Goal: Task Accomplishment & Management: Use online tool/utility

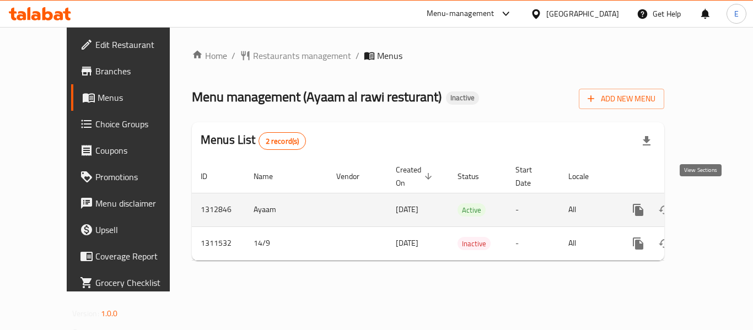
click at [705, 197] on link "enhanced table" at bounding box center [718, 210] width 26 height 26
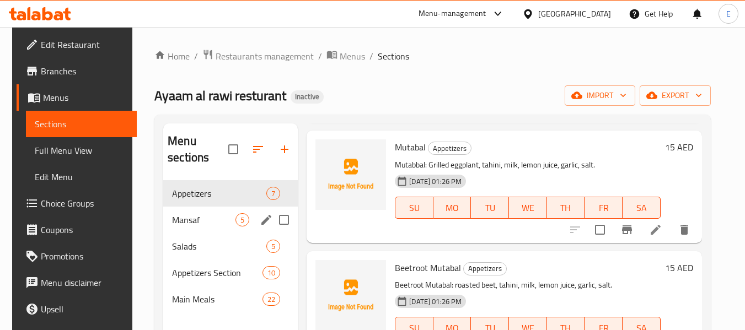
scroll to position [154, 0]
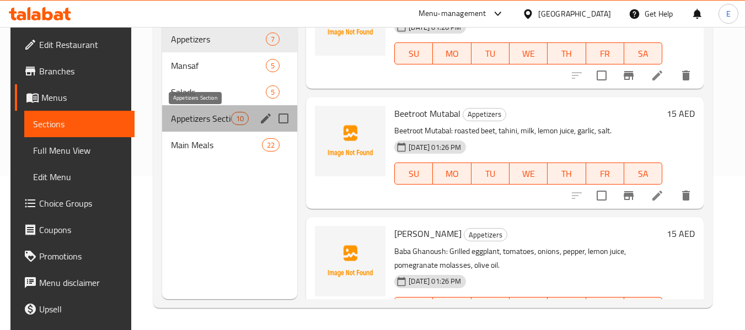
click at [215, 124] on span "Appetizers Section" at bounding box center [201, 118] width 60 height 13
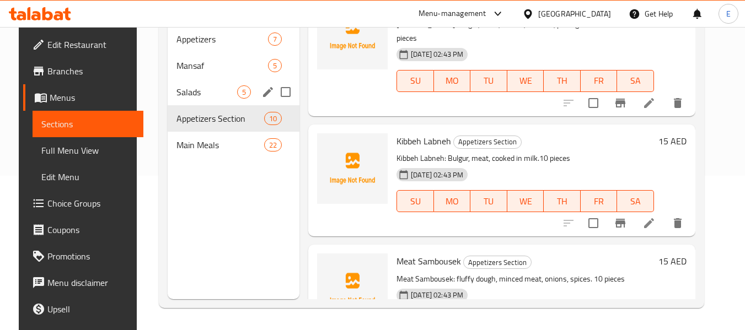
click at [212, 101] on div "Salads 5" at bounding box center [234, 92] width 132 height 26
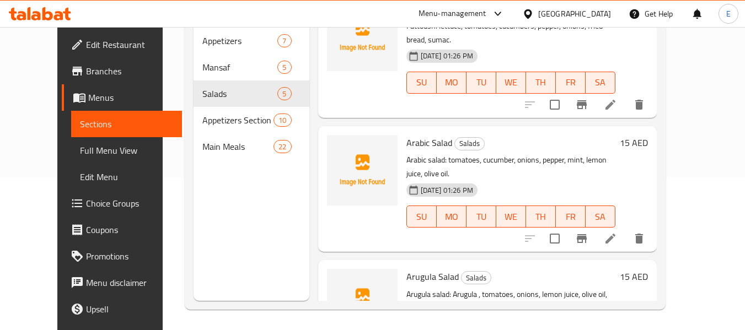
scroll to position [154, 0]
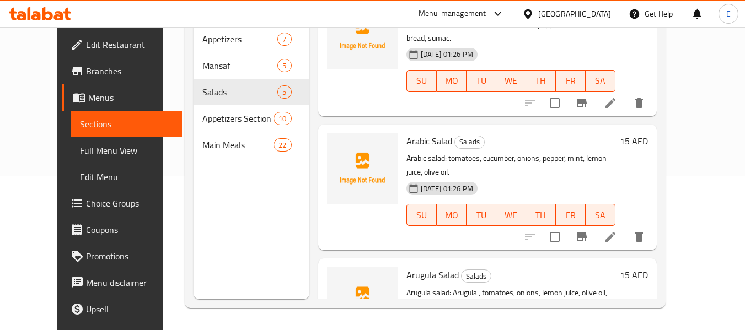
click at [80, 151] on span "Full Menu View" at bounding box center [126, 150] width 93 height 13
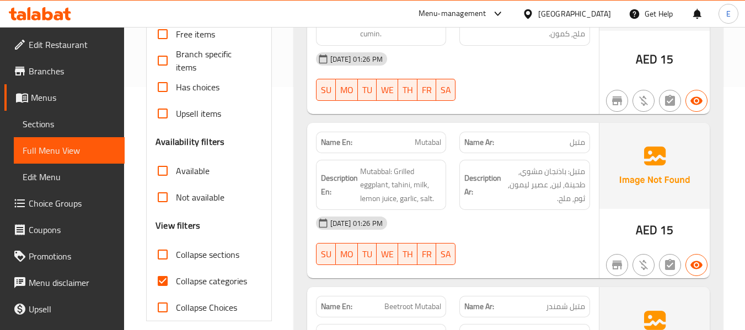
scroll to position [265, 0]
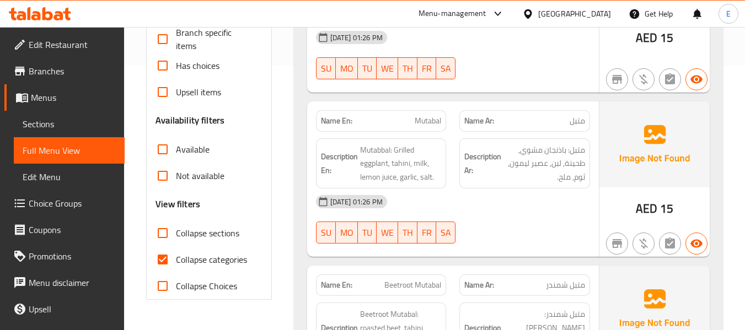
click at [161, 259] on input "Collapse categories" at bounding box center [162, 259] width 26 height 26
checkbox input "false"
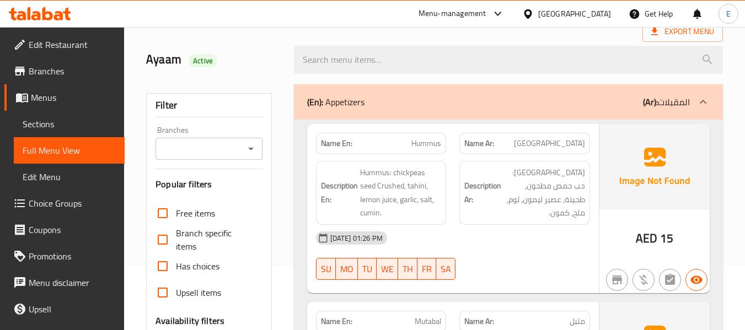
scroll to position [0, 0]
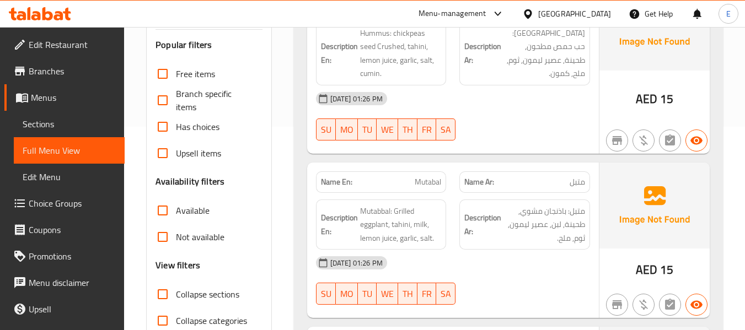
scroll to position [221, 0]
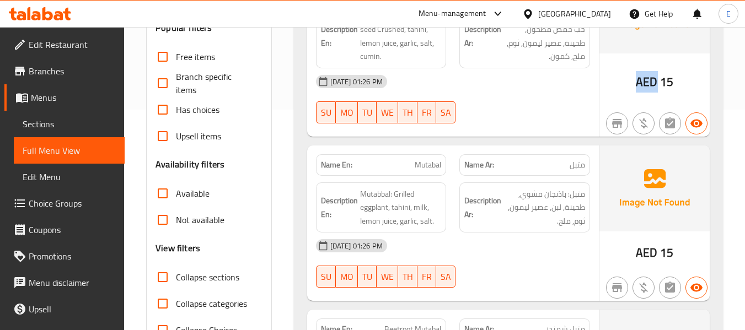
drag, startPoint x: 636, startPoint y: 84, endPoint x: 657, endPoint y: 83, distance: 21.0
click at [657, 83] on div "AED 15" at bounding box center [654, 82] width 37 height 17
copy span "AED"
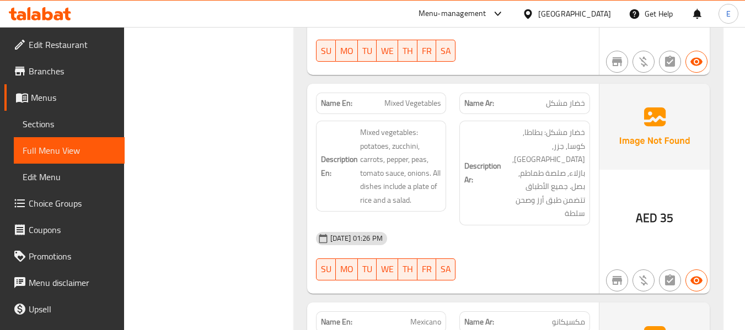
scroll to position [9518, 0]
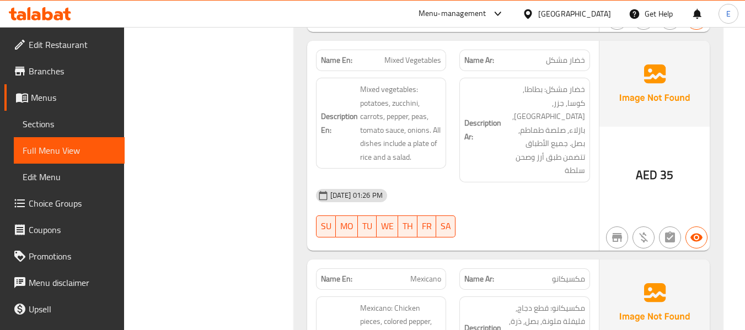
click at [53, 122] on span "Sections" at bounding box center [69, 123] width 93 height 13
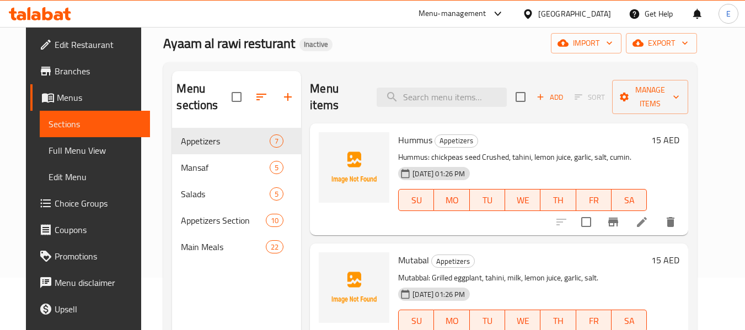
scroll to position [44, 0]
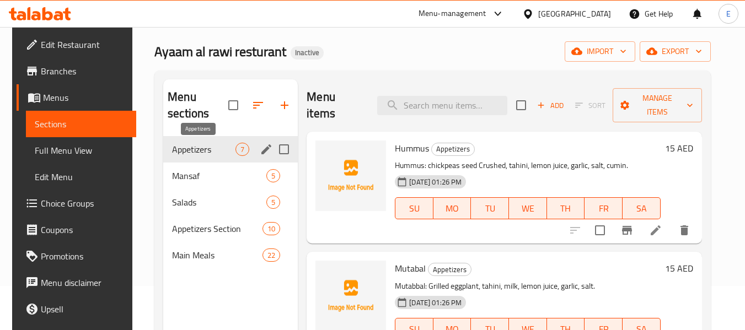
click at [222, 153] on span "Appetizers" at bounding box center [203, 149] width 63 height 13
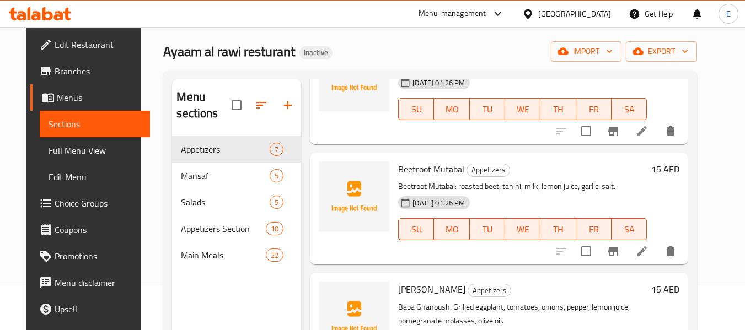
scroll to position [221, 0]
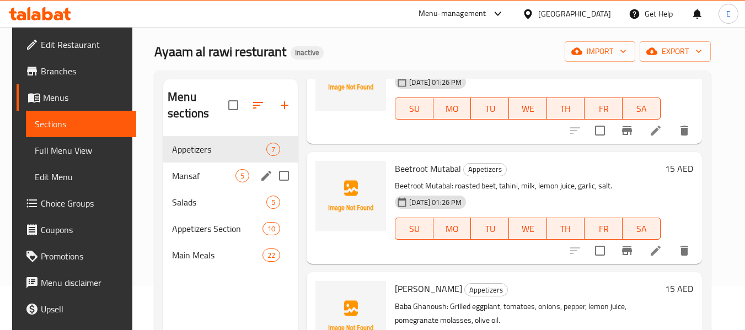
click at [195, 163] on div "Mansaf 5" at bounding box center [230, 176] width 135 height 26
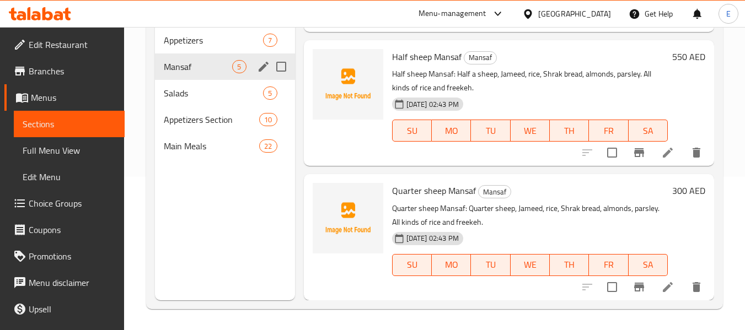
scroll to position [154, 0]
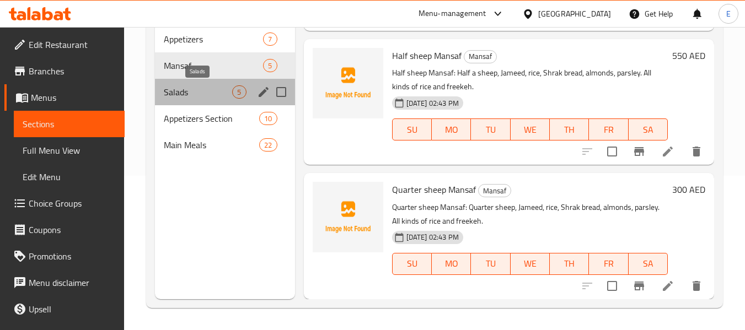
click at [169, 92] on span "Salads" at bounding box center [198, 91] width 68 height 13
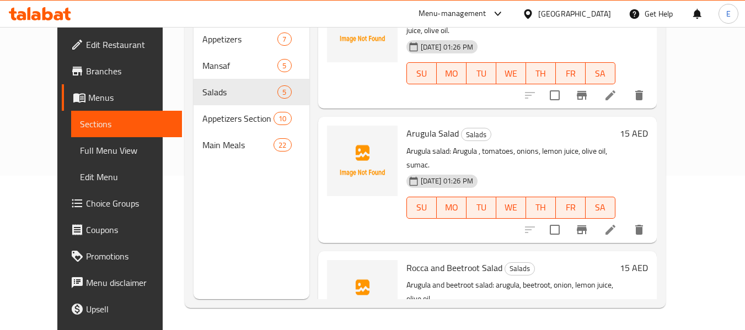
scroll to position [316, 0]
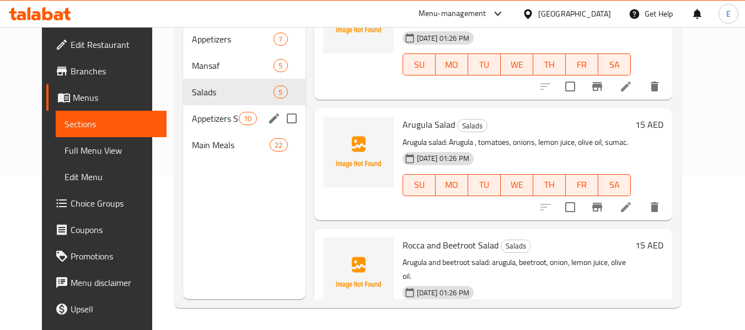
click at [202, 122] on span "Appetizers Section" at bounding box center [215, 118] width 47 height 13
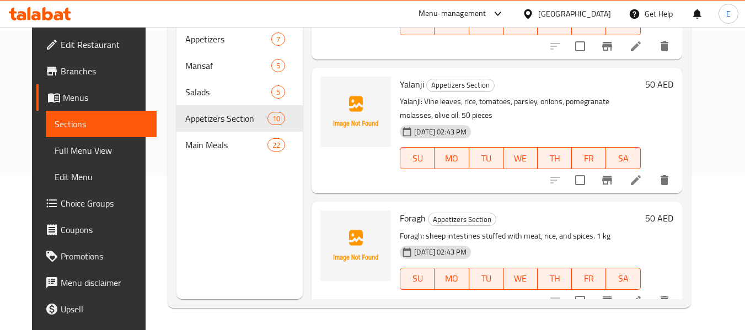
scroll to position [946, 0]
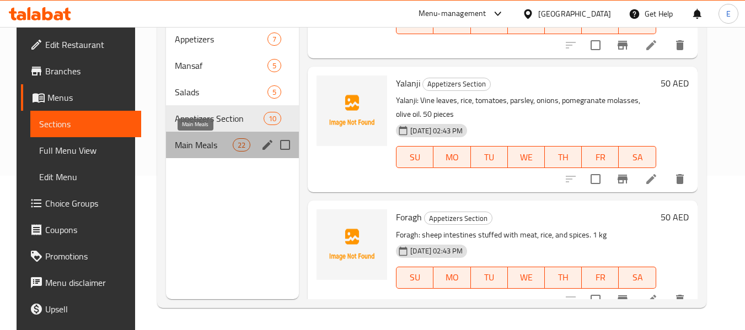
click at [213, 142] on span "Main Meals" at bounding box center [204, 144] width 58 height 13
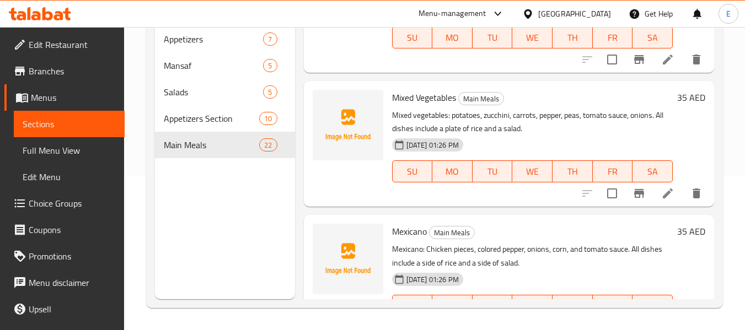
scroll to position [2667, 0]
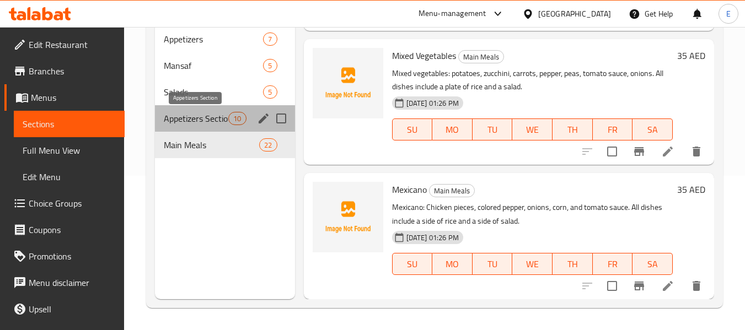
click at [190, 122] on span "Appetizers Section" at bounding box center [196, 118] width 65 height 13
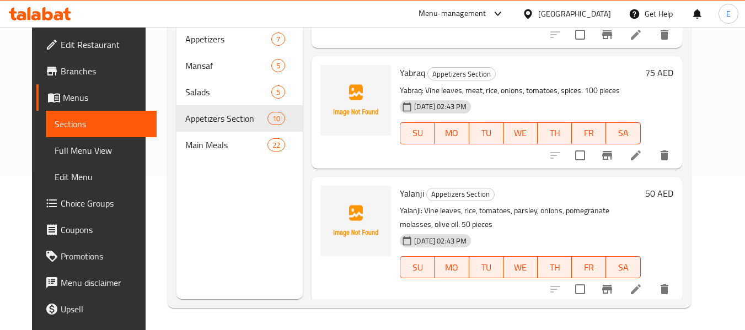
scroll to position [781, 0]
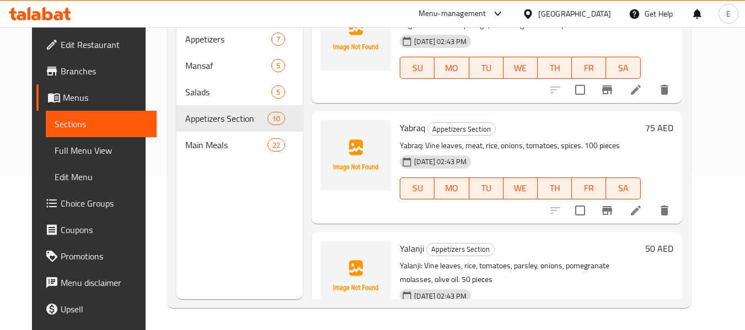
click at [400, 139] on p "Yabraq: Vine leaves, meat, rice, onions, tomatoes, spices. 100 pieces" at bounding box center [520, 146] width 240 height 14
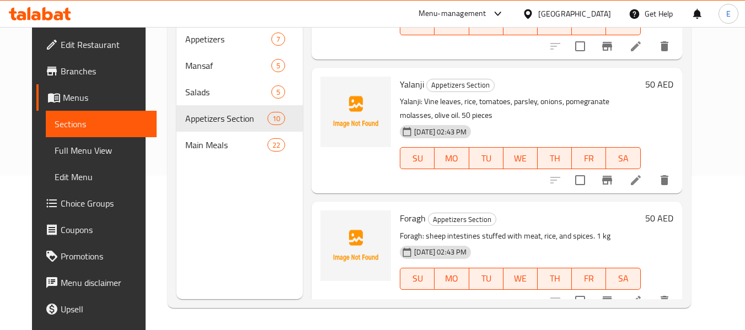
scroll to position [946, 0]
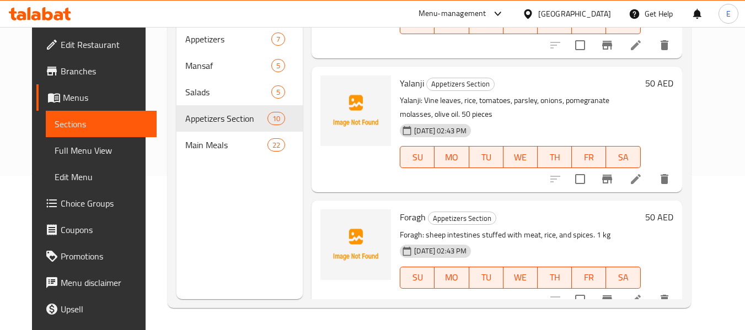
drag, startPoint x: 72, startPoint y: 147, endPoint x: 503, endPoint y: 20, distance: 449.6
click at [72, 147] on span "Full Menu View" at bounding box center [101, 150] width 93 height 13
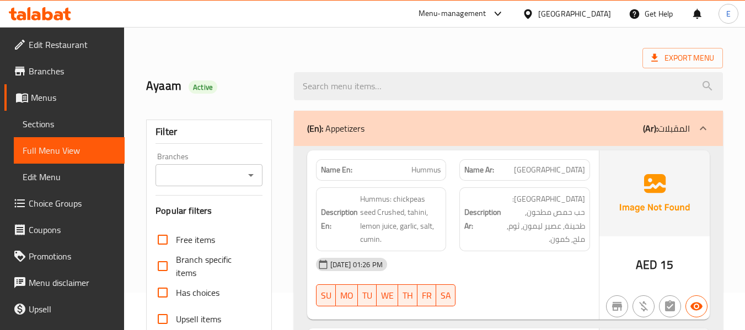
scroll to position [165, 0]
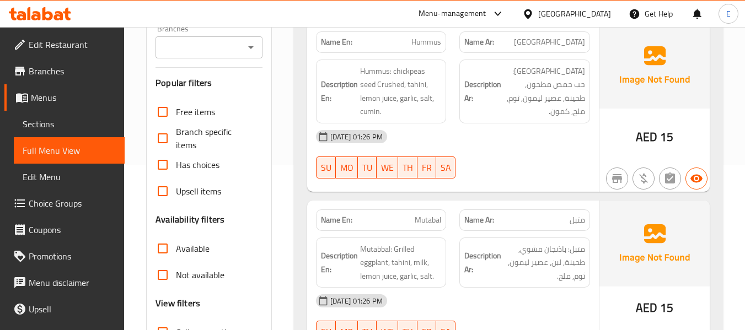
click at [653, 140] on span "AED" at bounding box center [647, 137] width 22 height 22
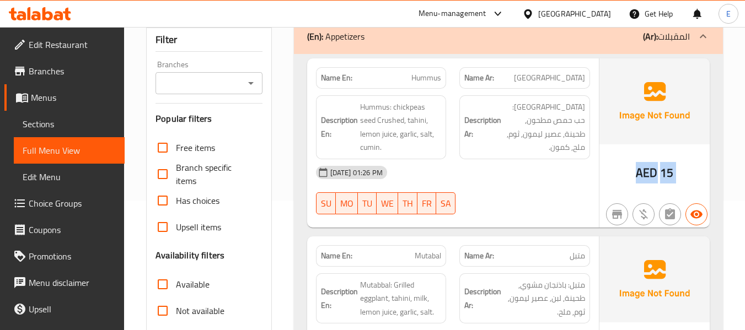
scroll to position [110, 0]
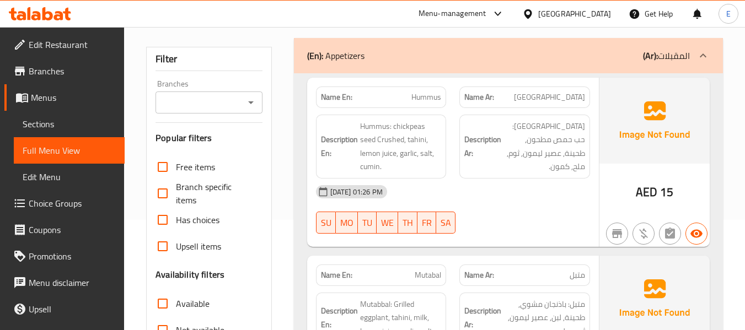
click at [421, 87] on div "Name En: Hummus" at bounding box center [381, 98] width 131 height 22
click at [580, 94] on span "[GEOGRAPHIC_DATA]" at bounding box center [549, 98] width 71 height 12
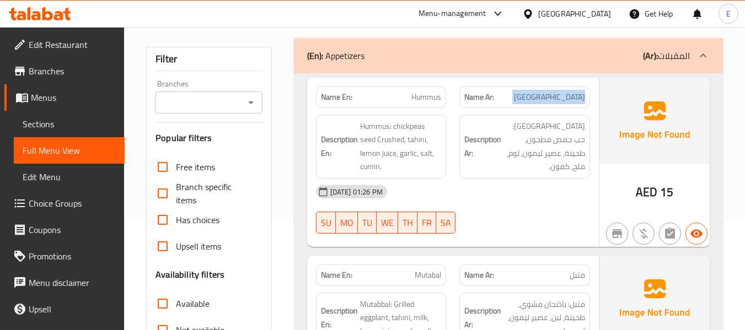
click at [552, 202] on div "[DATE] 01:26 PM" at bounding box center [452, 192] width 287 height 26
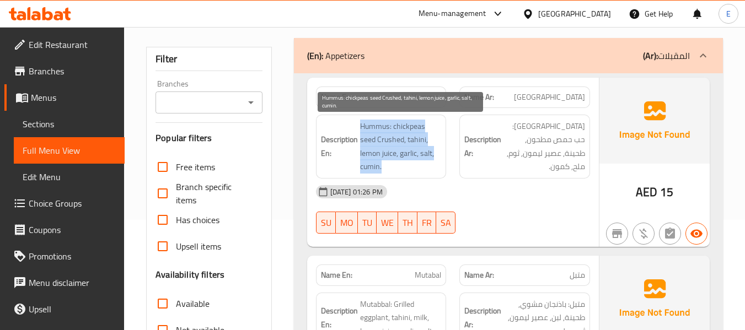
drag, startPoint x: 370, startPoint y: 126, endPoint x: 433, endPoint y: 163, distance: 72.9
click at [433, 163] on span "Hummus: chickpeas seed Crushed, tahini, lemon juice, garlic, salt, cumin." at bounding box center [401, 147] width 82 height 54
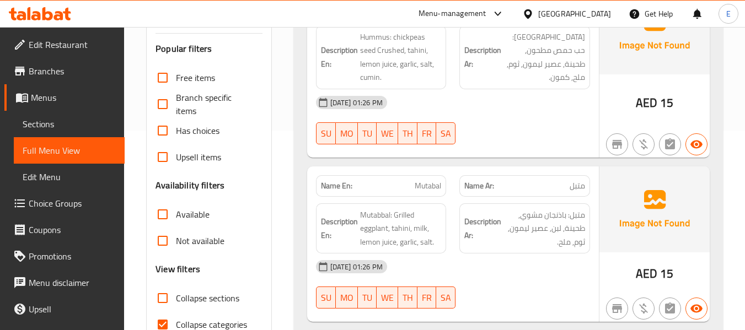
scroll to position [276, 0]
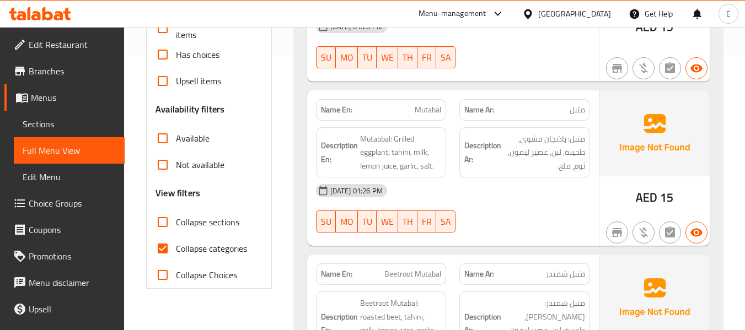
click at [577, 108] on span "متبل" at bounding box center [577, 110] width 15 height 12
click at [437, 108] on span "Mutabal" at bounding box center [428, 110] width 26 height 12
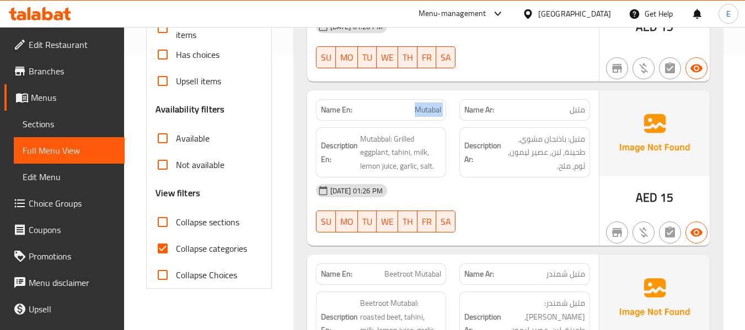
click at [437, 108] on span "Mutabal" at bounding box center [428, 110] width 26 height 12
click at [518, 207] on div "18-09-2025 01:26 PM SU MO TU WE TH FR SA" at bounding box center [452, 209] width 287 height 62
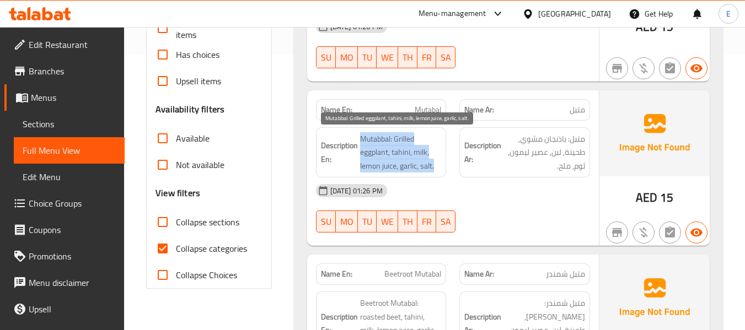
drag, startPoint x: 357, startPoint y: 135, endPoint x: 441, endPoint y: 165, distance: 89.1
click at [441, 165] on h6 "Description En: Mutabbal: Grilled eggplant, tahini, milk, lemon juice, garlic, …" at bounding box center [381, 152] width 121 height 41
click at [441, 165] on span "Mutabbal: Grilled eggplant, tahini, milk, lemon juice, garlic, salt." at bounding box center [401, 152] width 82 height 41
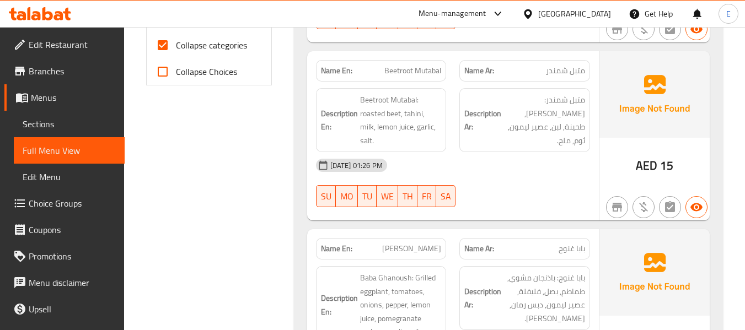
scroll to position [496, 0]
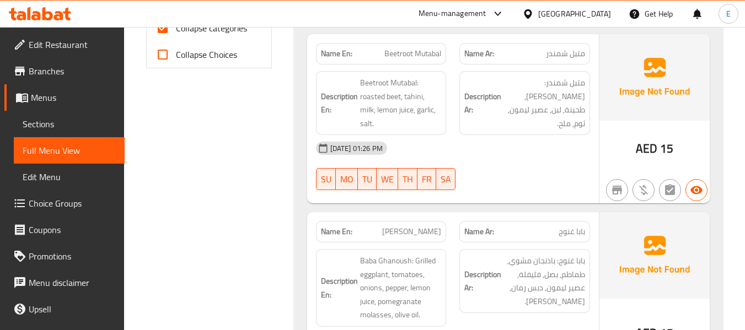
click at [582, 55] on span "متبل شمندر" at bounding box center [565, 54] width 39 height 12
click at [412, 62] on div "Name En: Beetroot Mutabal" at bounding box center [381, 54] width 131 height 22
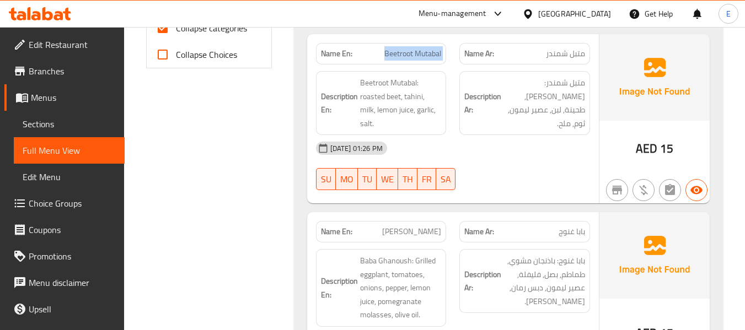
click at [412, 62] on div "Name En: Beetroot Mutabal" at bounding box center [381, 54] width 131 height 22
click at [507, 154] on div "18-09-2025 01:26 PM SU MO TU WE TH FR SA" at bounding box center [452, 166] width 287 height 62
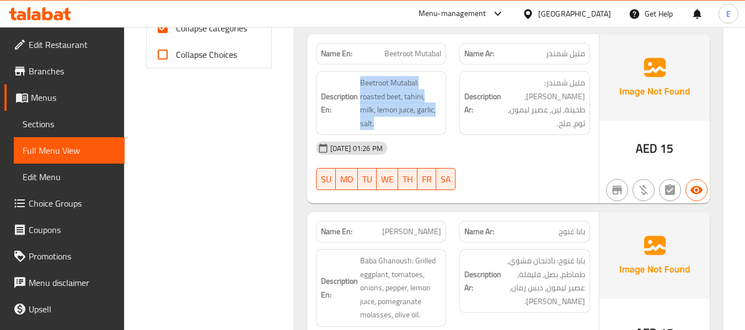
drag, startPoint x: 362, startPoint y: 76, endPoint x: 445, endPoint y: 109, distance: 89.3
click at [445, 109] on div "Description En: Beetroot Mutabal: roasted beet, tahini, milk, lemon juice, garl…" at bounding box center [381, 103] width 131 height 64
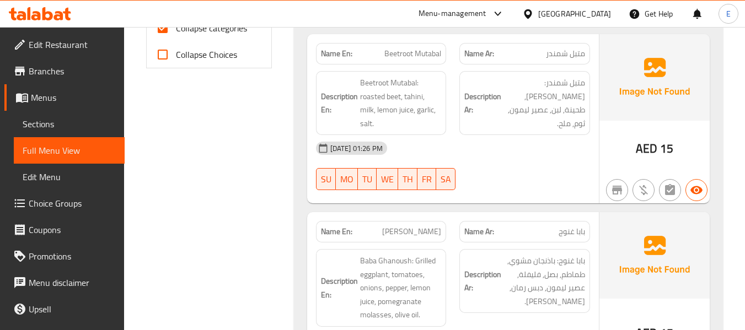
click at [445, 109] on div "Description En: Beetroot Mutabal: roasted beet, tahini, milk, lemon juice, garl…" at bounding box center [381, 103] width 131 height 64
click at [517, 163] on div "18-09-2025 01:26 PM SU MO TU WE TH FR SA" at bounding box center [452, 166] width 287 height 62
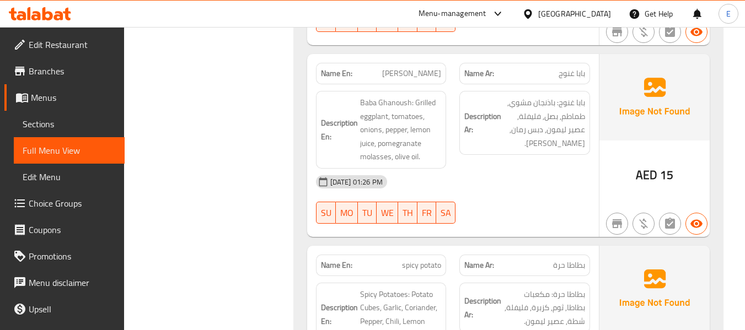
scroll to position [662, 0]
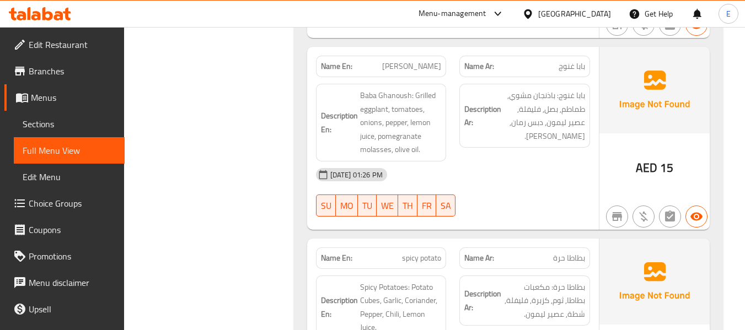
click at [571, 61] on span "بابا غنوج" at bounding box center [572, 67] width 26 height 12
click at [396, 61] on span "[PERSON_NAME]" at bounding box center [411, 67] width 59 height 12
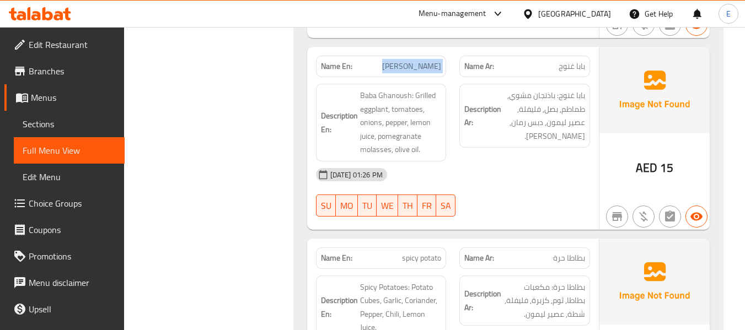
click at [396, 61] on span "[PERSON_NAME]" at bounding box center [411, 67] width 59 height 12
click at [498, 142] on div "Description Ar: بابا غنوج: باذنجان مشوي, طماطم, بصل, فليفلة, عصير ليمون, دبس رم…" at bounding box center [525, 122] width 144 height 91
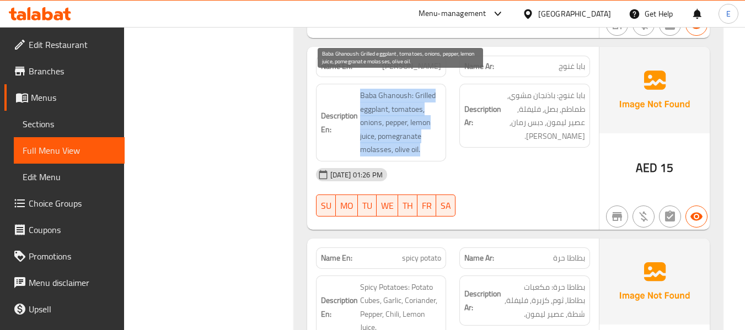
drag, startPoint x: 358, startPoint y: 76, endPoint x: 436, endPoint y: 134, distance: 96.9
click at [436, 134] on h6 "Description En: Baba Ghanoush: Grilled eggplant, tomatoes, onions, pepper, lemo…" at bounding box center [381, 123] width 121 height 68
click at [436, 134] on span "Baba Ghanoush: Grilled eggplant, tomatoes, onions, pepper, lemon juice, pomegra…" at bounding box center [401, 123] width 82 height 68
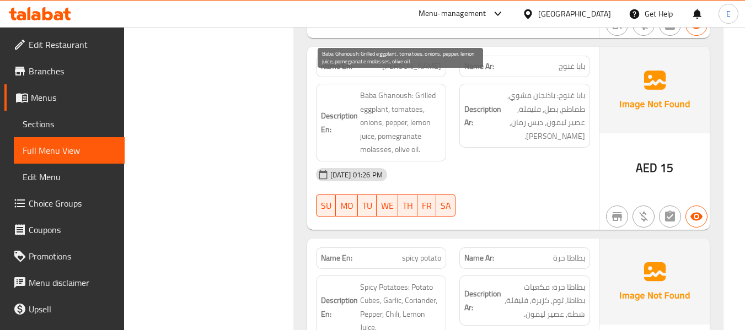
click at [436, 134] on span "Baba Ghanoush: Grilled eggplant, tomatoes, onions, pepper, lemon juice, pomegra…" at bounding box center [401, 123] width 82 height 68
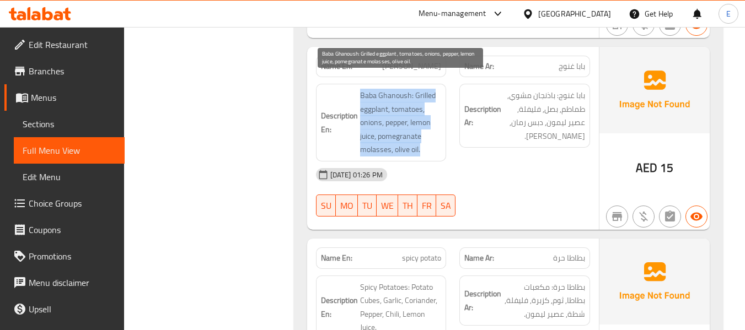
click at [436, 134] on span "Baba Ghanoush: Grilled eggplant, tomatoes, onions, pepper, lemon juice, pomegra…" at bounding box center [401, 123] width 82 height 68
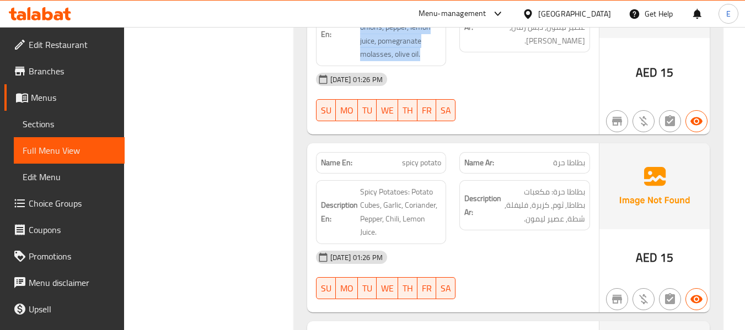
scroll to position [827, 0]
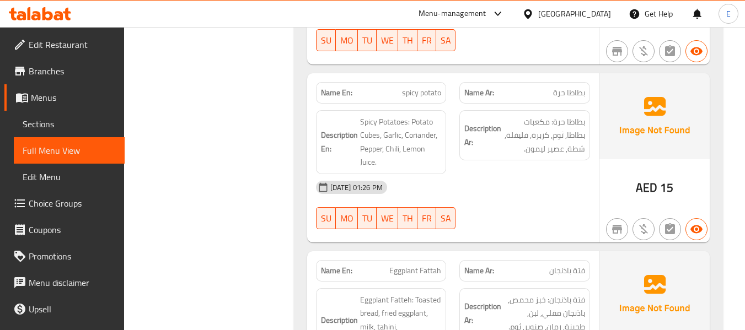
click at [566, 87] on span "بطاطا حرة" at bounding box center [569, 93] width 32 height 12
click at [422, 87] on span "spicy potato" at bounding box center [421, 93] width 39 height 12
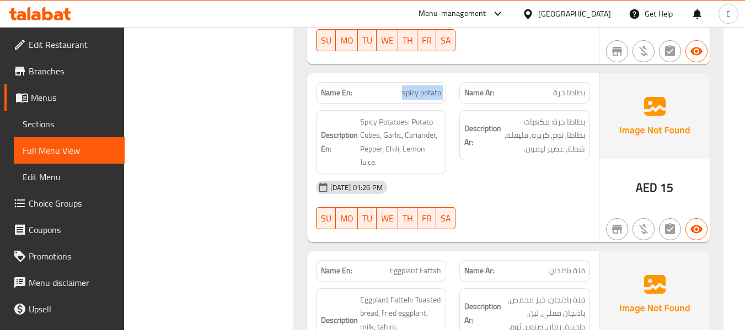
click at [422, 87] on span "spicy potato" at bounding box center [421, 93] width 39 height 12
click at [527, 174] on div "[DATE] 01:26 PM" at bounding box center [452, 187] width 287 height 26
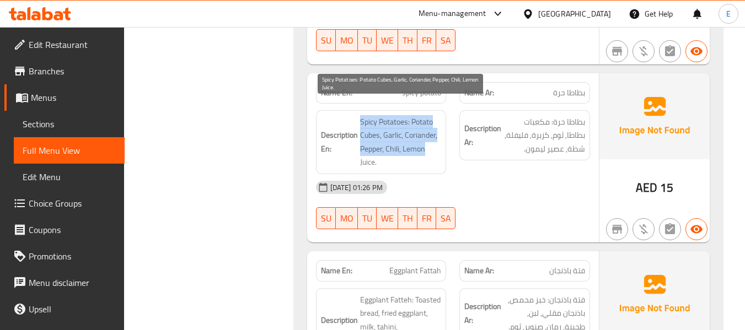
drag, startPoint x: 360, startPoint y: 103, endPoint x: 431, endPoint y: 131, distance: 76.5
click at [431, 131] on h6 "Description En: Spicy Potatoes: Potato Cubes, Garlic, Coriander, Pepper, Chili,…" at bounding box center [381, 142] width 121 height 54
click at [393, 138] on span "Spicy Potatoes: Potato Cubes, Garlic, Coriander, Pepper, Chili, Lemon Juice." at bounding box center [401, 142] width 82 height 54
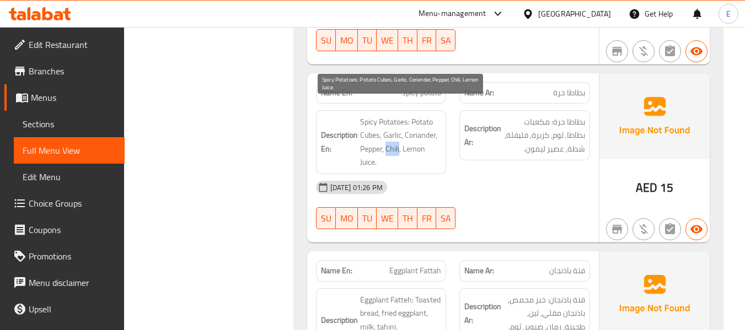
click at [393, 138] on span "Spicy Potatoes: Potato Cubes, Garlic, Coriander, Pepper, Chili, Lemon Juice." at bounding box center [401, 142] width 82 height 54
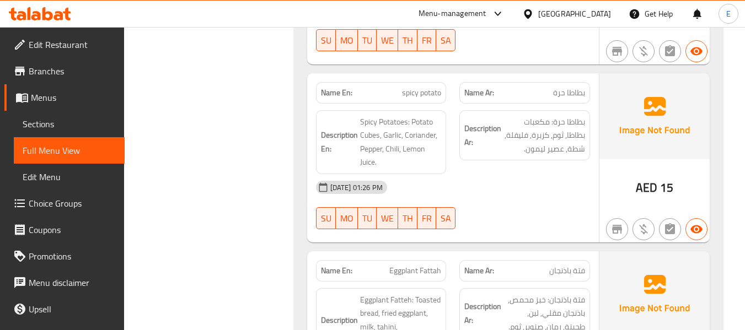
click at [565, 86] on div "Name Ar: بطاطا حرة" at bounding box center [524, 93] width 131 height 22
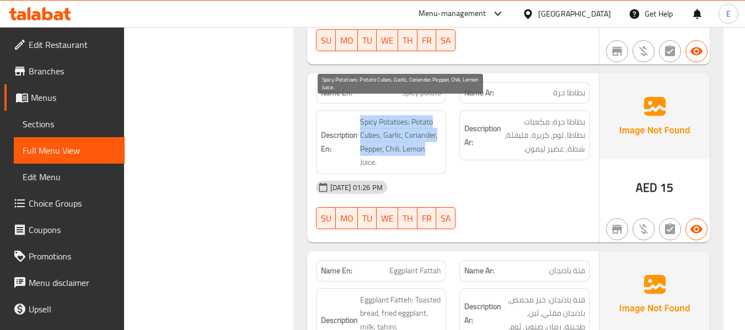
drag, startPoint x: 357, startPoint y: 105, endPoint x: 426, endPoint y: 141, distance: 78.2
click at [426, 141] on h6 "Description En: Spicy Potatoes: Potato Cubes, Garlic, Coriander, Pepper, Chili,…" at bounding box center [381, 142] width 121 height 54
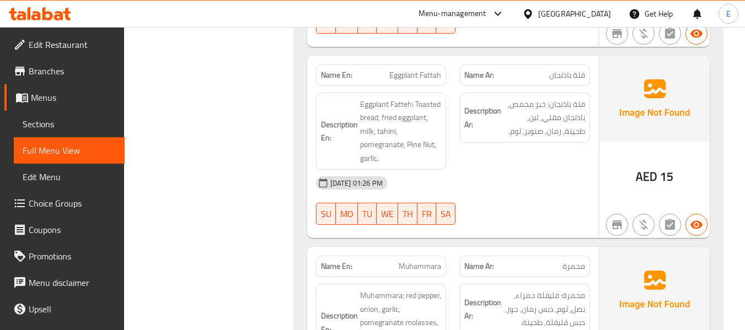
scroll to position [1048, 0]
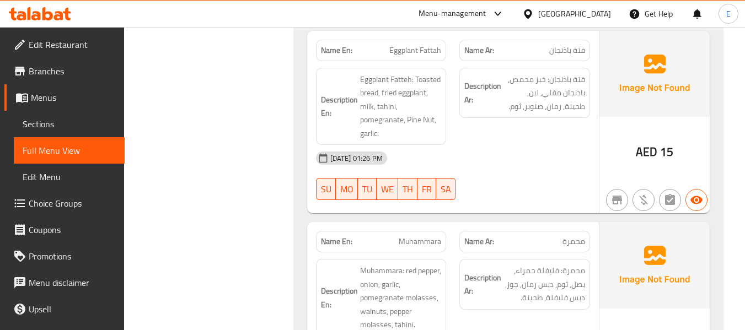
click at [569, 40] on div "Name Ar: فتة باذنجان" at bounding box center [524, 51] width 131 height 22
click at [571, 45] on span "فتة باذنجان" at bounding box center [567, 51] width 36 height 12
drag, startPoint x: 571, startPoint y: 34, endPoint x: 538, endPoint y: 34, distance: 33.6
click at [571, 45] on span "فتة باذنجان" at bounding box center [567, 51] width 36 height 12
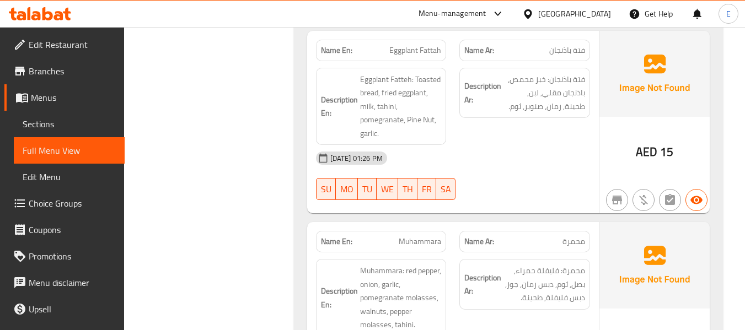
click at [414, 45] on span "Eggplant Fattah" at bounding box center [415, 51] width 52 height 12
click at [413, 45] on span "Eggplant Fattah" at bounding box center [415, 51] width 52 height 12
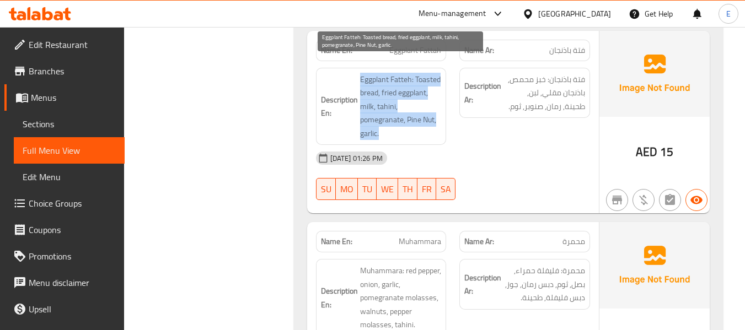
drag, startPoint x: 356, startPoint y: 64, endPoint x: 441, endPoint y: 118, distance: 100.7
click at [441, 118] on h6 "Description En: Eggplant Fatteh: Toasted bread, fried eggplant, milk, tahini, p…" at bounding box center [381, 107] width 121 height 68
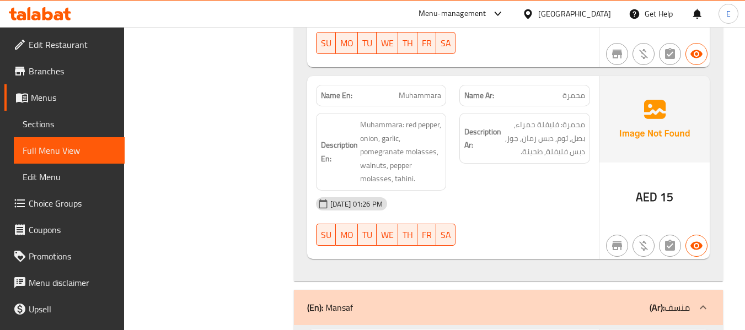
scroll to position [1213, 0]
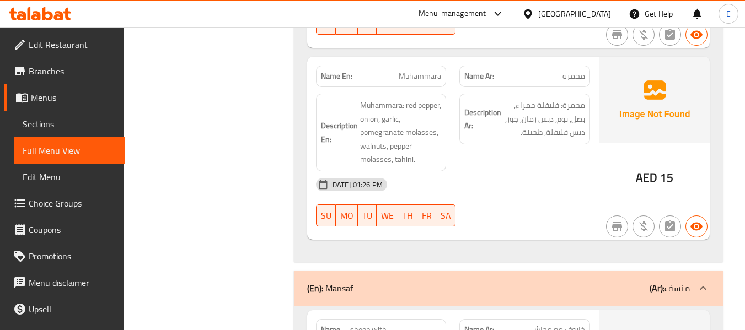
click at [584, 71] on span "محمرة" at bounding box center [573, 77] width 23 height 12
click at [417, 70] on div "Name En: Muhammara" at bounding box center [381, 77] width 131 height 22
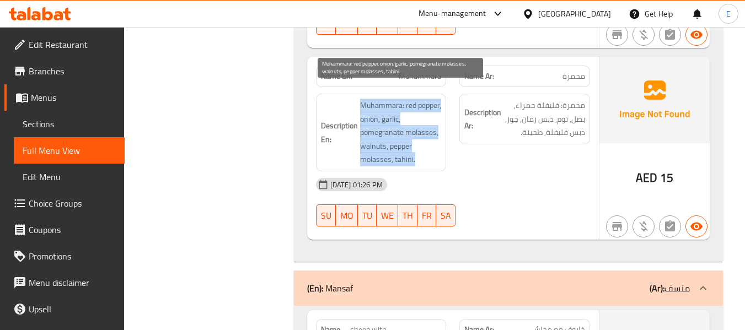
drag, startPoint x: 356, startPoint y: 92, endPoint x: 432, endPoint y: 146, distance: 92.9
click at [432, 146] on h6 "Description En: Muhammara: red pepper, onion, garlic, pomegranate molasses, wal…" at bounding box center [381, 133] width 121 height 68
click at [432, 146] on span "Muhammara: red pepper, onion, garlic, pomegranate molasses, walnuts, pepper mol…" at bounding box center [401, 133] width 82 height 68
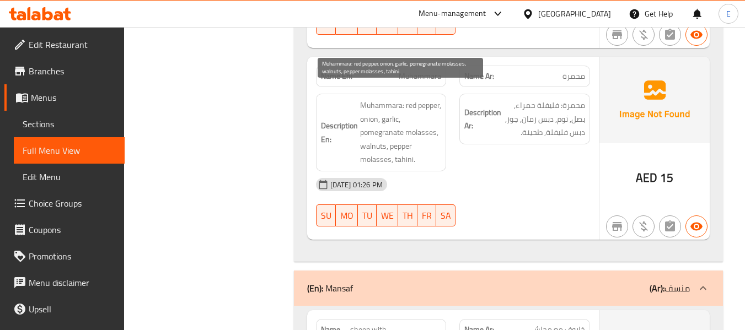
click at [432, 146] on span "Muhammara: red pepper, onion, garlic, pomegranate molasses, walnuts, pepper mol…" at bounding box center [401, 133] width 82 height 68
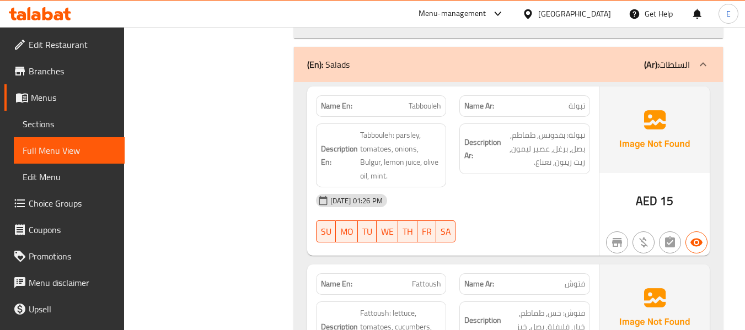
scroll to position [2492, 0]
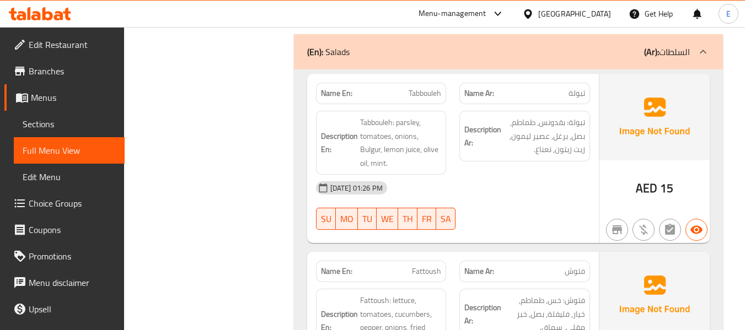
click at [571, 88] on span "تبولة" at bounding box center [577, 94] width 17 height 12
click at [422, 88] on span "Tabbouleh" at bounding box center [425, 94] width 33 height 12
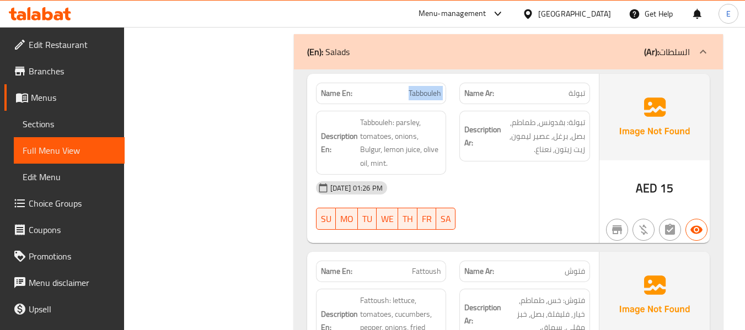
click at [422, 88] on span "Tabbouleh" at bounding box center [425, 94] width 33 height 12
click at [520, 175] on div "[DATE] 01:26 PM" at bounding box center [452, 188] width 287 height 26
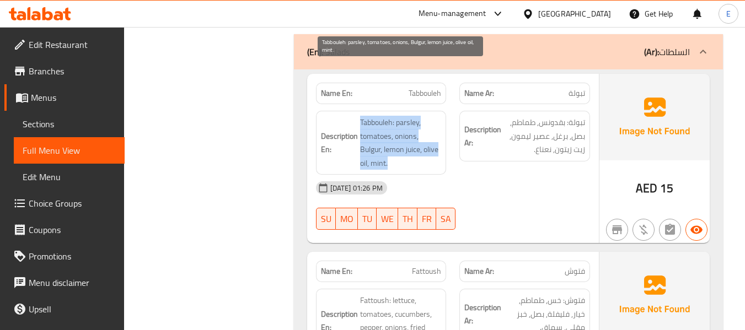
drag, startPoint x: 360, startPoint y: 67, endPoint x: 441, endPoint y: 109, distance: 91.0
click at [441, 116] on h6 "Description En: Tabbouleh: parsley, tomatoes, onions, Bulgur, lemon juice, oliv…" at bounding box center [381, 143] width 121 height 54
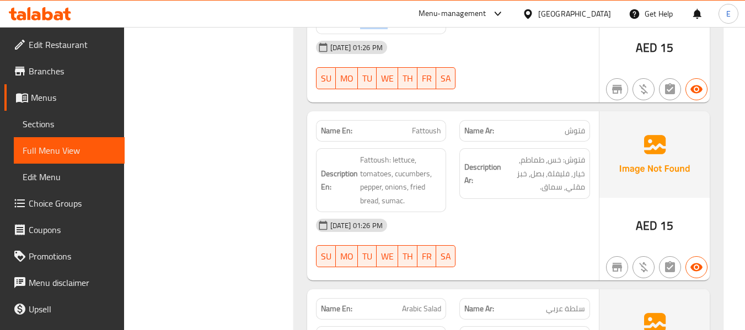
scroll to position [2658, 0]
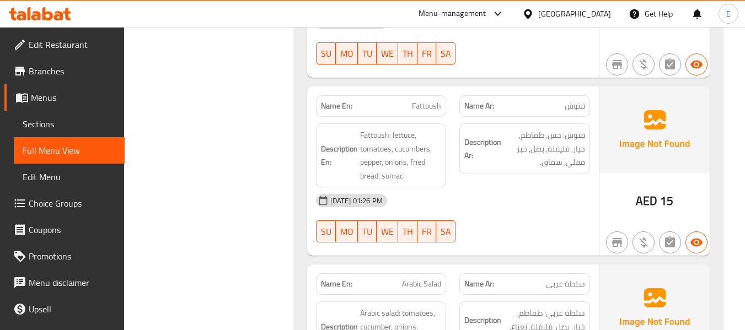
click at [573, 100] on span "فتوش" at bounding box center [575, 106] width 20 height 12
click at [427, 100] on span "Fattoush" at bounding box center [426, 106] width 29 height 12
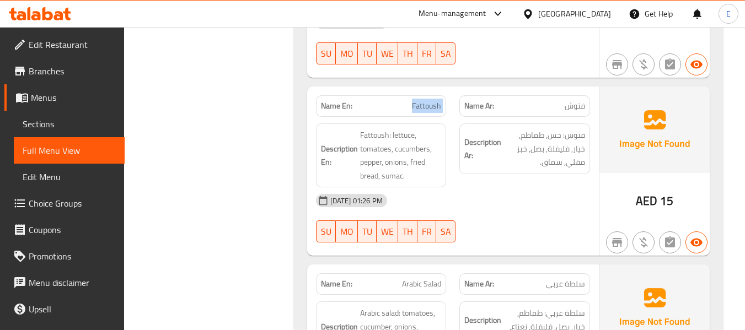
click at [427, 100] on span "Fattoush" at bounding box center [426, 106] width 29 height 12
click at [537, 187] on div "[DATE] 01:26 PM" at bounding box center [452, 200] width 287 height 26
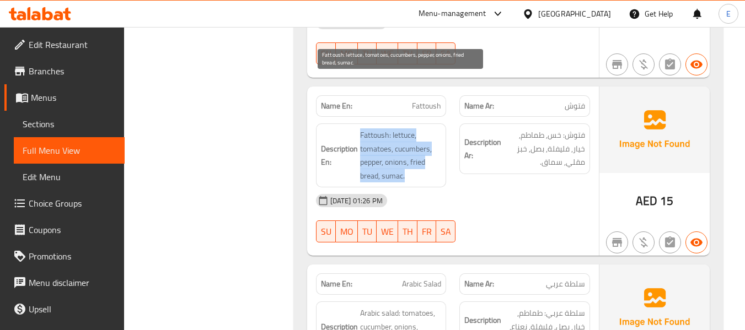
drag, startPoint x: 357, startPoint y: 76, endPoint x: 427, endPoint y: 120, distance: 82.8
click at [427, 128] on h6 "Description En: Fattoush: lettuce, tomatoes, cucumbers, pepper, onions, fried b…" at bounding box center [381, 155] width 121 height 54
click at [427, 128] on span "Fattoush: lettuce, tomatoes, cucumbers, pepper, onions, fried bread, sumac." at bounding box center [401, 155] width 82 height 54
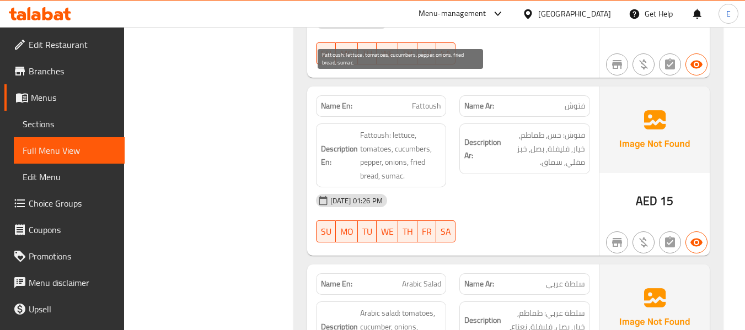
click at [427, 128] on span "Fattoush: lettuce, tomatoes, cucumbers, pepper, onions, fried bread, sumac." at bounding box center [401, 155] width 82 height 54
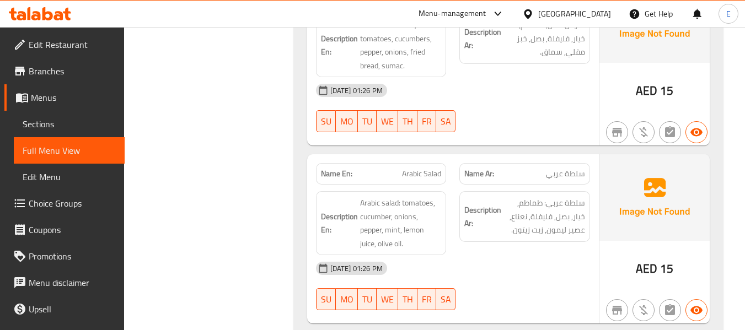
scroll to position [2823, 0]
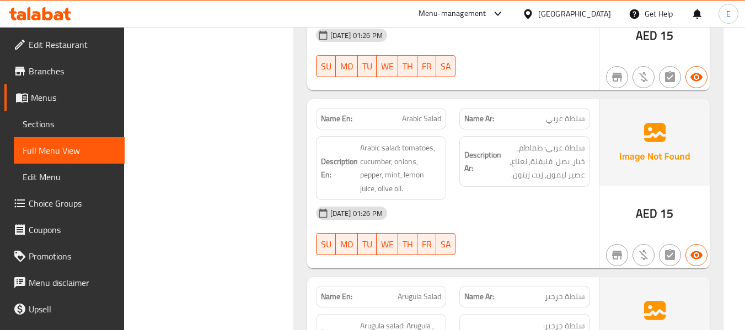
click at [556, 113] on span "سلطة عربي" at bounding box center [565, 119] width 39 height 12
click at [418, 113] on span "Arabic Salad" at bounding box center [421, 119] width 39 height 12
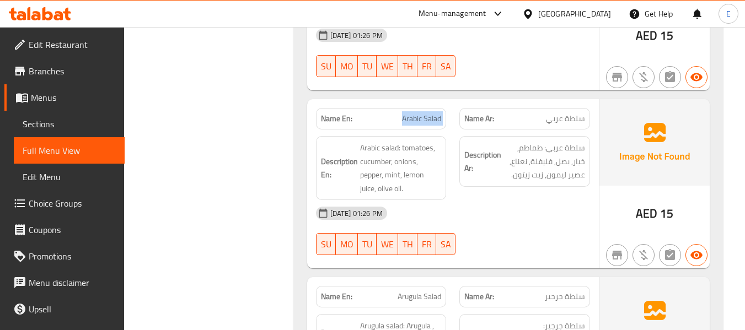
click at [418, 113] on span "Arabic Salad" at bounding box center [421, 119] width 39 height 12
click at [518, 200] on div "[DATE] 01:26 PM" at bounding box center [452, 213] width 287 height 26
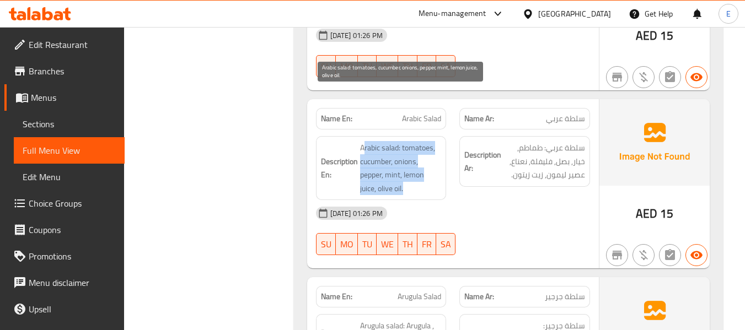
drag, startPoint x: 363, startPoint y: 94, endPoint x: 419, endPoint y: 137, distance: 71.1
click at [419, 141] on span "Arabic salad: tomatoes, cucumber, onions, pepper, mint, lemon juice, olive oil." at bounding box center [401, 168] width 82 height 54
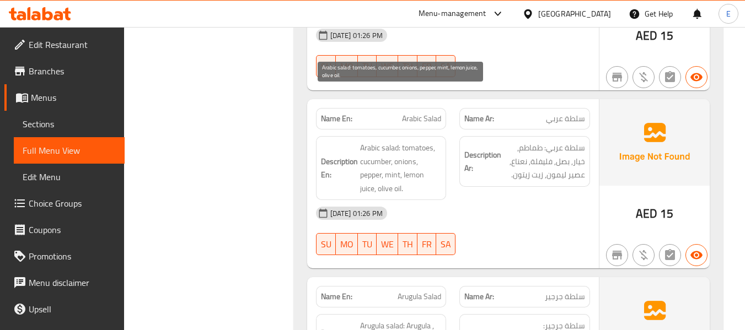
click at [419, 141] on span "Arabic salad: tomatoes, cucumber, onions, pepper, mint, lemon juice, olive oil." at bounding box center [401, 168] width 82 height 54
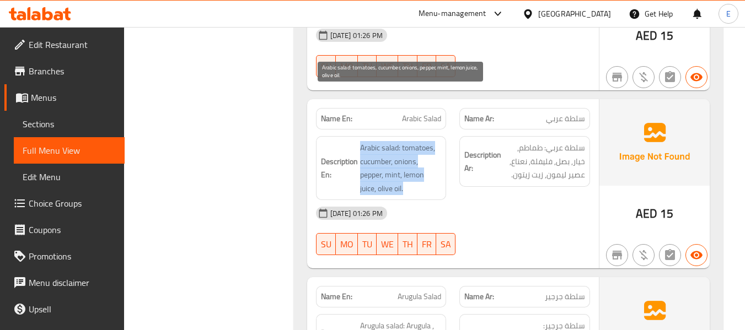
click at [419, 141] on span "Arabic salad: tomatoes, cucumber, onions, pepper, mint, lemon juice, olive oil." at bounding box center [401, 168] width 82 height 54
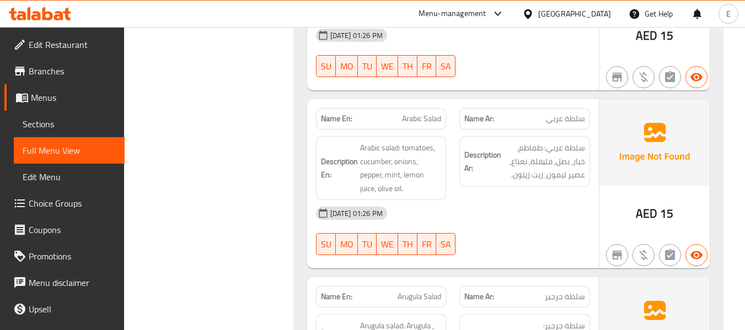
click at [528, 200] on div "18-09-2025 01:26 PM SU MO TU WE TH FR SA" at bounding box center [452, 231] width 287 height 62
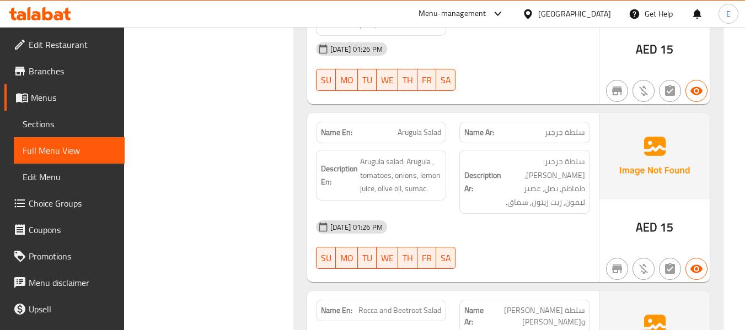
scroll to position [2989, 0]
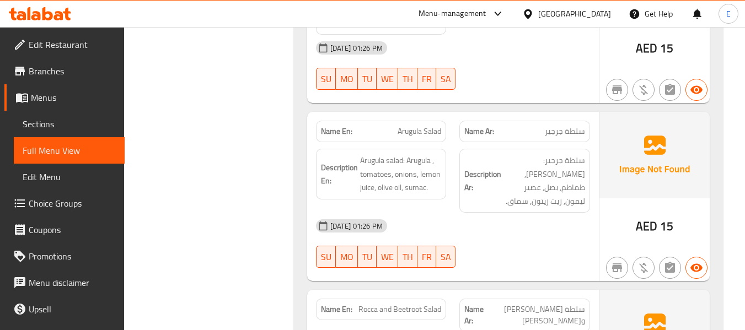
click at [570, 126] on span "سلطة جرجير" at bounding box center [565, 132] width 40 height 12
click at [448, 114] on div "Name En: Arugula Salad" at bounding box center [381, 131] width 144 height 35
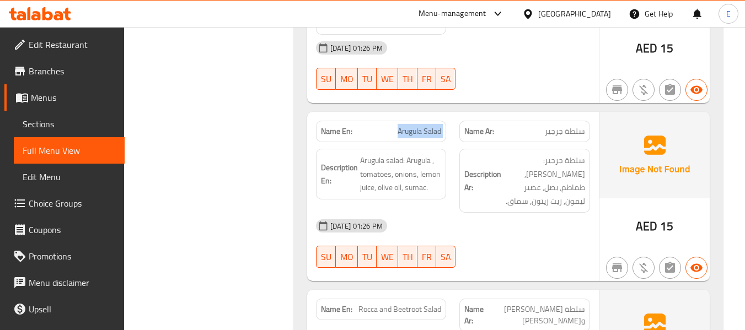
click at [448, 114] on div "Name En: Arugula Salad" at bounding box center [381, 131] width 144 height 35
click at [491, 213] on div "18-09-2025 01:26 PM SU MO TU WE TH FR SA" at bounding box center [452, 244] width 287 height 62
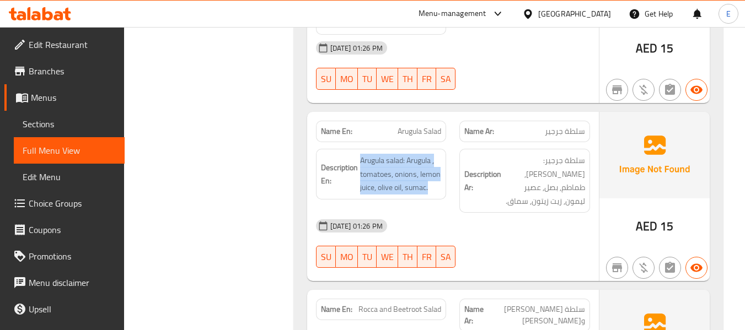
drag, startPoint x: 358, startPoint y: 106, endPoint x: 442, endPoint y: 135, distance: 88.6
click at [442, 149] on div "Description En: Arugula salad: Arugula , tomatoes, onions, lemon juice, olive o…" at bounding box center [381, 174] width 131 height 51
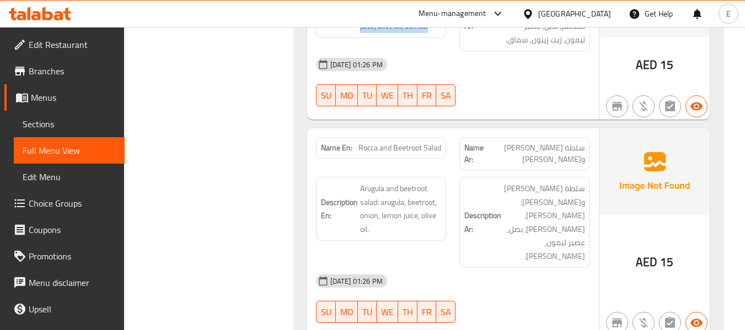
scroll to position [3154, 0]
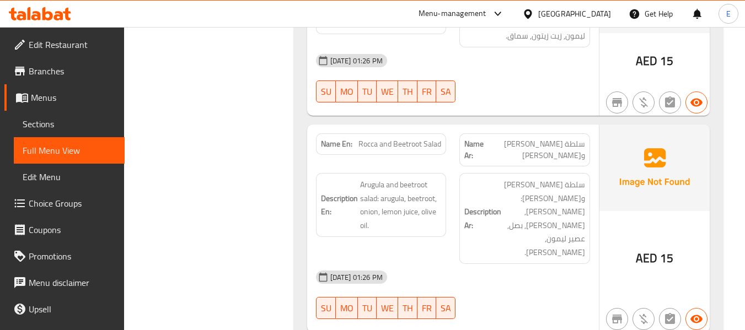
click at [563, 138] on span "سلطة [PERSON_NAME] و[PERSON_NAME]" at bounding box center [535, 149] width 100 height 23
click at [373, 138] on span "Rocca and Beetroot Salad" at bounding box center [399, 144] width 83 height 12
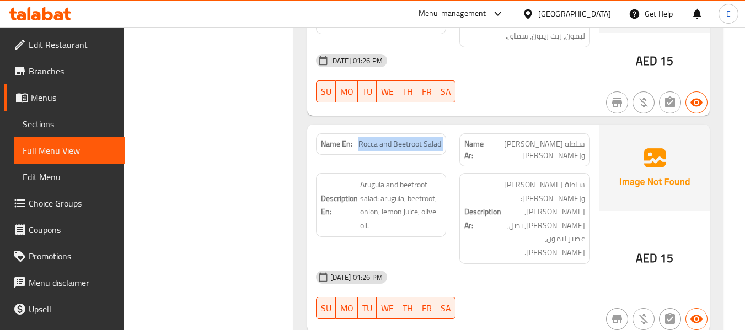
click at [373, 138] on span "Rocca and Beetroot Salad" at bounding box center [399, 144] width 83 height 12
click at [523, 264] on div "18-09-2025 01:26 PM SU MO TU WE TH FR SA" at bounding box center [452, 295] width 287 height 62
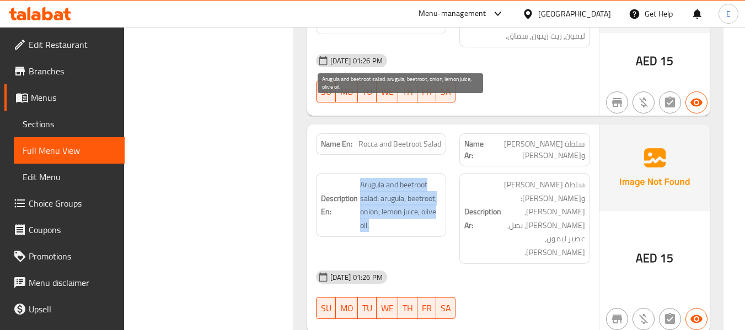
drag, startPoint x: 376, startPoint y: 107, endPoint x: 439, endPoint y: 142, distance: 73.1
click at [439, 178] on h6 "Description En: Arugula and beetroot salad: arugula, beetroot, onion, lemon jui…" at bounding box center [381, 205] width 121 height 54
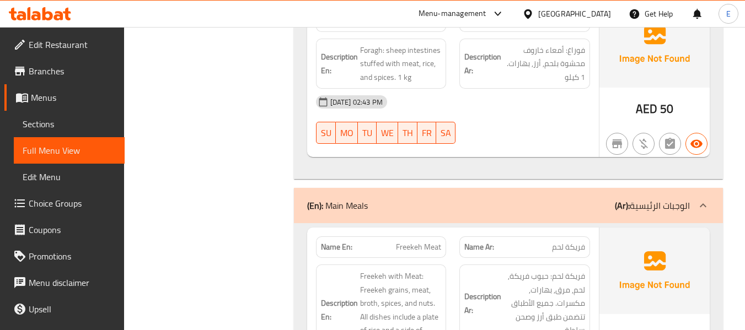
scroll to position [5179, 0]
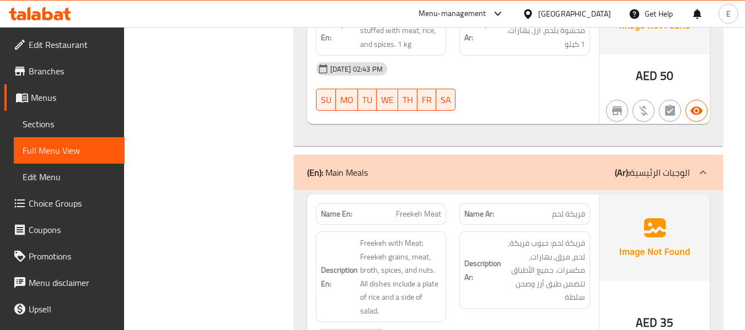
click at [428, 208] on span "Freekeh Meat" at bounding box center [418, 214] width 45 height 12
click at [565, 208] on span "فريكة لحم" at bounding box center [568, 214] width 33 height 12
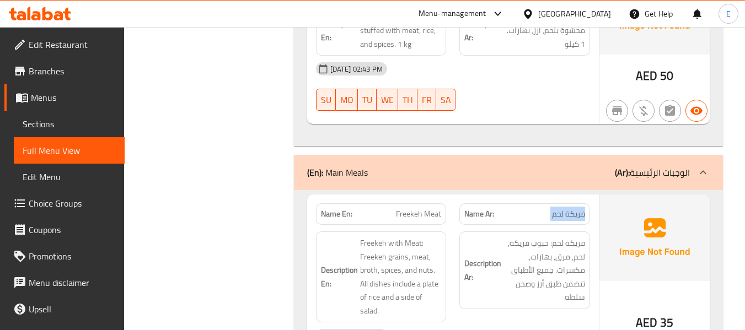
click at [565, 208] on span "فريكة لحم" at bounding box center [568, 214] width 33 height 12
click at [546, 232] on div "Description Ar: فريكة لحم: حبوب فريكة, لحم, مرق, بهارات, مكسرات. جميع الأطباق ت…" at bounding box center [524, 271] width 131 height 78
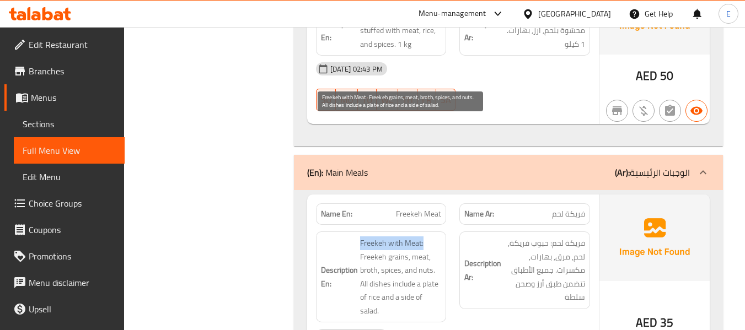
drag, startPoint x: 359, startPoint y: 125, endPoint x: 423, endPoint y: 128, distance: 64.1
click at [423, 237] on h6 "Description En: Freekeh with Meat: Freekeh grains, meat, broth, spices, and nut…" at bounding box center [381, 277] width 121 height 81
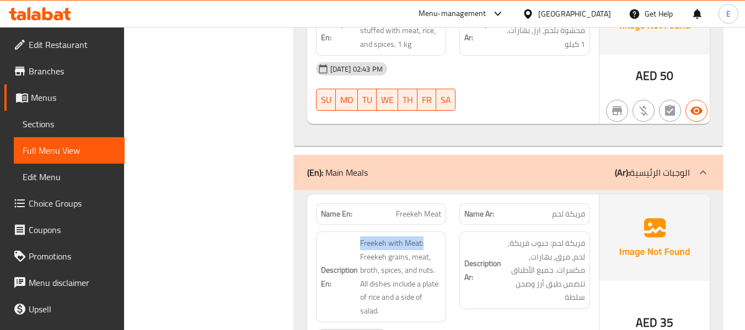
click at [349, 237] on h6 "Description En: Freekeh with Meat: Freekeh grains, meat, broth, spices, and nut…" at bounding box center [381, 277] width 121 height 81
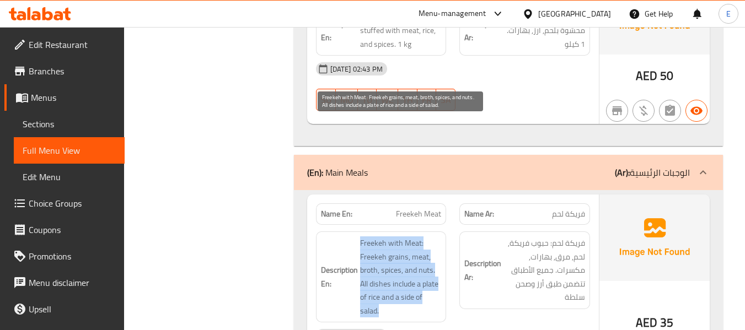
drag, startPoint x: 355, startPoint y: 122, endPoint x: 433, endPoint y: 193, distance: 105.4
click at [433, 237] on h6 "Description En: Freekeh with Meat: Freekeh grains, meat, broth, spices, and nut…" at bounding box center [381, 277] width 121 height 81
click at [433, 237] on span "Freekeh with Meat: Freekeh grains, meat, broth, spices, and nuts. All dishes in…" at bounding box center [401, 277] width 82 height 81
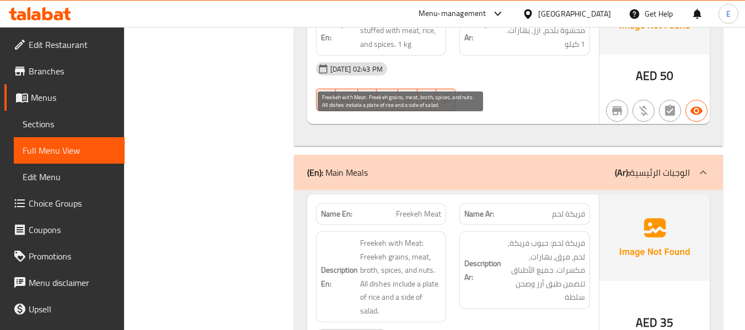
click at [433, 237] on span "Freekeh with Meat: Freekeh grains, meat, broth, spices, and nuts. All dishes in…" at bounding box center [401, 277] width 82 height 81
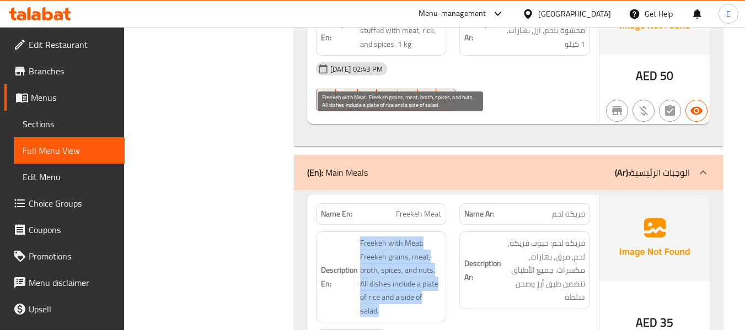
click at [433, 237] on span "Freekeh with Meat: Freekeh grains, meat, broth, spices, and nuts. All dishes in…" at bounding box center [401, 277] width 82 height 81
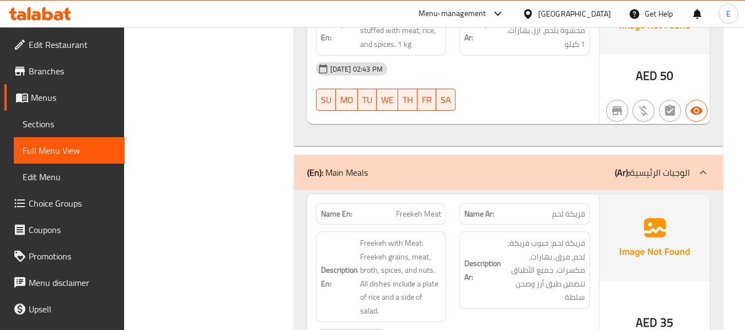
click at [489, 323] on div "[DATE] 01:26 PM" at bounding box center [452, 336] width 287 height 26
click at [490, 323] on div "[DATE] 01:26 PM" at bounding box center [452, 336] width 287 height 26
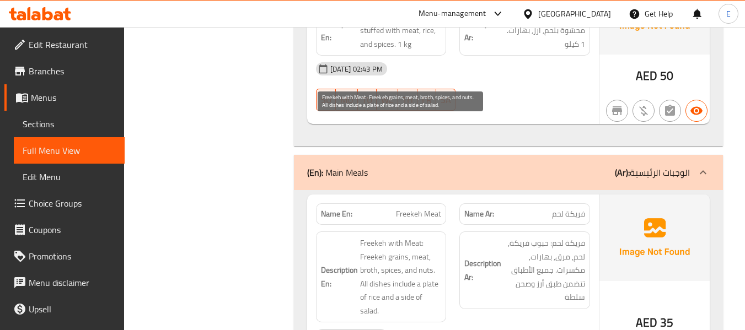
click at [424, 237] on span "Freekeh with Meat: Freekeh grains, meat, broth, spices, and nuts. All dishes in…" at bounding box center [401, 277] width 82 height 81
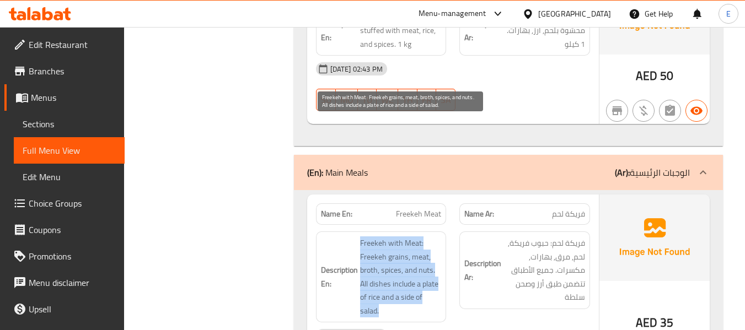
click at [424, 237] on span "Freekeh with Meat: Freekeh grains, meat, broth, spices, and nuts. All dishes in…" at bounding box center [401, 277] width 82 height 81
click at [431, 237] on span "Freekeh with Meat: Freekeh grains, meat, broth, spices, and nuts. All dishes in…" at bounding box center [401, 277] width 82 height 81
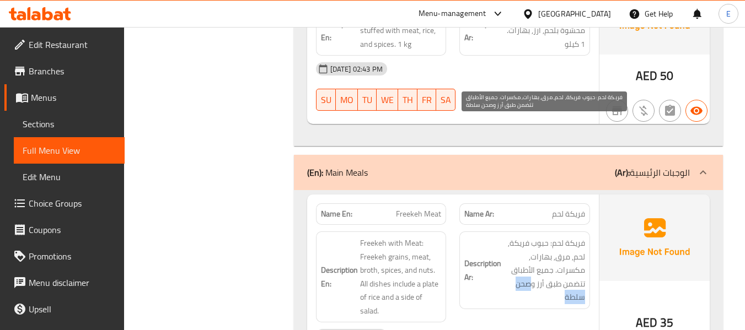
drag, startPoint x: 530, startPoint y: 165, endPoint x: 511, endPoint y: 177, distance: 22.8
click at [511, 237] on span "فريكة لحم: حبوب فريكة, لحم, مرق, بهارات, مكسرات. جميع الأطباق تتضمن طبق أرز وصح…" at bounding box center [544, 271] width 82 height 68
copy span "صحن سلطة"
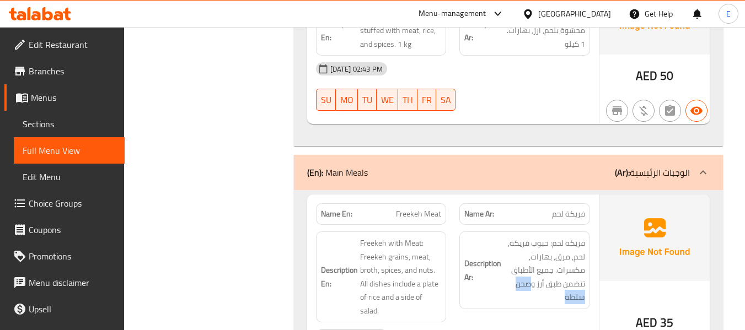
click at [589, 232] on div "Description Ar: فريكة لحم: حبوب فريكة, لحم, مرق, بهارات, مكسرات. جميع الأطباق ت…" at bounding box center [524, 271] width 131 height 78
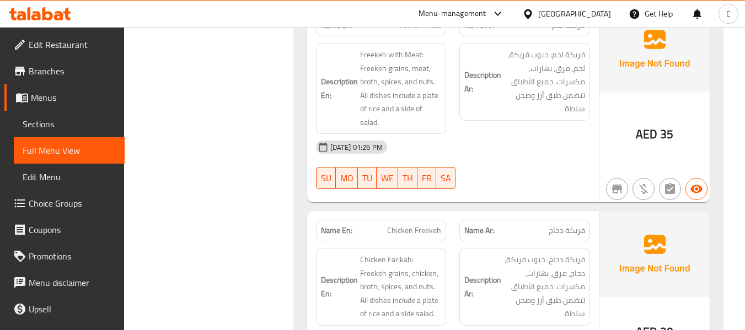
scroll to position [5399, 0]
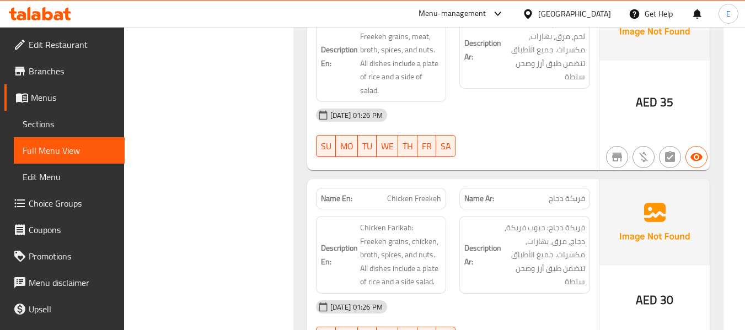
click at [642, 290] on span "AED" at bounding box center [647, 301] width 22 height 22
click at [564, 193] on span "فريكة دجاج" at bounding box center [567, 199] width 36 height 12
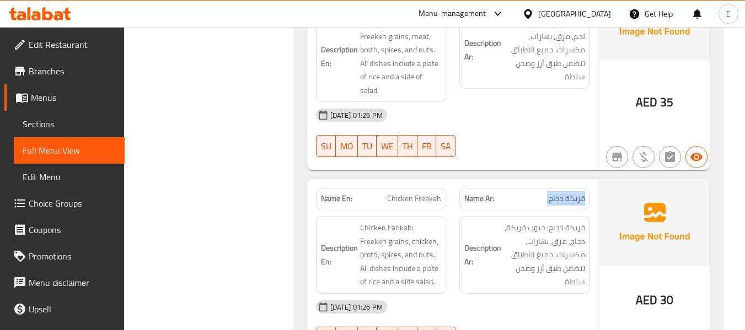
click at [564, 193] on span "فريكة دجاج" at bounding box center [567, 199] width 36 height 12
click at [438, 193] on span "Chicken Freekeh" at bounding box center [414, 199] width 54 height 12
click at [475, 221] on h6 "Description Ar: فريكة دجاج: حبوب فريكة, دجاج, مرق, بهارات, مكسرات. جميع الأطباق…" at bounding box center [524, 255] width 121 height 68
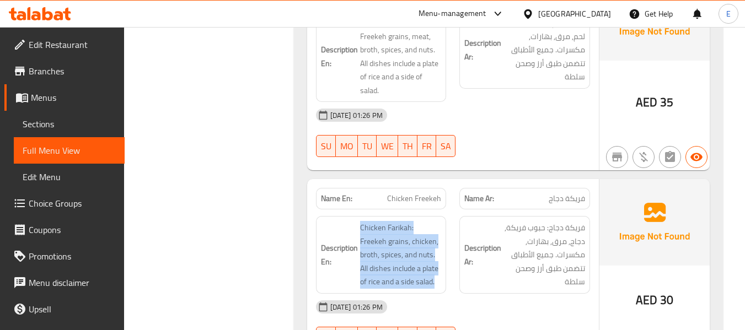
drag, startPoint x: 354, startPoint y: 105, endPoint x: 437, endPoint y: 174, distance: 107.7
click at [437, 216] on div "Description En: Chicken Farikah: Freekeh grains, chicken, broth, spices, and nu…" at bounding box center [381, 255] width 131 height 78
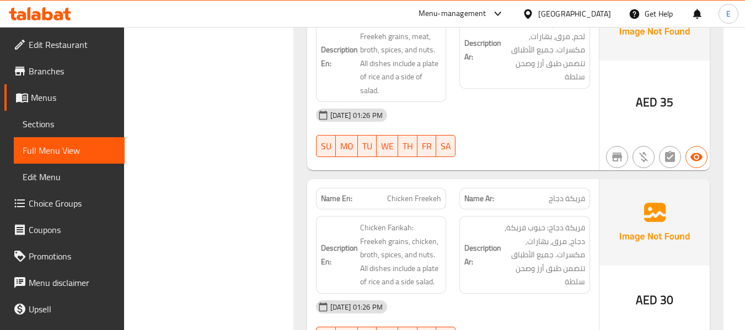
click at [437, 216] on div "Description En: Chicken Farikah: Freekeh grains, chicken, broth, spices, and nu…" at bounding box center [381, 255] width 131 height 78
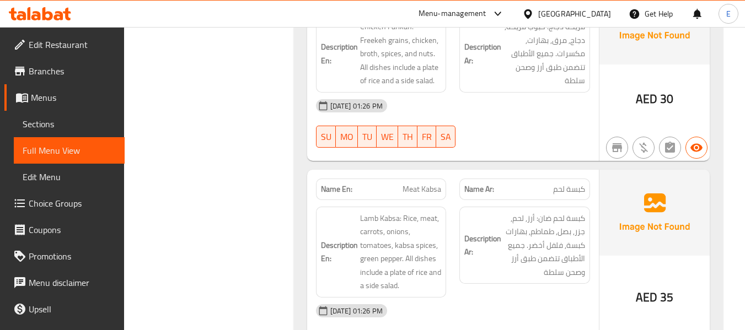
scroll to position [5620, 0]
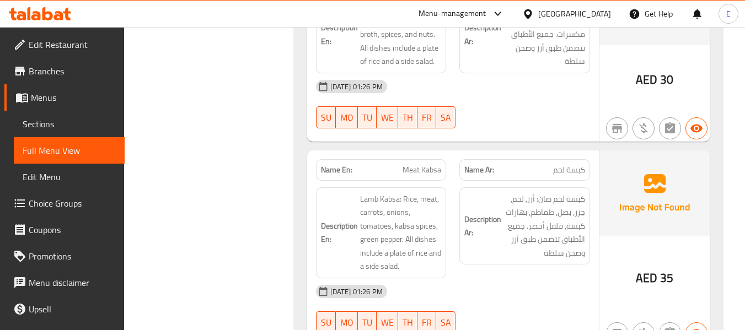
click at [572, 164] on span "كبسة لحم" at bounding box center [569, 170] width 32 height 12
click at [421, 159] on div "Name En: Meat Kabsa" at bounding box center [381, 170] width 131 height 22
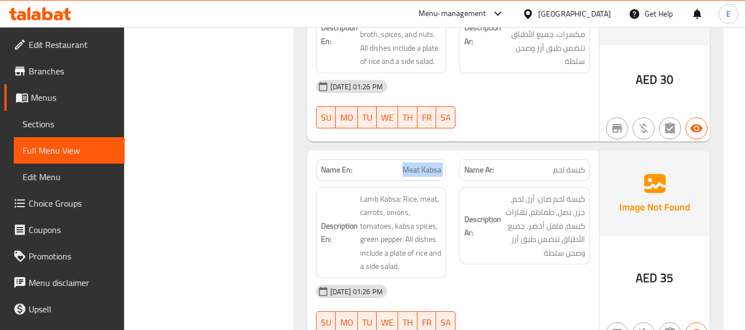
click at [421, 159] on div "Name En: Meat Kabsa" at bounding box center [381, 170] width 131 height 22
click at [497, 192] on h6 "Description Ar: كبسة لحم ضان: أرز, لحم, جزر, بصل, طماطم, بهارات كبسة, فلفل أخضر…" at bounding box center [524, 226] width 121 height 68
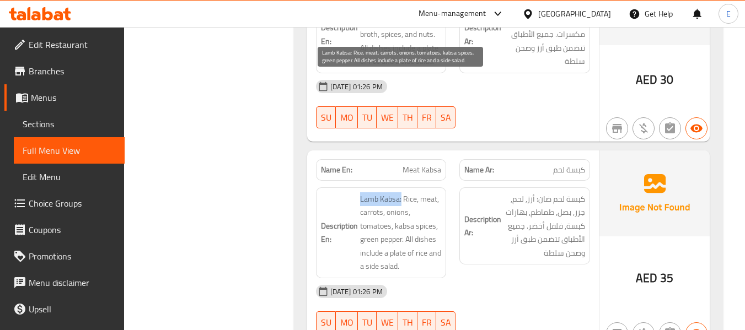
drag, startPoint x: 357, startPoint y: 79, endPoint x: 401, endPoint y: 79, distance: 44.7
click at [401, 192] on h6 "Description En: Lamb Kabsa: Rice, meat, carrots, onions, tomatoes, kabsa spices…" at bounding box center [381, 232] width 121 height 81
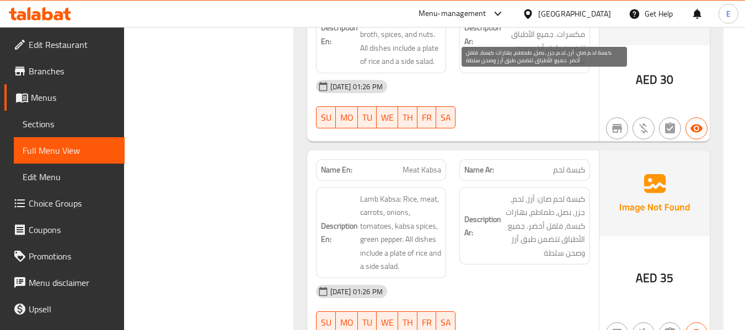
click at [546, 192] on span "كبسة لحم ضان: أرز, لحم, جزر, بصل, طماطم, بهارات كبسة, فلفل أخضر. جميع الأطباق ت…" at bounding box center [544, 226] width 82 height 68
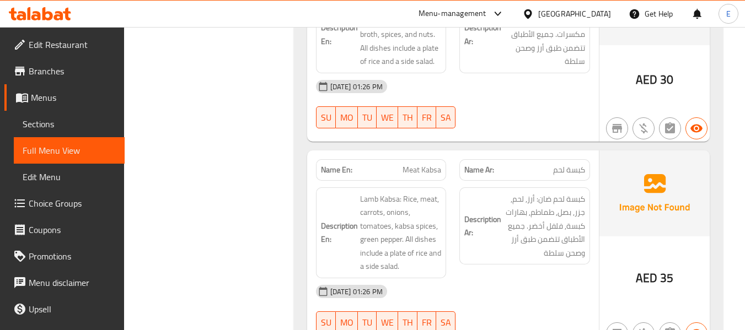
click at [429, 164] on span "Meat Kabsa" at bounding box center [422, 170] width 39 height 12
copy span "Meat Kabsa"
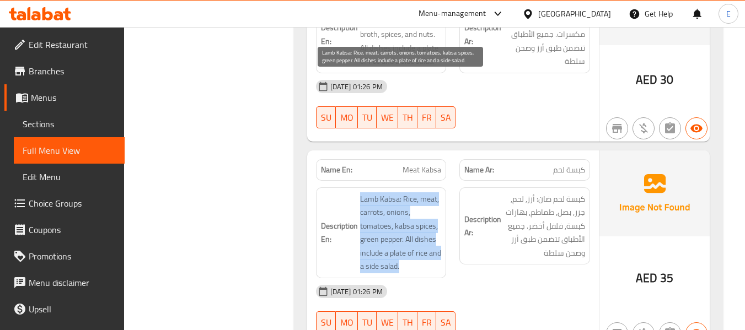
drag, startPoint x: 360, startPoint y: 82, endPoint x: 427, endPoint y: 149, distance: 95.1
click at [427, 192] on span "Lamb Kabsa: Rice, meat, carrots, onions, tomatoes, kabsa spices, green pepper. …" at bounding box center [401, 232] width 82 height 81
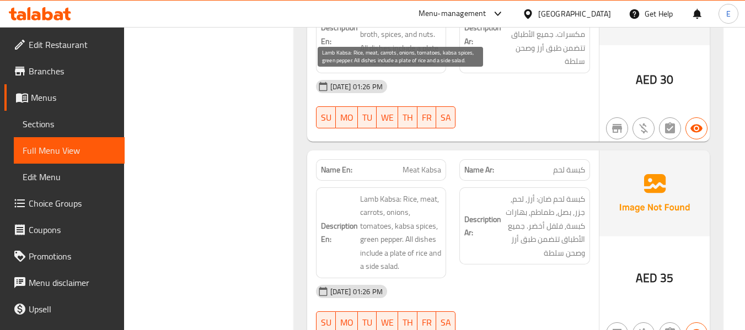
click at [427, 192] on span "Lamb Kabsa: Rice, meat, carrots, onions, tomatoes, kabsa spices, green pepper. …" at bounding box center [401, 232] width 82 height 81
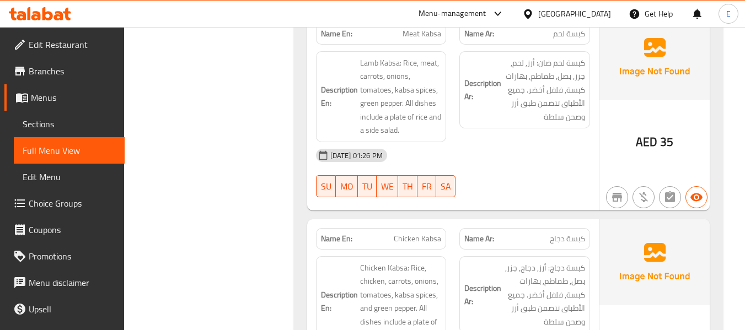
scroll to position [5785, 0]
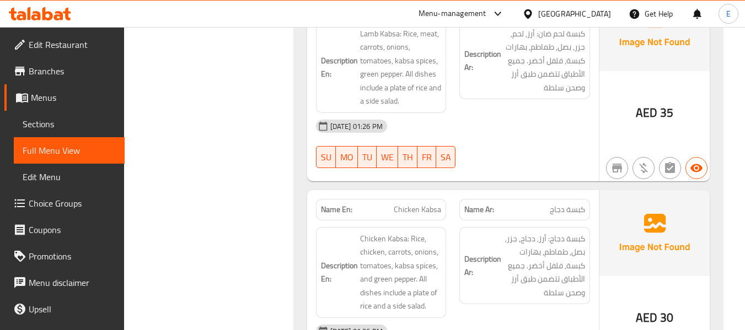
click at [577, 204] on span "كبسة دجاج" at bounding box center [567, 210] width 35 height 12
click at [394, 199] on div "Name En: Chicken Kabsa" at bounding box center [381, 210] width 131 height 22
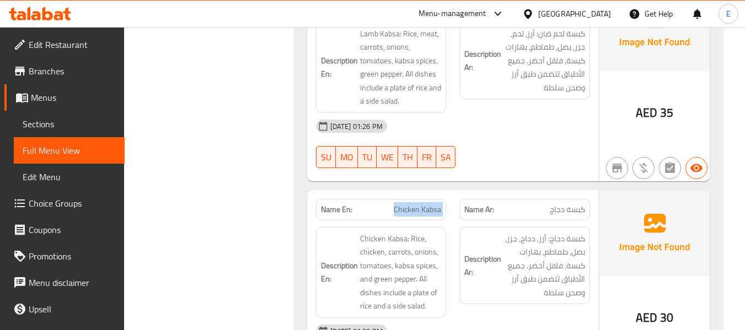
click at [394, 199] on div "Name En: Chicken Kabsa" at bounding box center [381, 210] width 131 height 22
drag, startPoint x: 501, startPoint y: 213, endPoint x: 410, endPoint y: 135, distance: 120.0
click at [501, 318] on div "[DATE] 01:26 PM" at bounding box center [452, 331] width 287 height 26
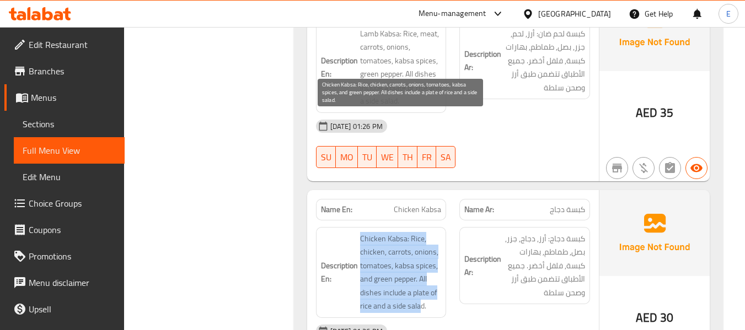
drag, startPoint x: 358, startPoint y: 117, endPoint x: 422, endPoint y: 189, distance: 96.1
click at [422, 232] on h6 "Description En: Chicken Kabsa: Rice, chicken, carrots, onions, tomatoes, kabsa …" at bounding box center [381, 272] width 121 height 81
click at [422, 232] on span "Chicken Kabsa: Rice, chicken, carrots, onions, tomatoes, kabsa spices, and gree…" at bounding box center [401, 272] width 82 height 81
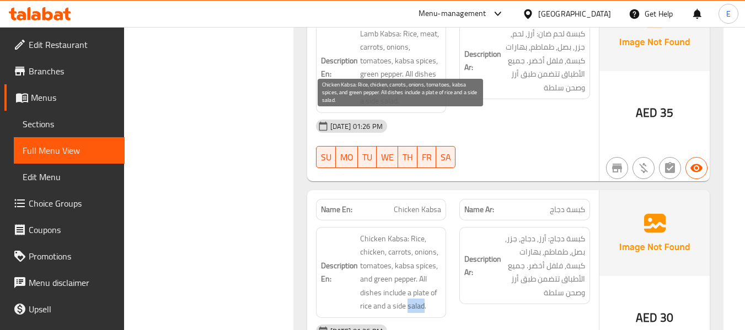
click at [422, 232] on span "Chicken Kabsa: Rice, chicken, carrots, onions, tomatoes, kabsa spices, and gree…" at bounding box center [401, 272] width 82 height 81
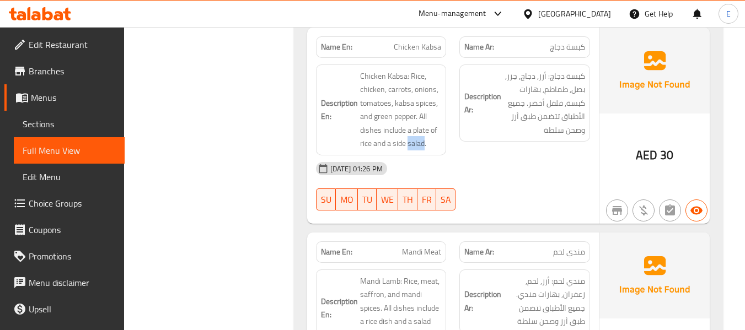
scroll to position [6006, 0]
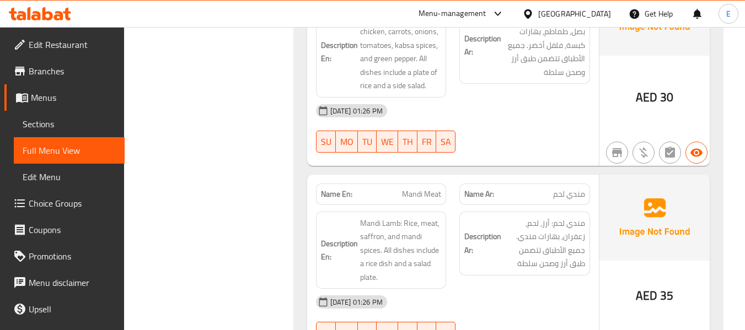
click at [578, 189] on span "مندي لحم" at bounding box center [569, 195] width 32 height 12
click at [403, 184] on div "Name En: Mandi Meat" at bounding box center [381, 195] width 131 height 22
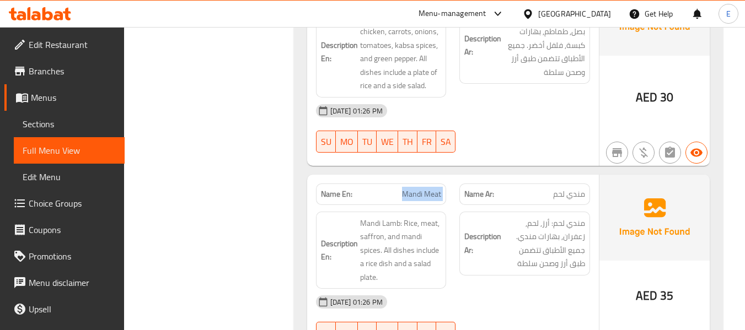
click at [403, 184] on div "Name En: Mandi Meat" at bounding box center [381, 195] width 131 height 22
click at [504, 212] on div "Description Ar: مندي لحم: أرز, لحم, زعفران, بهارات مندي. جميع الأطباق تتضمن طبق…" at bounding box center [524, 244] width 131 height 64
click at [541, 289] on div "[DATE] 01:26 PM" at bounding box center [452, 302] width 287 height 26
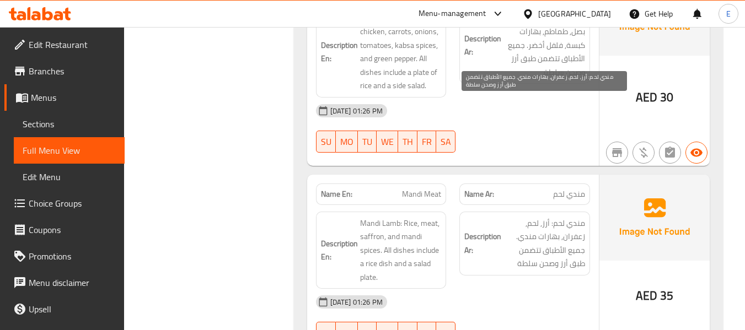
click at [533, 217] on span "مندي لحم: أرز, لحم, زعفران, بهارات مندي. جميع الأطباق تتضمن طبق أرز وصحن سلطة" at bounding box center [544, 244] width 82 height 54
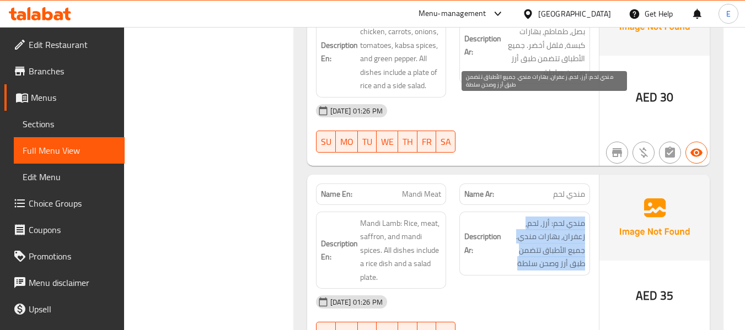
click at [533, 217] on span "مندي لحم: أرز, لحم, زعفران, بهارات مندي. جميع الأطباق تتضمن طبق أرز وصحن سلطة" at bounding box center [544, 244] width 82 height 54
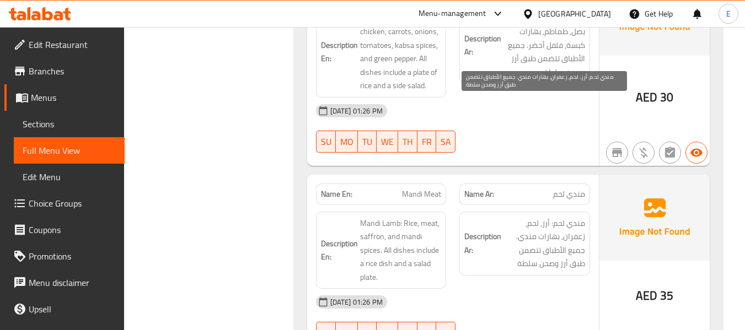
click at [530, 289] on div "[DATE] 01:26 PM" at bounding box center [452, 302] width 287 height 26
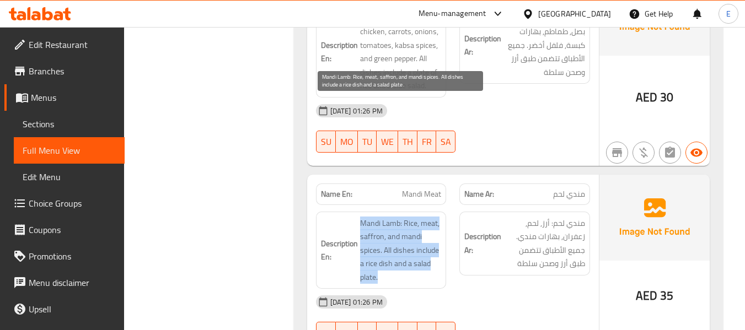
drag, startPoint x: 360, startPoint y: 101, endPoint x: 433, endPoint y: 157, distance: 92.5
click at [433, 217] on span "Mandi Lamb: Rice, meat, saffron, and mandi spices. All dishes include a rice di…" at bounding box center [401, 251] width 82 height 68
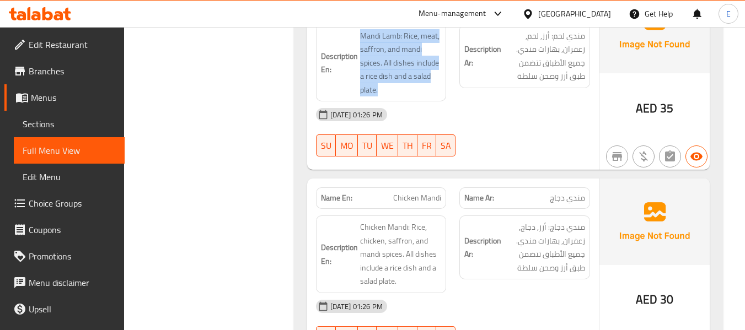
scroll to position [6226, 0]
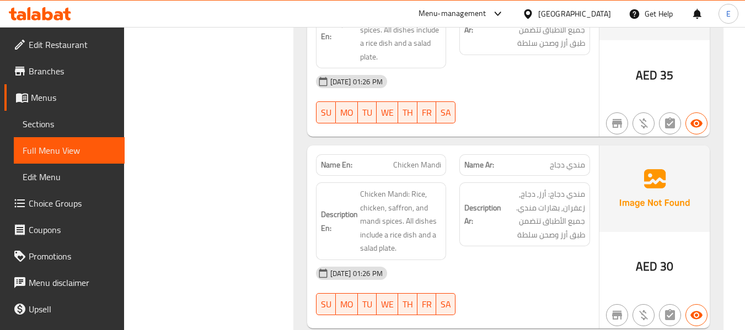
click at [571, 159] on span "مندي دجاج" at bounding box center [567, 165] width 35 height 12
click at [393, 176] on div "Description En: Chicken Mandi: Rice, chicken, saffron, and mandi spices. All di…" at bounding box center [381, 221] width 144 height 91
click at [412, 154] on div "Name En: Chicken Mandi" at bounding box center [381, 165] width 131 height 22
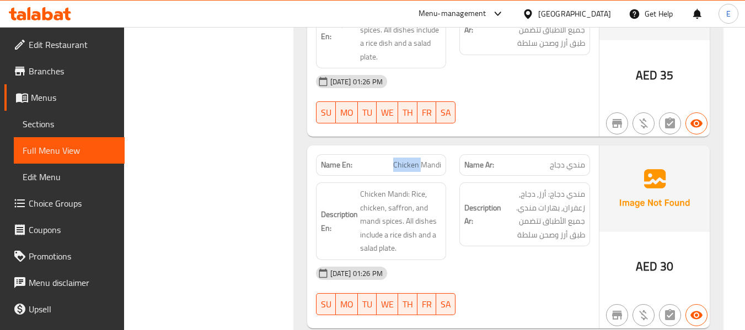
click at [412, 154] on div "Name En: Chicken Mandi" at bounding box center [381, 165] width 131 height 22
click at [505, 260] on div "[DATE] 01:26 PM" at bounding box center [452, 273] width 287 height 26
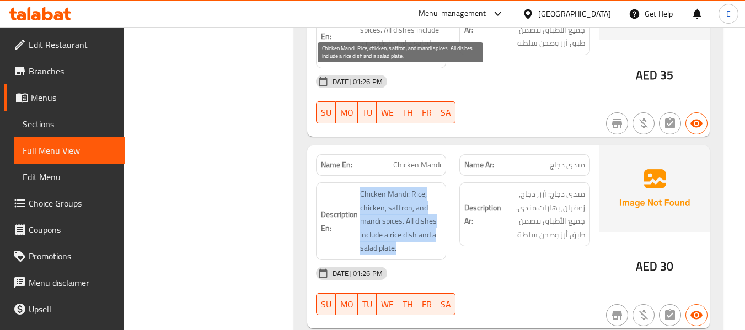
drag, startPoint x: 357, startPoint y: 73, endPoint x: 435, endPoint y: 130, distance: 96.6
click at [435, 187] on h6 "Description En: Chicken Mandi: Rice, chicken, saffron, and mandi spices. All di…" at bounding box center [381, 221] width 121 height 68
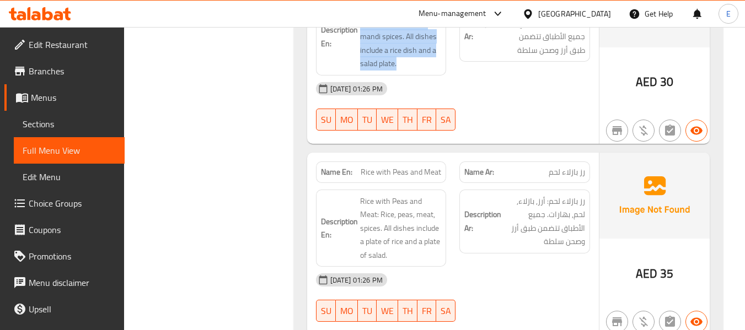
scroll to position [6392, 0]
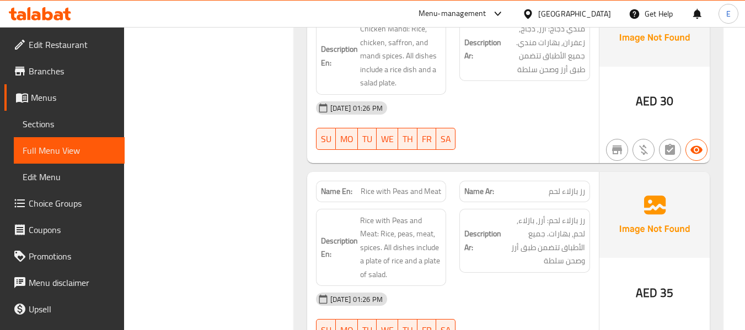
click at [578, 186] on span "رز بازلاء لحم" at bounding box center [567, 192] width 36 height 12
click at [426, 186] on span "Rice with Peas and Meat" at bounding box center [401, 192] width 81 height 12
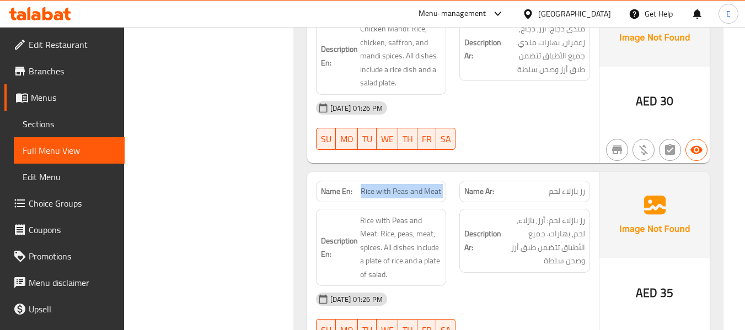
click at [426, 186] on span "Rice with Peas and Meat" at bounding box center [401, 192] width 81 height 12
click at [516, 286] on div "[DATE] 01:26 PM" at bounding box center [452, 299] width 287 height 26
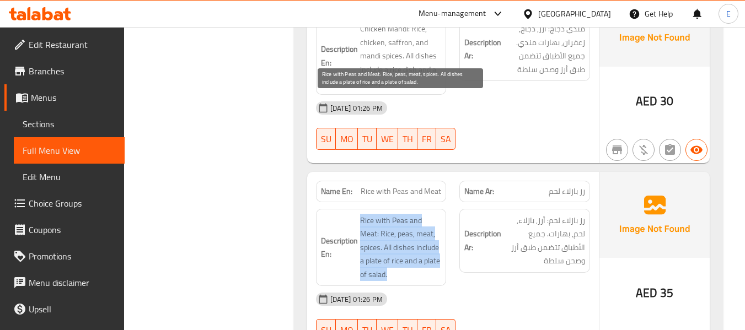
drag, startPoint x: 355, startPoint y: 102, endPoint x: 430, endPoint y: 155, distance: 91.8
click at [430, 214] on h6 "Description En: Rice with Peas and Meat: Rice, peas, meat, spices. All dishes i…" at bounding box center [381, 248] width 121 height 68
click at [430, 214] on span "Rice with Peas and Meat: Rice, peas, meat, spices. All dishes include a plate o…" at bounding box center [401, 248] width 82 height 68
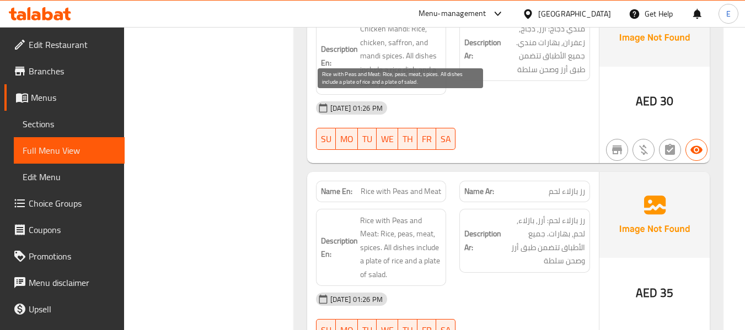
click at [430, 214] on span "Rice with Peas and Meat: Rice, peas, meat, spices. All dishes include a plate o…" at bounding box center [401, 248] width 82 height 68
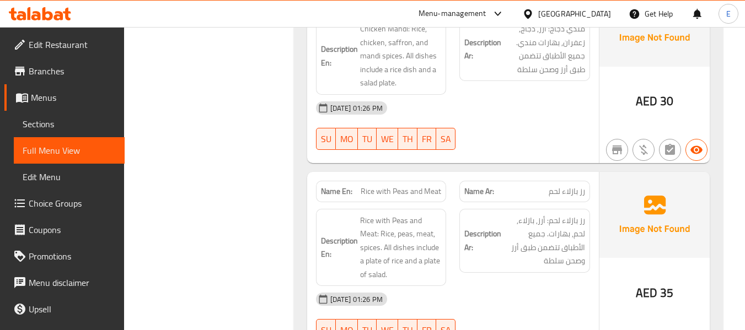
click at [560, 286] on div "[DATE] 01:26 PM" at bounding box center [452, 299] width 287 height 26
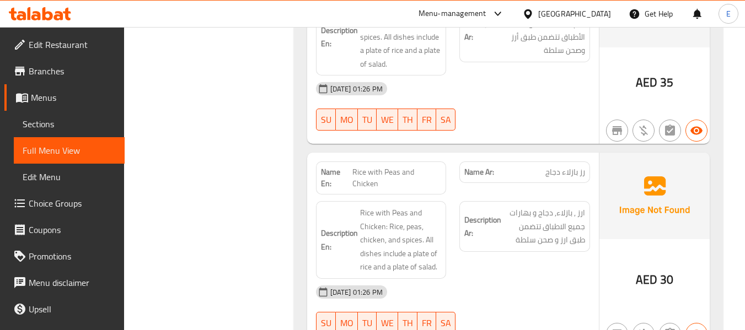
scroll to position [6612, 0]
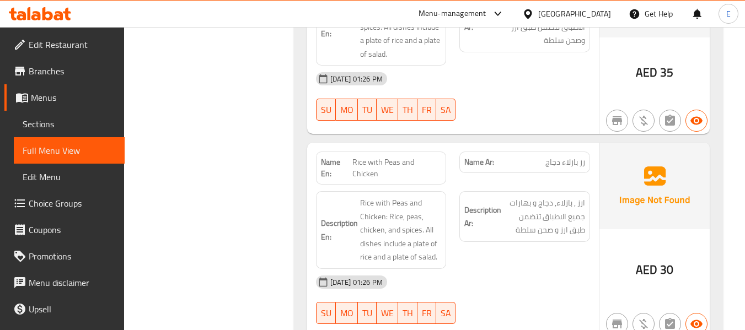
click at [564, 152] on div "Name Ar: رز بازلاء دجاج" at bounding box center [524, 163] width 131 height 22
click at [408, 157] on span "Rice with Peas and Chicken" at bounding box center [396, 168] width 89 height 23
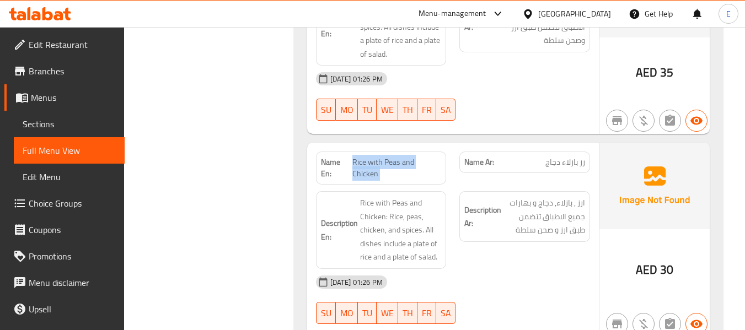
click at [408, 157] on span "Rice with Peas and Chicken" at bounding box center [396, 168] width 89 height 23
click at [503, 269] on div "[DATE] 01:26 PM" at bounding box center [452, 282] width 287 height 26
click at [467, 185] on div "Description Ar: ارز , بازلاء, دجاج و بهارات جميع الاطباق تتضمن طبق ارز و صحن سل…" at bounding box center [525, 230] width 144 height 91
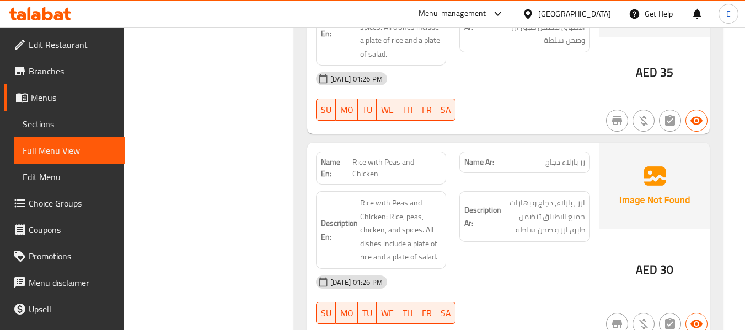
click at [467, 185] on div "Description Ar: ارز , بازلاء, دجاج و بهارات جميع الاطباق تتضمن طبق ارز و صحن سل…" at bounding box center [525, 230] width 144 height 91
click at [514, 269] on div "[DATE] 01:26 PM" at bounding box center [452, 282] width 287 height 26
click at [411, 157] on span "Rice with Peas and Chicken" at bounding box center [396, 168] width 89 height 23
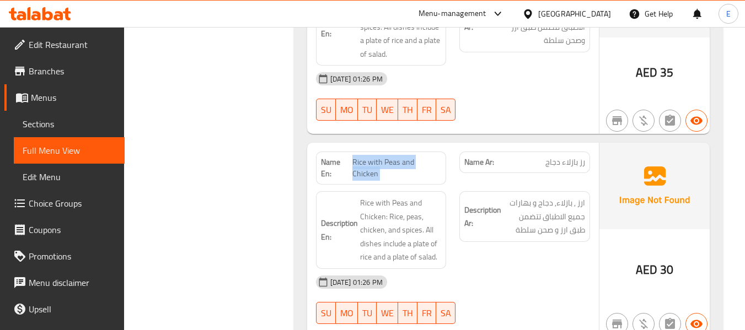
copy span "Rice with Peas and Chicken"
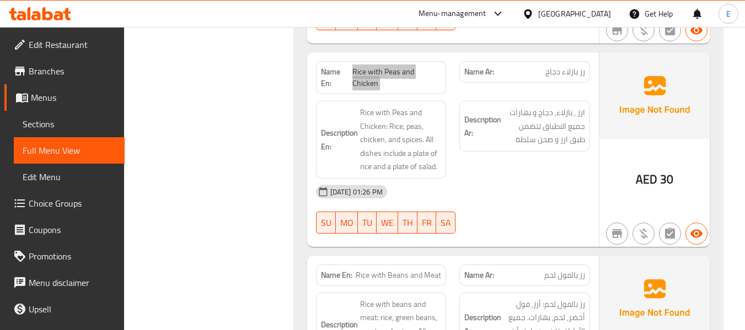
scroll to position [6778, 0]
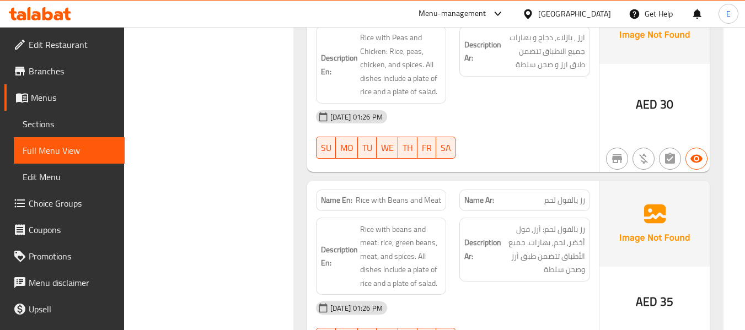
click at [573, 195] on span "رز بالفول لحم" at bounding box center [564, 201] width 41 height 12
click at [389, 195] on span "Rice with Beans and Meat" at bounding box center [398, 201] width 85 height 12
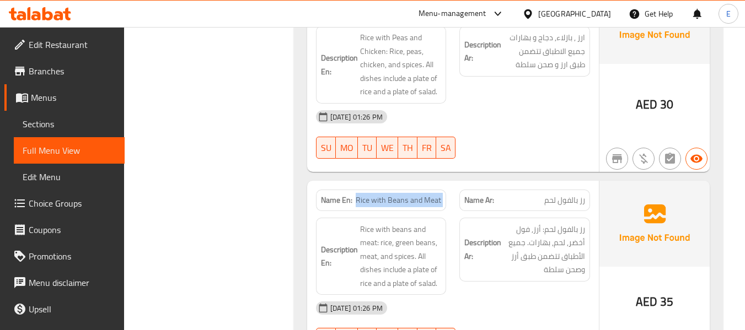
click at [389, 195] on span "Rice with Beans and Meat" at bounding box center [398, 201] width 85 height 12
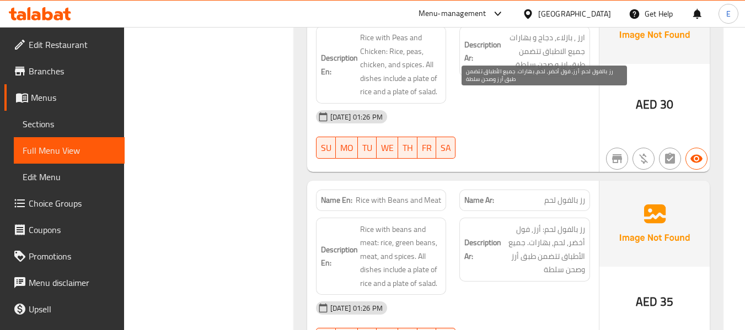
click at [559, 223] on span "رز بالفول لحم: أرز, فول أخضر, لحم, بهارات. جميع الأطباق تتضمن طبق أرز وصحن سلطة" at bounding box center [544, 250] width 82 height 54
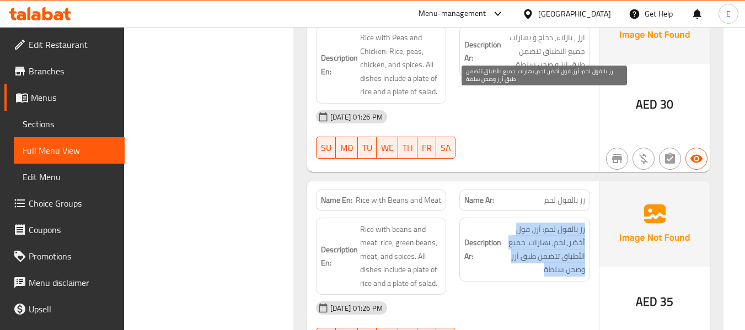
click at [559, 223] on span "رز بالفول لحم: أرز, فول أخضر, لحم, بهارات. جميع الأطباق تتضمن طبق أرز وصحن سلطة" at bounding box center [544, 250] width 82 height 54
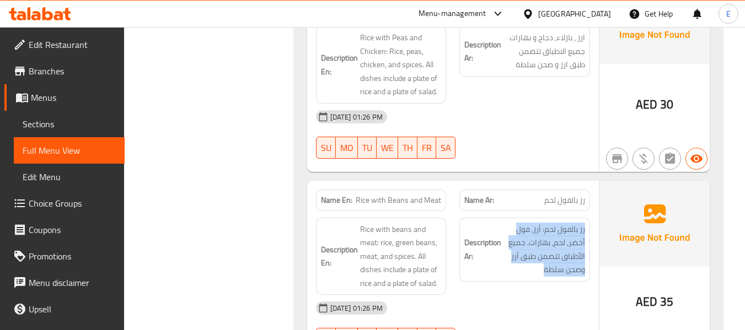
click at [566, 211] on div "Description Ar: رز بالفول لحم: أرز, فول أخضر, لحم, بهارات. جميع الأطباق تتضمن ط…" at bounding box center [525, 256] width 144 height 91
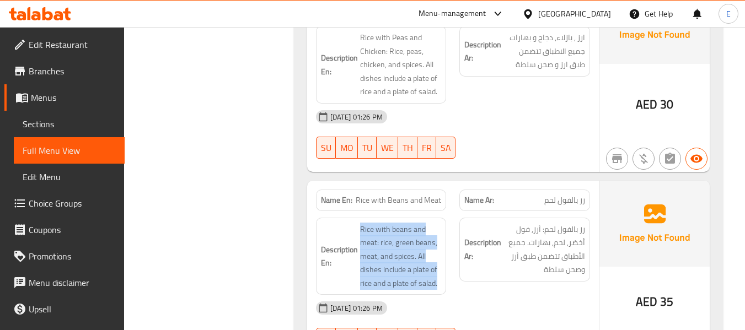
drag, startPoint x: 356, startPoint y: 99, endPoint x: 444, endPoint y: 151, distance: 101.9
click at [444, 218] on div "Description En: Rice with beans and meat: rice, green beans, meat, and spices. …" at bounding box center [381, 257] width 131 height 78
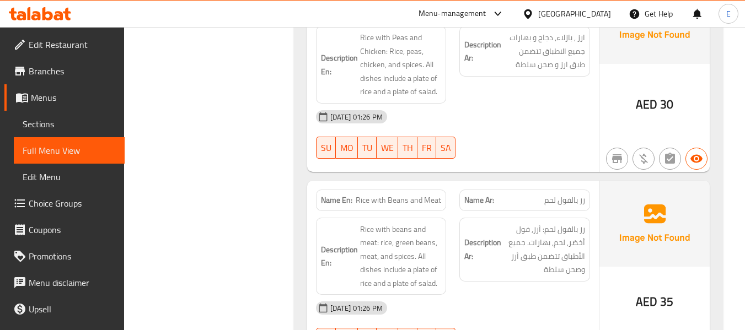
click at [444, 218] on div "Description En: Rice with beans and meat: rice, green beans, meat, and spices. …" at bounding box center [381, 257] width 131 height 78
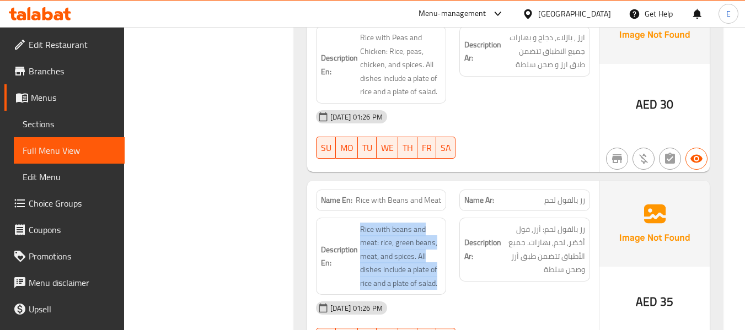
click at [444, 218] on div "Description En: Rice with beans and meat: rice, green beans, meat, and spices. …" at bounding box center [381, 257] width 131 height 78
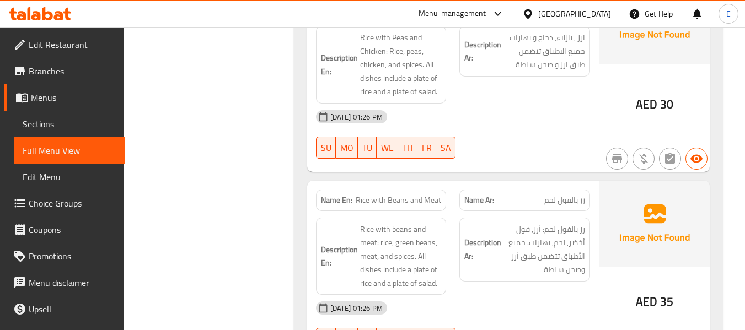
click at [544, 295] on div "[DATE] 01:26 PM" at bounding box center [452, 308] width 287 height 26
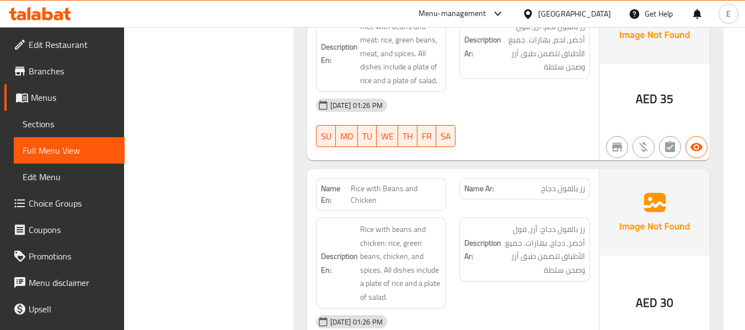
scroll to position [6998, 0]
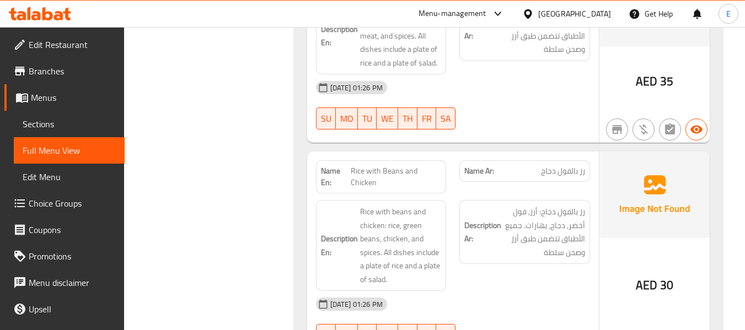
click at [552, 291] on div "[DATE] 01:26 PM" at bounding box center [452, 304] width 287 height 26
click at [541, 291] on div "18-09-2025 01:26 PM SU MO TU WE TH FR SA" at bounding box center [452, 322] width 287 height 62
click at [544, 205] on span "رز بالفول دجاج: أرز, فول أخضر, دجاج, بهارات. جميع الأطباق تتضمن طبق أرز وصحن سل…" at bounding box center [544, 232] width 82 height 54
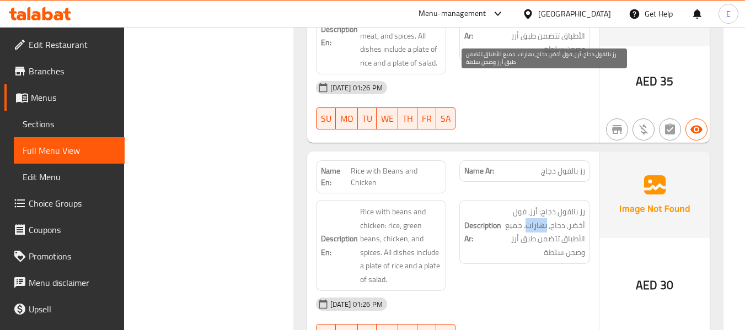
click at [545, 205] on span "رز بالفول دجاج: أرز, فول أخضر, دجاج, بهارات. جميع الأطباق تتضمن طبق أرز وصحن سل…" at bounding box center [544, 232] width 82 height 54
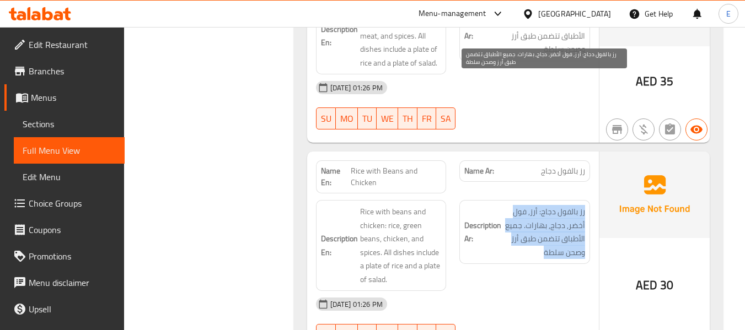
click at [545, 205] on span "رز بالفول دجاج: أرز, فول أخضر, دجاج, بهارات. جميع الأطباق تتضمن طبق أرز وصحن سل…" at bounding box center [544, 232] width 82 height 54
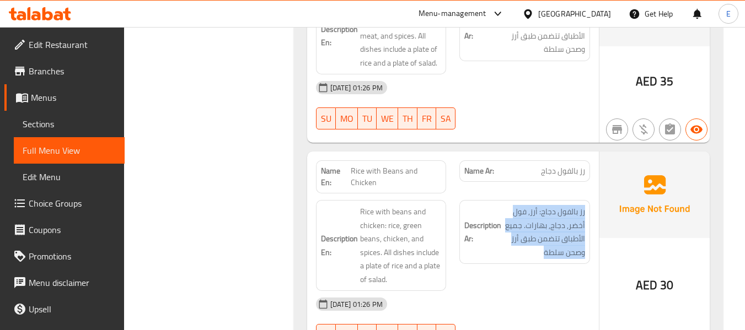
click at [489, 194] on div "Description Ar: رز بالفول دجاج: أرز, فول أخضر, دجاج, بهارات. جميع الأطباق تتضمن…" at bounding box center [525, 246] width 144 height 104
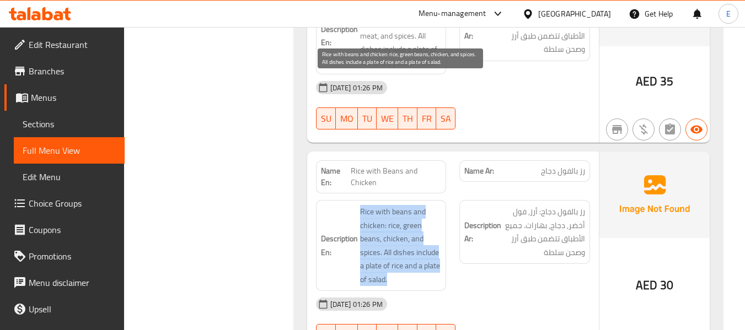
drag, startPoint x: 355, startPoint y: 78, endPoint x: 441, endPoint y: 152, distance: 113.8
click at [441, 205] on h6 "Description En: Rice with beans and chicken: rice, green beans, chicken, and sp…" at bounding box center [381, 245] width 121 height 81
click at [441, 205] on span "Rice with beans and chicken: rice, green beans, chicken, and spices. All dishes…" at bounding box center [401, 245] width 82 height 81
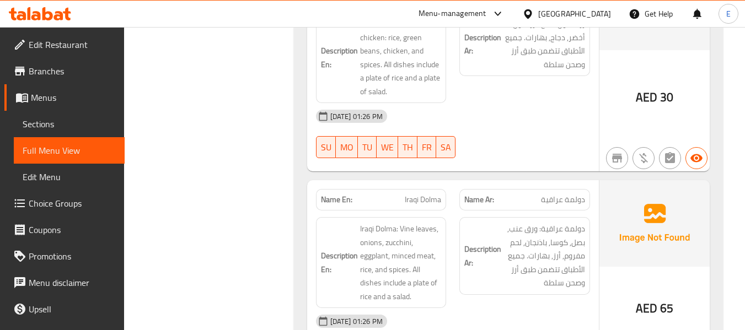
scroll to position [7219, 0]
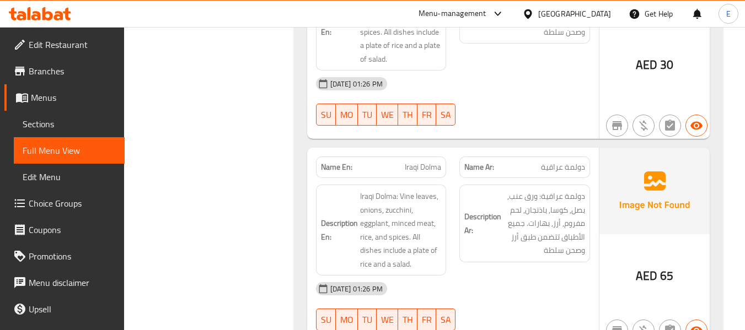
click at [557, 162] on span "دولمة عراقية" at bounding box center [563, 168] width 44 height 12
click at [420, 162] on span "Iraqi Dolma" at bounding box center [423, 168] width 36 height 12
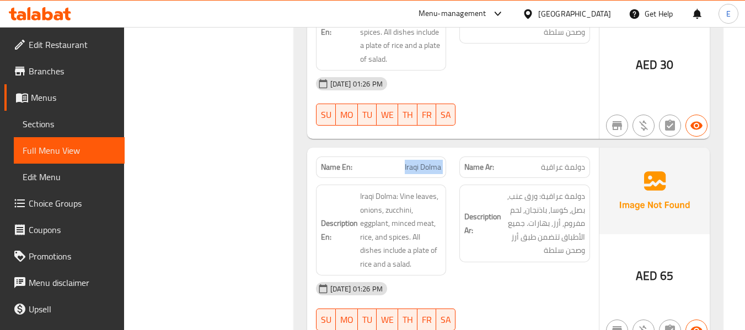
click at [420, 162] on span "Iraqi Dolma" at bounding box center [423, 168] width 36 height 12
click at [513, 178] on div "Description Ar: دولمة عراقية: ورق عنب, بصل, كوسا, باذنجان, لحم مفروم, أرز, بهار…" at bounding box center [525, 230] width 144 height 104
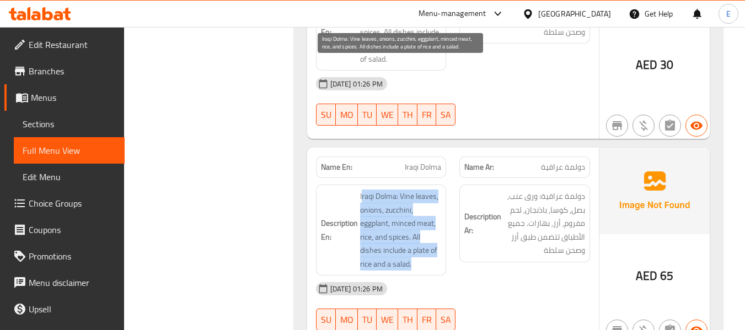
drag, startPoint x: 361, startPoint y: 66, endPoint x: 435, endPoint y: 131, distance: 98.5
click at [435, 190] on span "Iraqi Dolma: Vine leaves, onions, zucchini, eggplant, minced meat, rice, and sp…" at bounding box center [401, 230] width 82 height 81
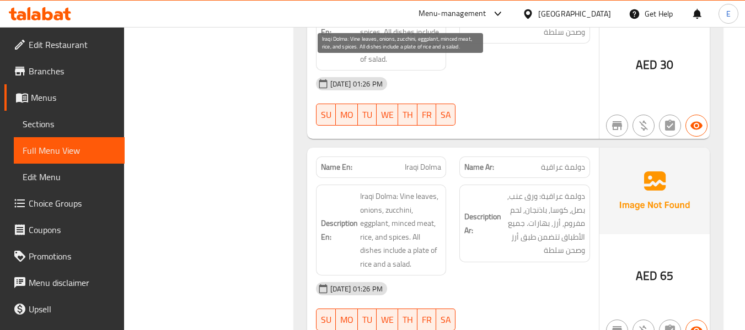
click at [435, 190] on span "Iraqi Dolma: Vine leaves, onions, zucchini, eggplant, minced meat, rice, and sp…" at bounding box center [401, 230] width 82 height 81
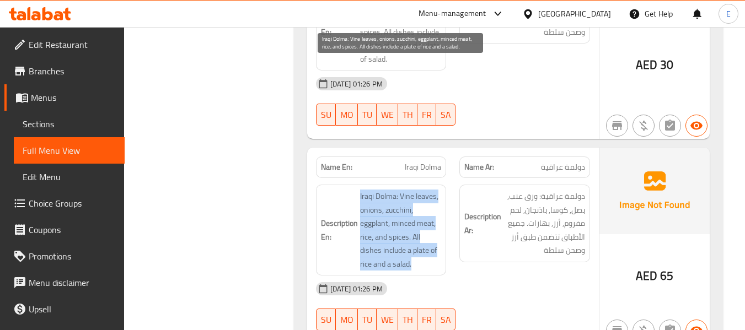
click at [435, 190] on span "Iraqi Dolma: Vine leaves, onions, zucchini, eggplant, minced meat, rice, and sp…" at bounding box center [401, 230] width 82 height 81
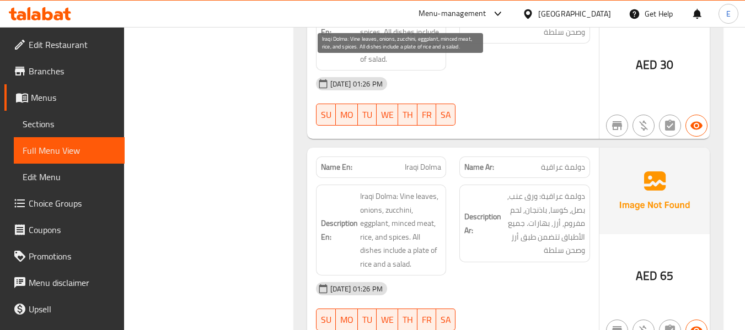
click at [522, 276] on div "[DATE] 01:26 PM" at bounding box center [452, 289] width 287 height 26
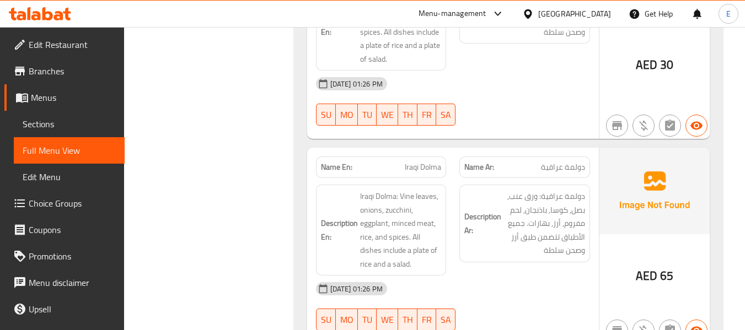
click at [512, 276] on div "[DATE] 01:26 PM" at bounding box center [452, 289] width 287 height 26
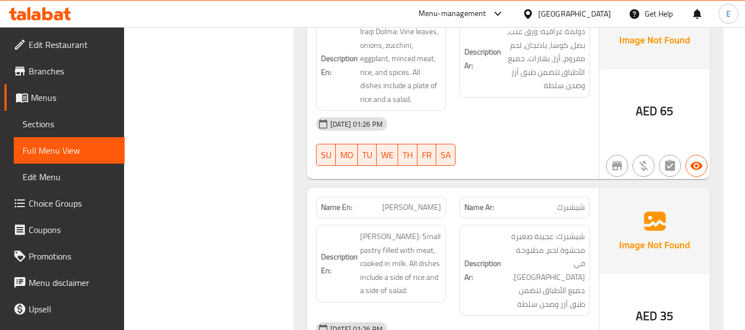
scroll to position [7384, 0]
click at [571, 201] on span "شيشبرك" at bounding box center [571, 207] width 28 height 12
click at [414, 201] on span "[PERSON_NAME]" at bounding box center [411, 207] width 59 height 12
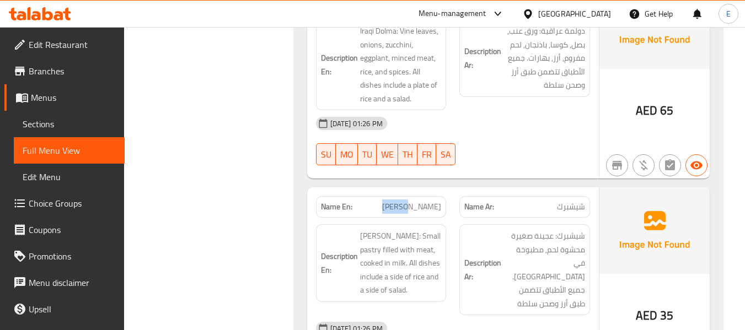
click at [414, 201] on span "[PERSON_NAME]" at bounding box center [411, 207] width 59 height 12
click at [508, 315] on div "[DATE] 01:26 PM" at bounding box center [452, 328] width 287 height 26
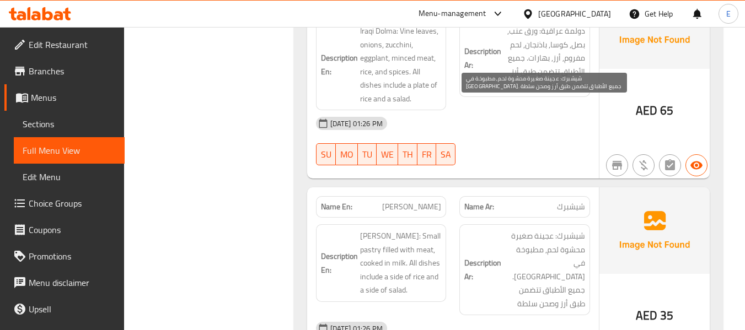
click at [543, 229] on span "شيشبرك: عجينة صغيرة محشوة لحم, مطبوخة في [GEOGRAPHIC_DATA]. جميع الأطباق تتضمن …" at bounding box center [544, 269] width 82 height 81
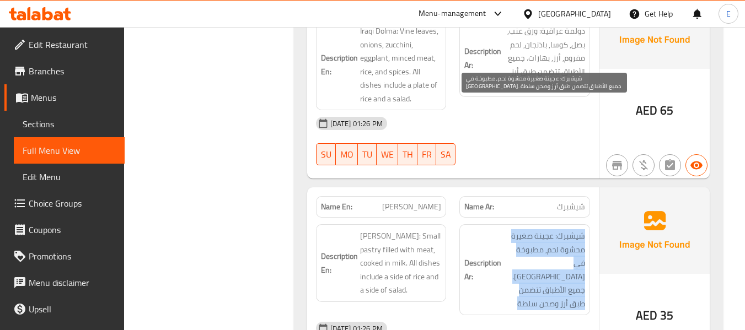
click at [543, 229] on span "شيشبرك: عجينة صغيرة محشوة لحم, مطبوخة في [GEOGRAPHIC_DATA]. جميع الأطباق تتضمن …" at bounding box center [544, 269] width 82 height 81
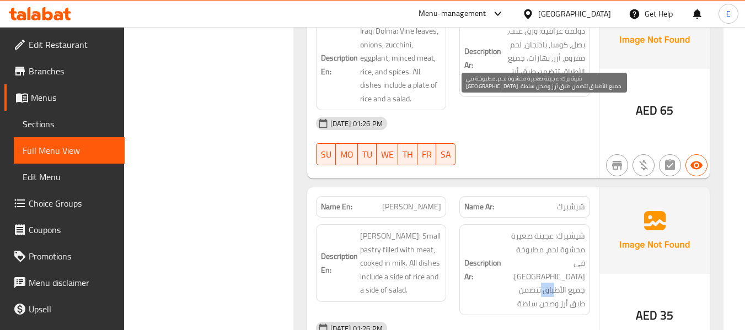
click at [543, 229] on span "شيشبرك: عجينة صغيرة محشوة لحم, مطبوخة في [GEOGRAPHIC_DATA]. جميع الأطباق تتضمن …" at bounding box center [544, 269] width 82 height 81
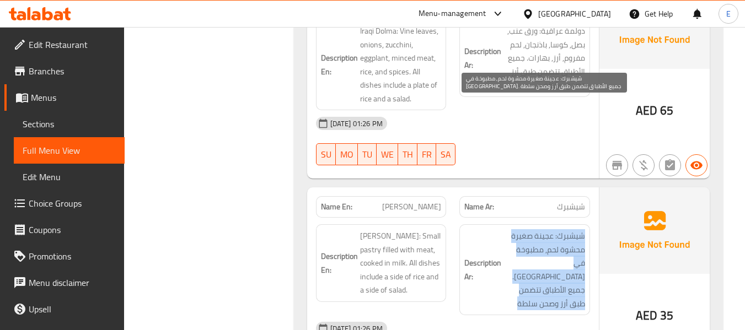
click at [543, 229] on span "شيشبرك: عجينة صغيرة محشوة لحم, مطبوخة في [GEOGRAPHIC_DATA]. جميع الأطباق تتضمن …" at bounding box center [544, 269] width 82 height 81
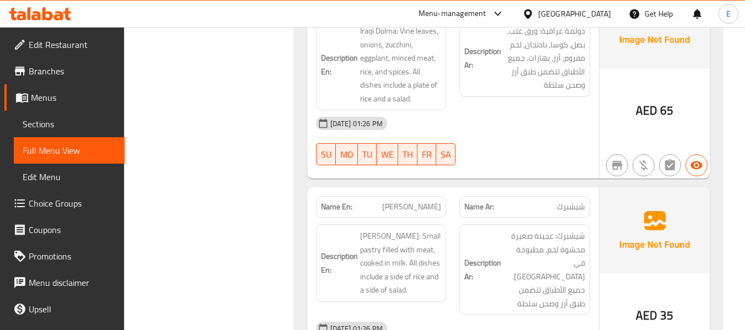
drag, startPoint x: 546, startPoint y: 203, endPoint x: 403, endPoint y: 79, distance: 189.6
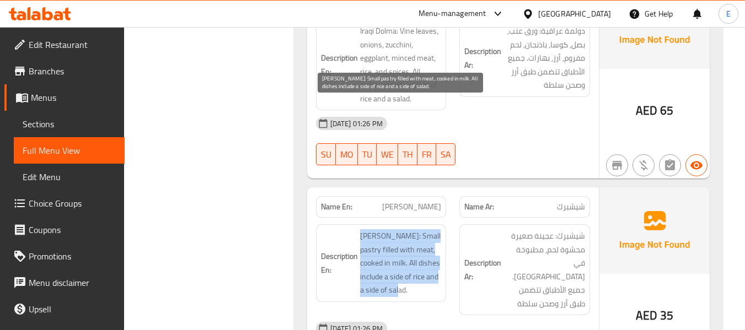
drag, startPoint x: 358, startPoint y: 100, endPoint x: 432, endPoint y: 162, distance: 95.9
click at [432, 229] on h6 "Description En: Shishbarak: Small pastry filled with meat, cooked in milk. All …" at bounding box center [381, 263] width 121 height 68
click at [432, 229] on span "[PERSON_NAME]: Small pastry filled with meat, cooked in milk. All dishes includ…" at bounding box center [401, 263] width 82 height 68
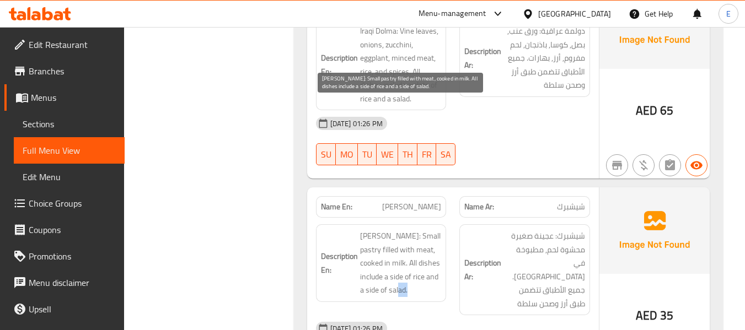
click at [432, 229] on span "[PERSON_NAME]: Small pastry filled with meat, cooked in milk. All dishes includ…" at bounding box center [401, 263] width 82 height 68
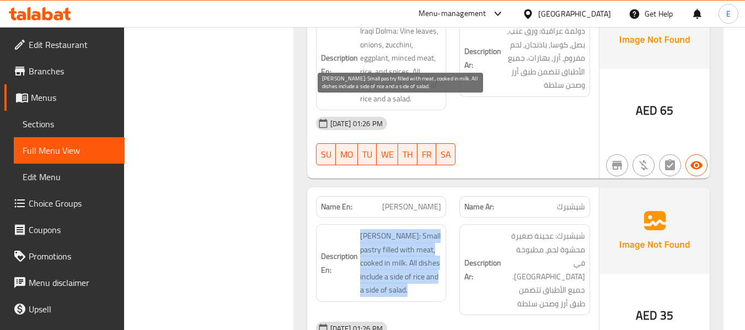
click at [432, 229] on span "[PERSON_NAME]: Small pastry filled with meat, cooked in milk. All dishes includ…" at bounding box center [401, 263] width 82 height 68
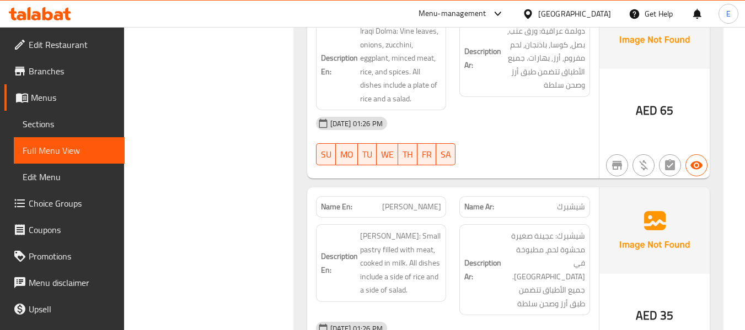
click at [506, 315] on div "[DATE] 01:26 PM" at bounding box center [452, 328] width 287 height 26
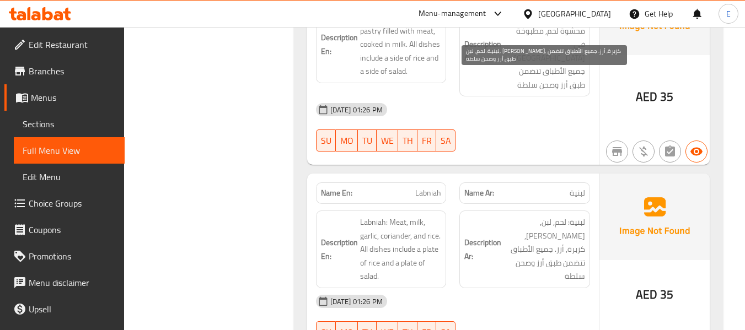
scroll to position [7605, 0]
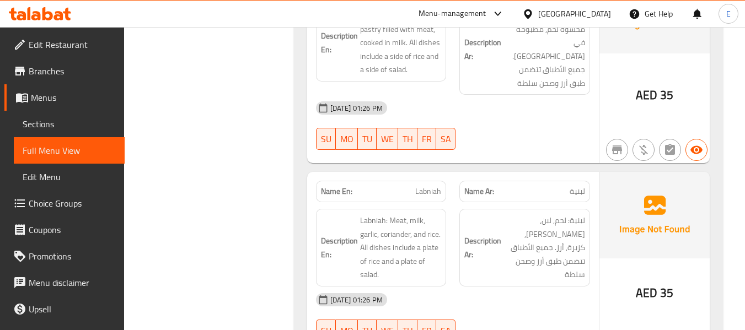
click at [580, 186] on span "لبنية" at bounding box center [577, 192] width 15 height 12
click at [438, 181] on div "Name En: Labniah" at bounding box center [381, 192] width 131 height 22
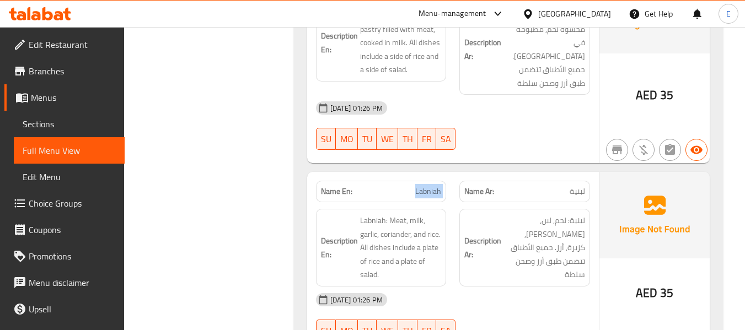
click at [438, 181] on div "Name En: Labniah" at bounding box center [381, 192] width 131 height 22
click at [527, 202] on div "Description Ar: لبنية: لحم, لبن, ثوم, كزبرة, أرز. جميع الأطباق تتضمن طبق أرز وص…" at bounding box center [525, 247] width 144 height 91
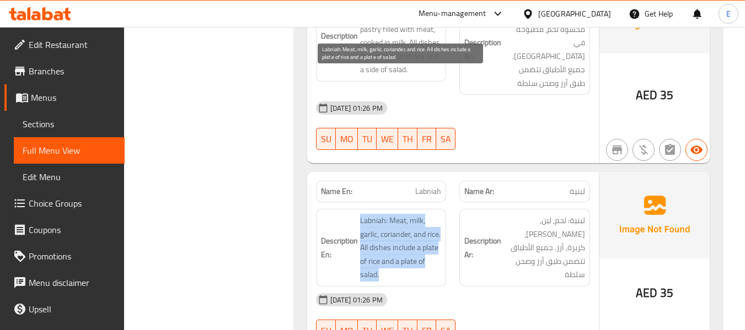
drag, startPoint x: 356, startPoint y: 74, endPoint x: 430, endPoint y: 130, distance: 92.5
click at [430, 214] on h6 "Description En: Labniah: Meat, milk, garlic, coriander, and rice. All dishes in…" at bounding box center [381, 248] width 121 height 68
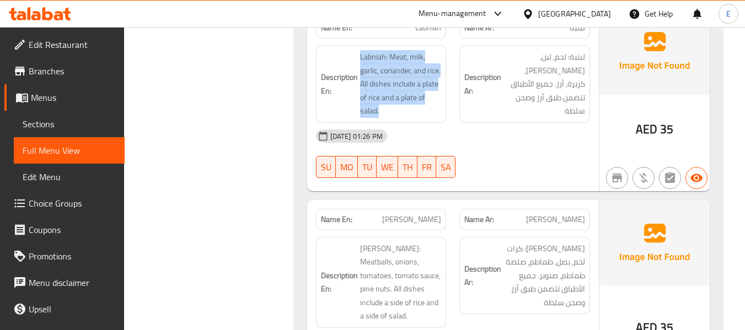
scroll to position [7770, 0]
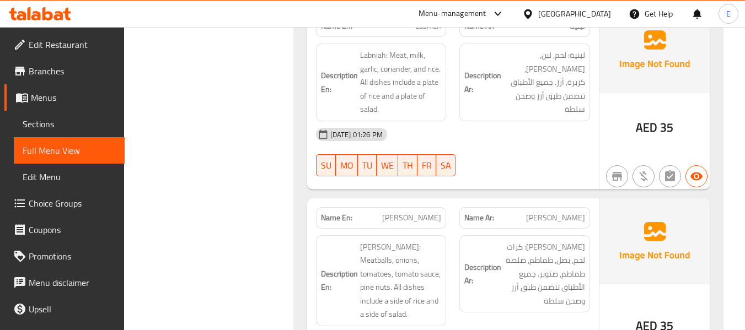
click at [570, 229] on div "Description Ar: داوود باشا: كرات لحم, بصل, طماطم, صلصة طماطم, صنوبر. جميع الأطب…" at bounding box center [525, 281] width 144 height 104
click at [573, 212] on span "[PERSON_NAME]" at bounding box center [555, 218] width 59 height 12
click at [424, 212] on span "[PERSON_NAME]" at bounding box center [411, 218] width 59 height 12
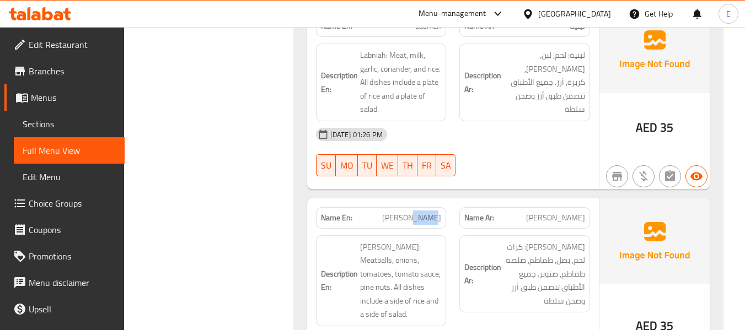
click at [424, 212] on span "[PERSON_NAME]" at bounding box center [411, 218] width 59 height 12
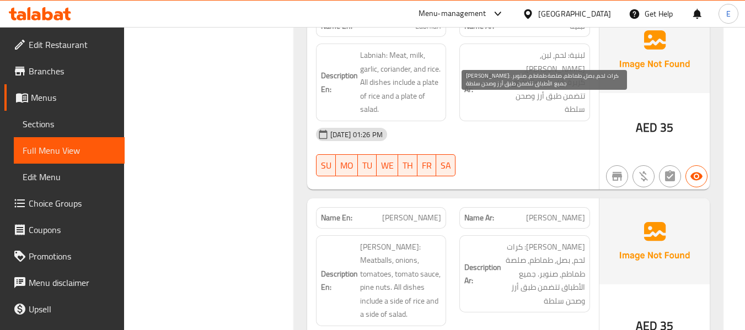
click at [540, 240] on span "[PERSON_NAME]: كرات لحم, بصل, طماطم, صلصة طماطم, صنوبر. جميع الأطباق تتضمن طبق …" at bounding box center [544, 274] width 82 height 68
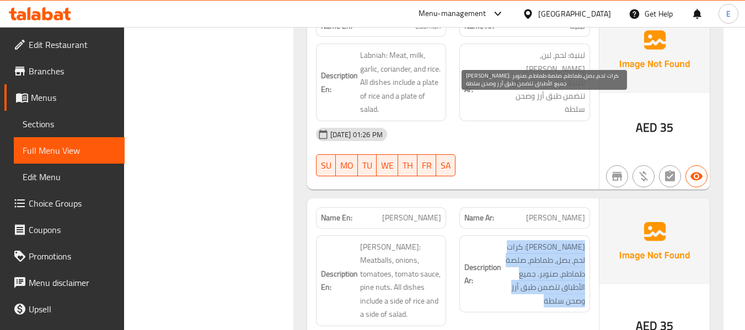
click at [540, 240] on span "[PERSON_NAME]: كرات لحم, بصل, طماطم, صلصة طماطم, صنوبر. جميع الأطباق تتضمن طبق …" at bounding box center [544, 274] width 82 height 68
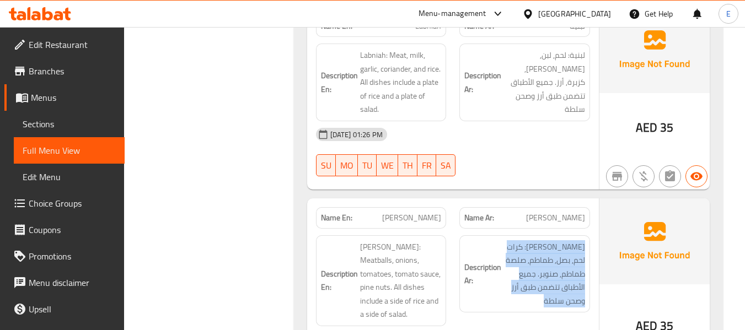
click at [495, 240] on h6 "Description Ar: داوود باشا: كرات لحم, بصل, طماطم, صلصة طماطم, صنوبر. جميع الأطب…" at bounding box center [524, 274] width 121 height 68
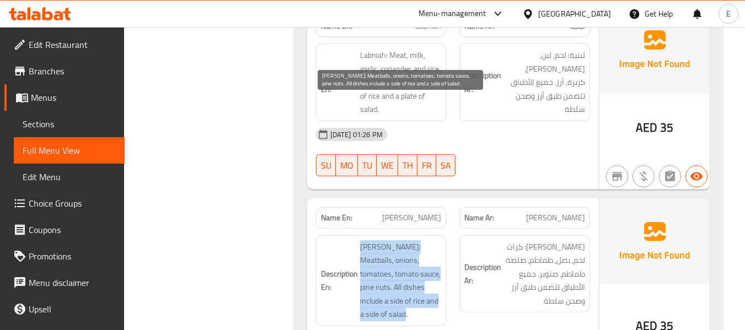
drag, startPoint x: 356, startPoint y: 101, endPoint x: 437, endPoint y: 171, distance: 106.7
click at [437, 240] on h6 "Description En: Dawood Pasha: Meatballs, onions, tomatoes, tomato sauce, pine n…" at bounding box center [381, 280] width 121 height 81
click at [437, 240] on span "[PERSON_NAME]: Meatballs, onions, tomatoes, tomato sauce, pine nuts. All dishes…" at bounding box center [401, 280] width 82 height 81
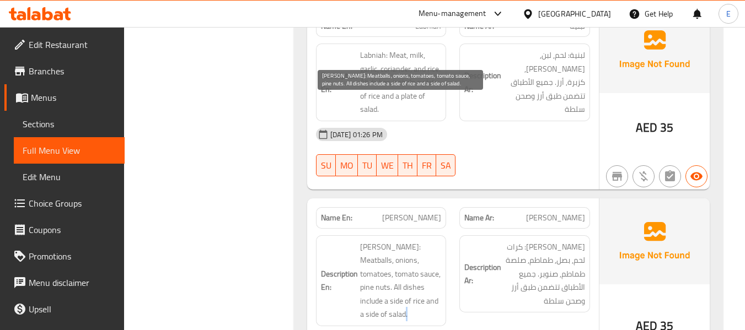
click at [437, 240] on span "[PERSON_NAME]: Meatballs, onions, tomatoes, tomato sauce, pine nuts. All dishes…" at bounding box center [401, 280] width 82 height 81
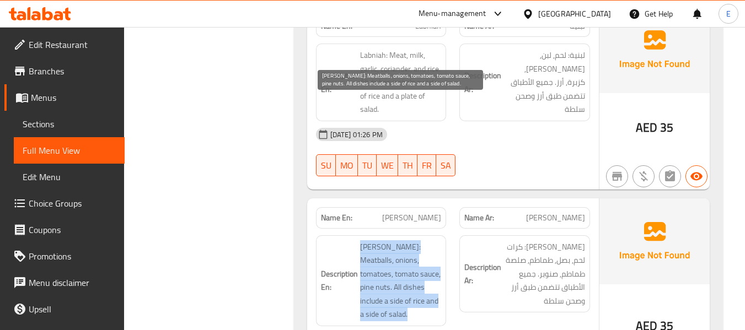
click at [437, 240] on span "[PERSON_NAME]: Meatballs, onions, tomatoes, tomato sauce, pine nuts. All dishes…" at bounding box center [401, 280] width 82 height 81
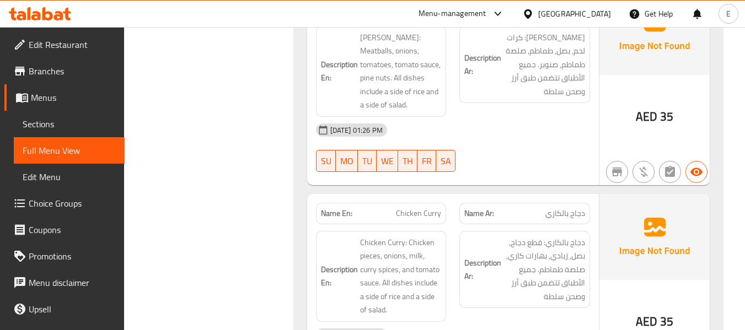
scroll to position [7991, 0]
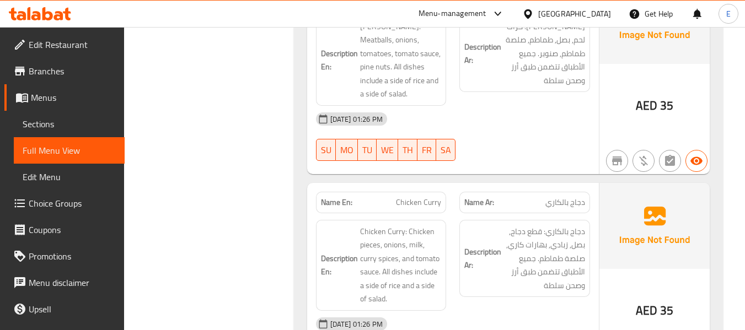
click at [560, 197] on span "دجاج بالكاري" at bounding box center [565, 203] width 40 height 12
click at [522, 311] on div "[DATE] 01:26 PM" at bounding box center [452, 324] width 287 height 26
click at [428, 197] on span "Chicken Curry" at bounding box center [418, 203] width 45 height 12
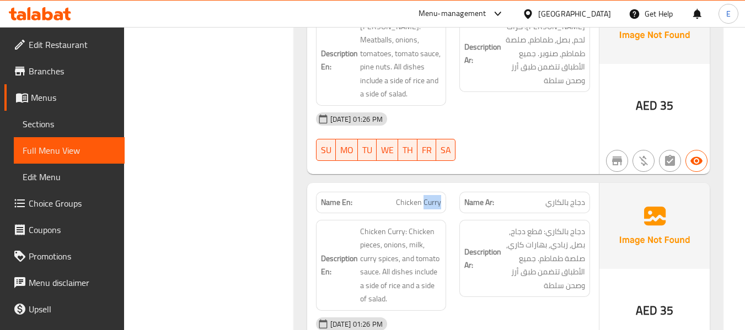
click at [428, 197] on span "Chicken Curry" at bounding box center [418, 203] width 45 height 12
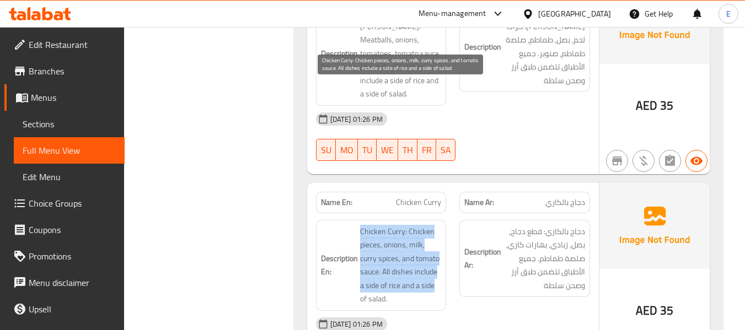
drag, startPoint x: 357, startPoint y: 84, endPoint x: 437, endPoint y: 142, distance: 98.3
click at [437, 225] on h6 "Description En: Chicken Curry: Chicken pieces, onions, milk, curry spices, and …" at bounding box center [381, 265] width 121 height 81
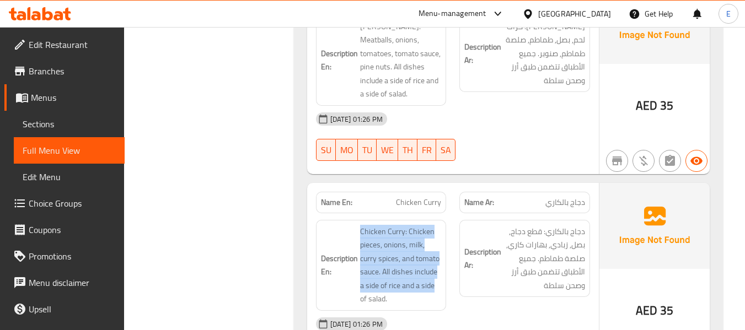
click at [537, 213] on div "Description Ar: دجاج بالكاري: قطع دجاج, بصل, زبادي, بهارات كاري, صلصة طماطم. جم…" at bounding box center [525, 265] width 144 height 104
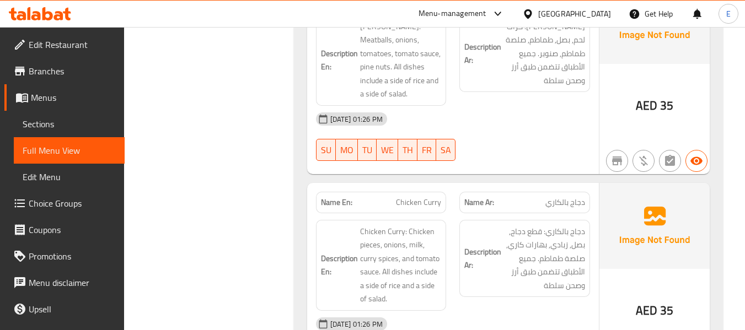
click at [663, 300] on span "35" at bounding box center [666, 311] width 13 height 22
click at [572, 197] on span "دجاج بالكاري" at bounding box center [565, 203] width 40 height 12
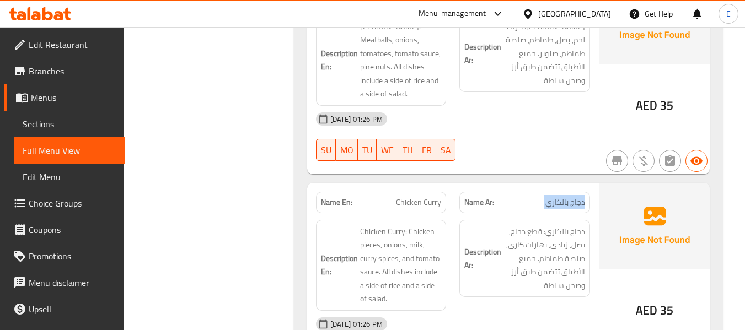
click at [572, 197] on span "دجاج بالكاري" at bounding box center [565, 203] width 40 height 12
click at [410, 197] on span "Chicken Curry" at bounding box center [418, 203] width 45 height 12
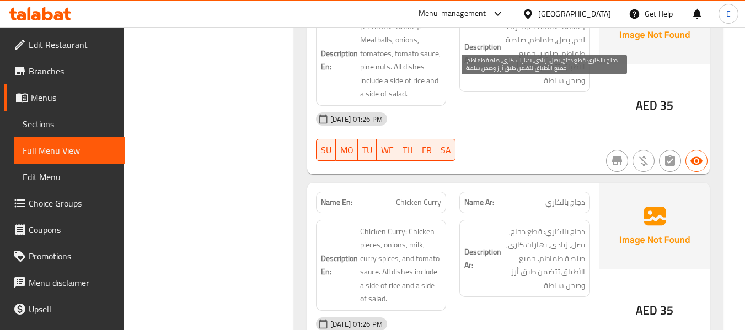
click at [561, 225] on span "دجاج بالكاري: قطع دجاج, بصل, زبادي, بهارات كاري, صلصة طماطم. جميع الأطباق تتضمن…" at bounding box center [544, 259] width 82 height 68
copy span "زبادي"
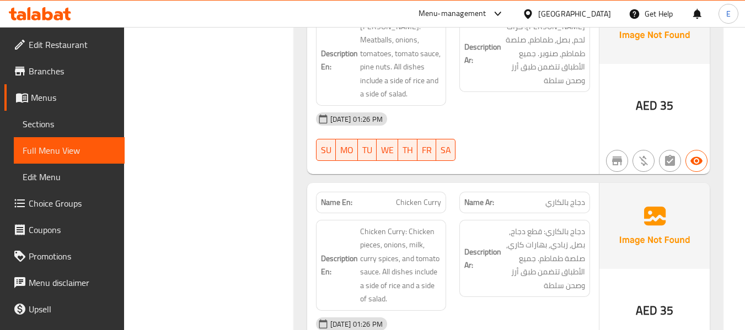
click at [584, 225] on span "دجاج بالكاري: قطع دجاج, بصل, زبادي, بهارات كاري, صلصة طماطم. جميع الأطباق تتضمن…" at bounding box center [544, 259] width 82 height 68
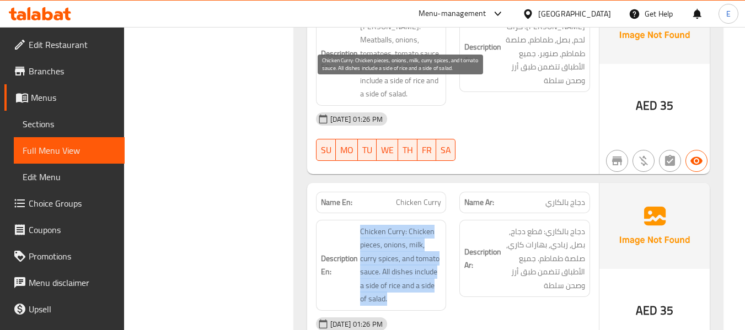
drag, startPoint x: 355, startPoint y: 86, endPoint x: 433, endPoint y: 153, distance: 102.9
click at [433, 225] on h6 "Description En: Chicken Curry: Chicken pieces, onions, milk, curry spices, and …" at bounding box center [381, 265] width 121 height 81
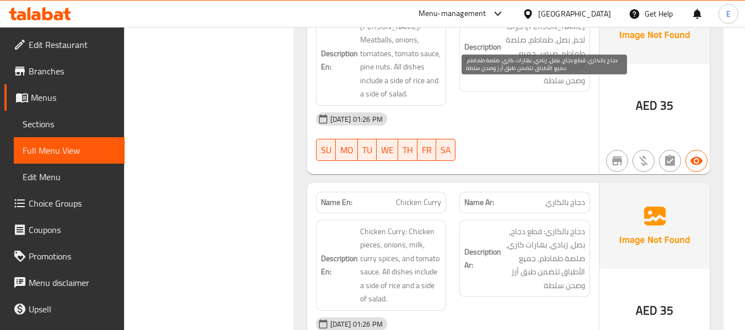
click at [528, 225] on span "دجاج بالكاري: قطع دجاج, بصل, زبادي, بهارات كاري, صلصة طماطم. جميع الأطباق تتضمن…" at bounding box center [544, 259] width 82 height 68
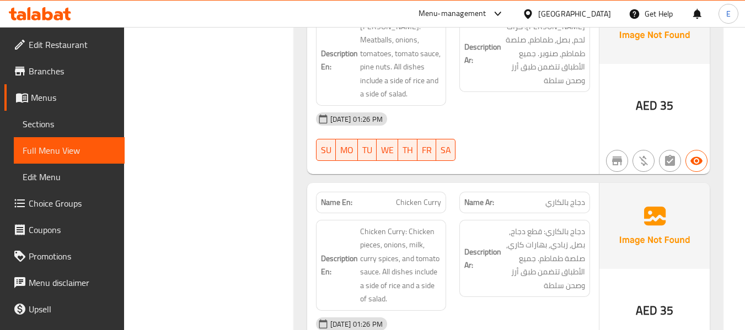
click at [503, 213] on div "Description Ar: دجاج بالكاري: قطع دجاج, بصل, زبادي, بهارات كاري, صلصة طماطم. جم…" at bounding box center [525, 265] width 144 height 104
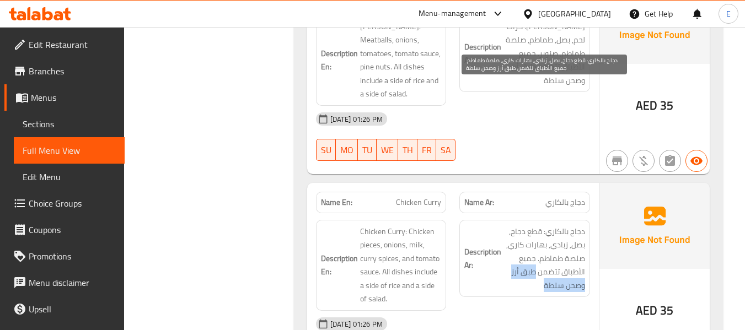
drag, startPoint x: 536, startPoint y: 128, endPoint x: 508, endPoint y: 144, distance: 31.9
click at [508, 225] on span "دجاج بالكاري: قطع دجاج, بصل, زبادي, بهارات كاري, صلصة طماطم. جميع الأطباق تتضمن…" at bounding box center [544, 259] width 82 height 68
copy span "طبق أرز وصحن سلطة"
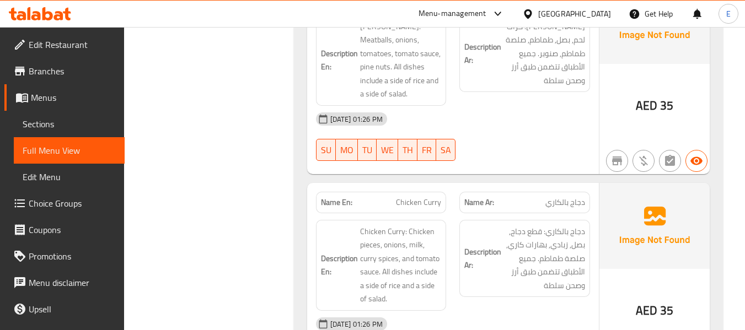
click at [507, 311] on div "[DATE] 01:26 PM" at bounding box center [452, 324] width 287 height 26
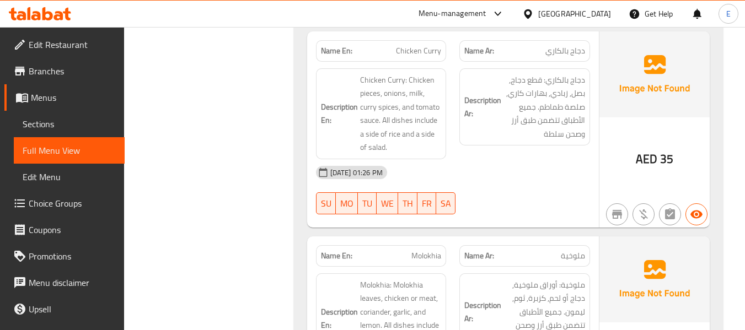
scroll to position [8156, 0]
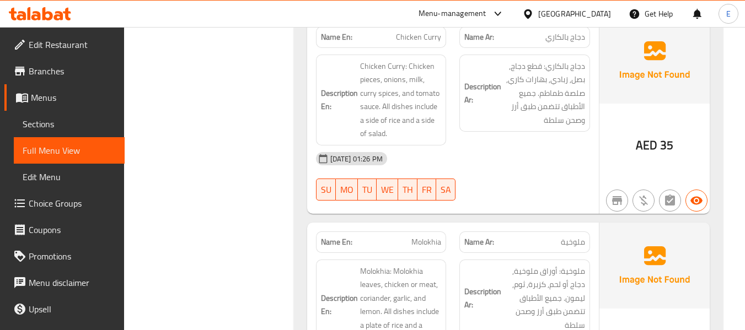
drag, startPoint x: 488, startPoint y: 301, endPoint x: 521, endPoint y: 197, distance: 108.8
click at [572, 237] on span "ملوخية" at bounding box center [573, 243] width 24 height 12
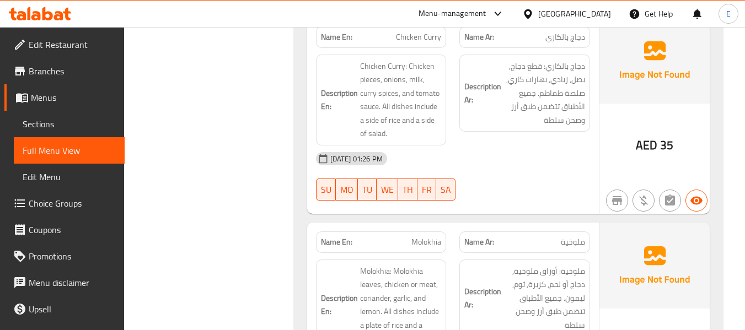
click at [426, 237] on span "Molokhia" at bounding box center [426, 243] width 30 height 12
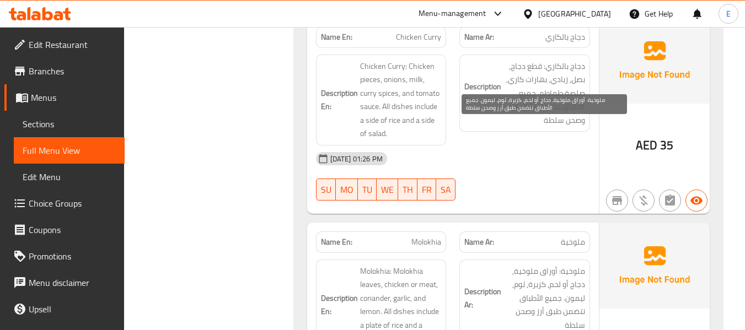
click at [545, 265] on span "ملوخية: أوراق ملوخية, دجاج أو لحم, كزبرة, ثوم, ليمون. جميع الأطباق تتضمن طبق أر…" at bounding box center [544, 299] width 82 height 68
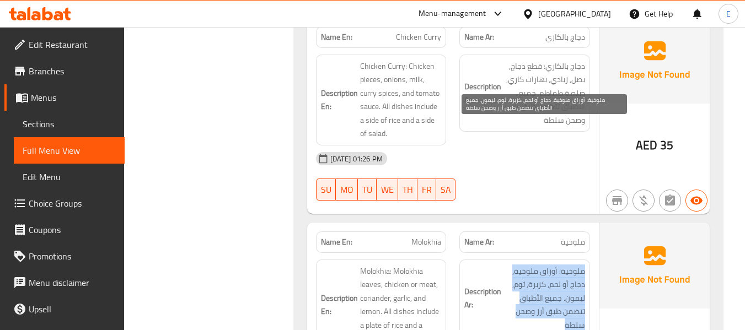
click at [545, 265] on span "ملوخية: أوراق ملوخية, دجاج أو لحم, كزبرة, ثوم, ليمون. جميع الأطباق تتضمن طبق أر…" at bounding box center [544, 299] width 82 height 68
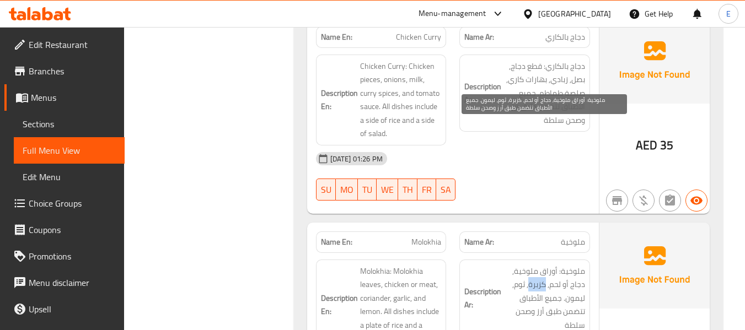
click at [545, 265] on span "ملوخية: أوراق ملوخية, دجاج أو لحم, كزبرة, ثوم, ليمون. جميع الأطباق تتضمن طبق أر…" at bounding box center [544, 299] width 82 height 68
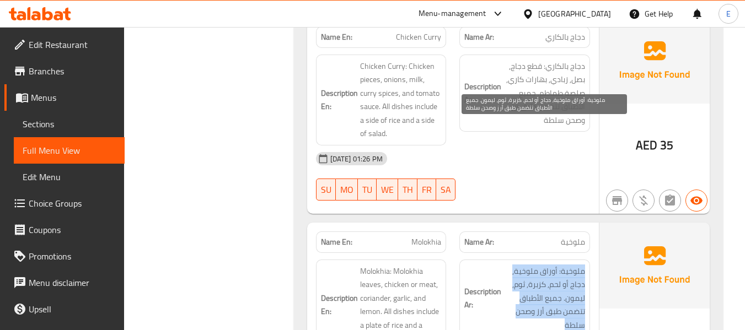
click at [545, 265] on span "ملوخية: أوراق ملوخية, دجاج أو لحم, كزبرة, ثوم, ليمون. جميع الأطباق تتضمن طبق أر…" at bounding box center [544, 299] width 82 height 68
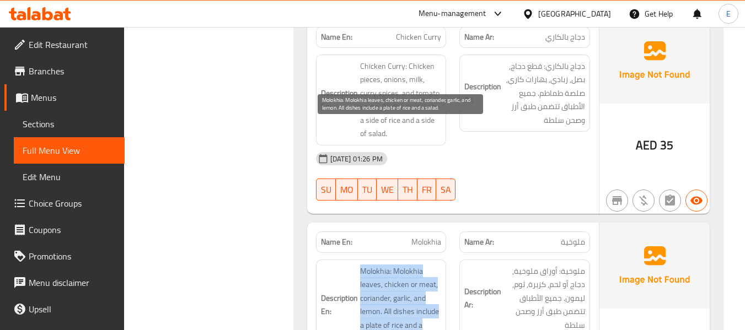
drag, startPoint x: 357, startPoint y: 126, endPoint x: 430, endPoint y: 186, distance: 94.4
click at [430, 265] on h6 "Description En: Molokhia: Molokhia leaves, chicken or meat, coriander, garlic, …" at bounding box center [381, 305] width 121 height 81
click at [430, 265] on span "Molokhia: Molokhia leaves, chicken or meat, coriander, garlic, and lemon. All d…" at bounding box center [401, 305] width 82 height 81
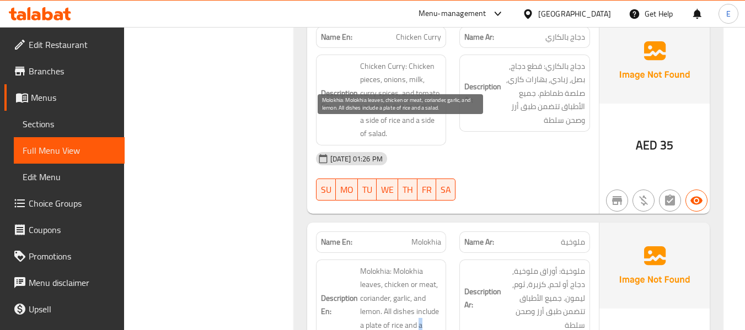
click at [430, 265] on span "Molokhia: Molokhia leaves, chicken or meat, coriander, garlic, and lemon. All d…" at bounding box center [401, 305] width 82 height 81
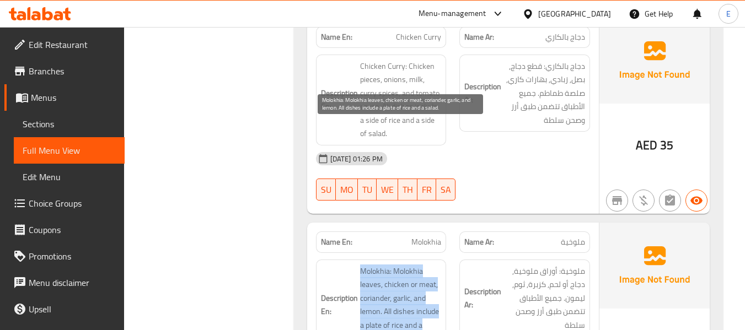
click at [430, 265] on span "Molokhia: Molokhia leaves, chicken or meat, coriander, garlic, and lemon. All d…" at bounding box center [401, 305] width 82 height 81
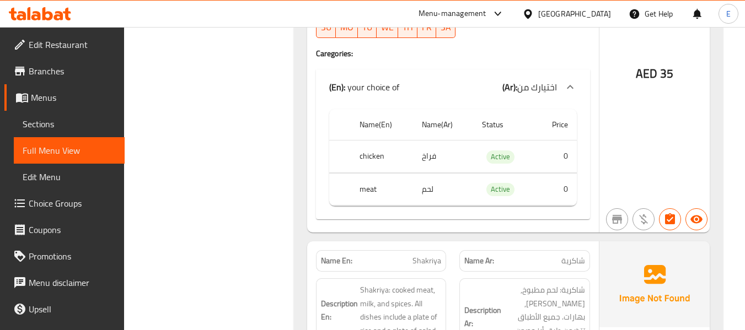
scroll to position [8542, 0]
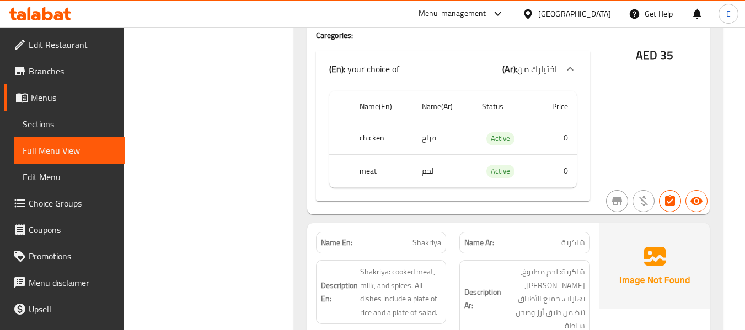
click at [575, 237] on span "شاكرية" at bounding box center [573, 243] width 24 height 12
click at [426, 237] on span "Shakriya" at bounding box center [426, 243] width 29 height 12
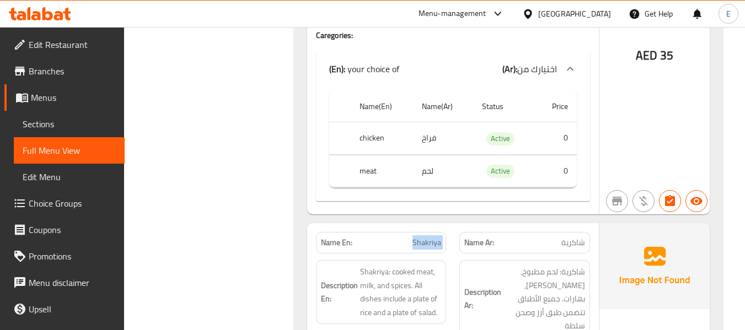
click at [426, 237] on span "Shakriya" at bounding box center [426, 243] width 29 height 12
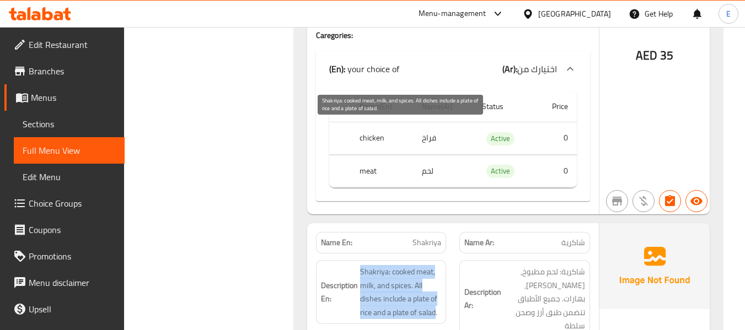
drag, startPoint x: 355, startPoint y: 125, endPoint x: 435, endPoint y: 170, distance: 91.6
click at [435, 265] on h6 "Description En: Shakriya: cooked meat, milk, and spices. All dishes include a p…" at bounding box center [381, 292] width 121 height 54
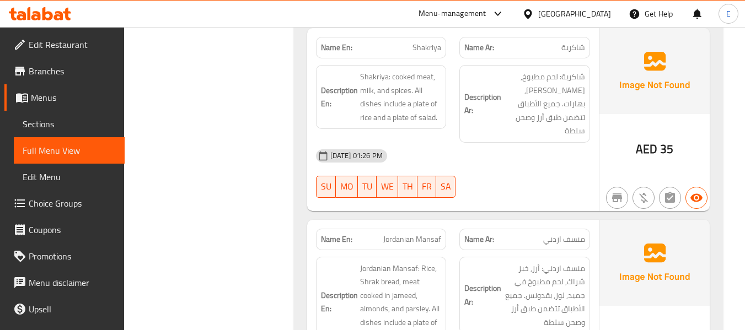
scroll to position [8763, 0]
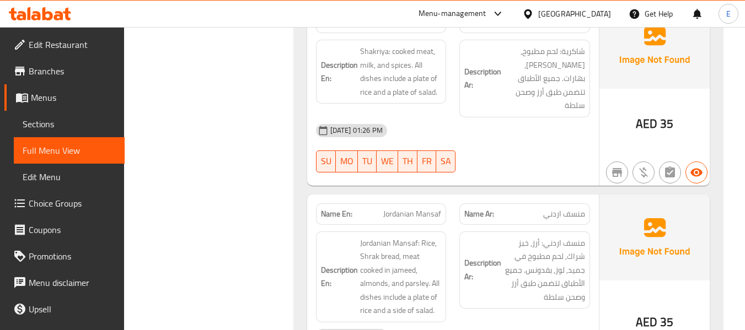
click at [575, 208] on span "منسف اردني" at bounding box center [564, 214] width 42 height 12
click at [425, 208] on span "Jordanian Mansaf" at bounding box center [412, 214] width 58 height 12
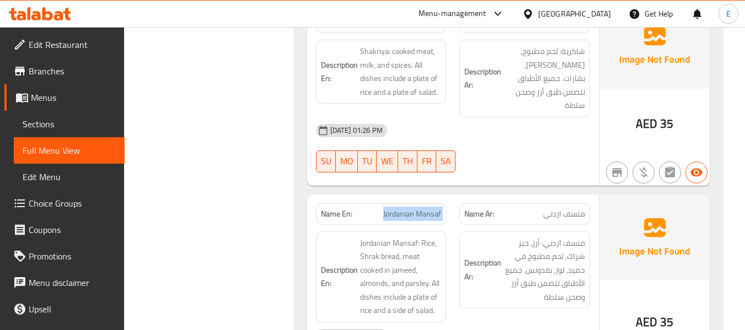
click at [425, 208] on span "Jordanian Mansaf" at bounding box center [412, 214] width 58 height 12
click at [569, 323] on div "[DATE] 01:26 PM" at bounding box center [452, 336] width 287 height 26
click at [599, 195] on hr at bounding box center [599, 293] width 1 height 196
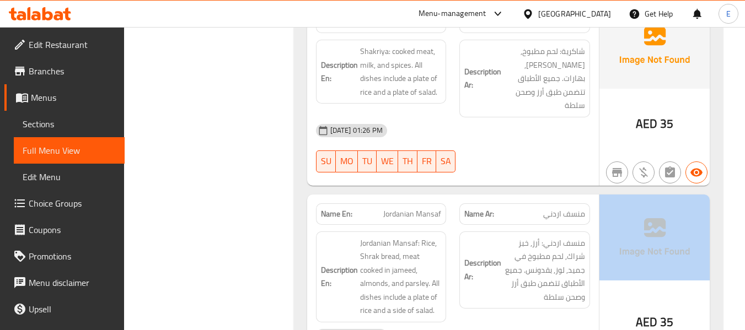
click at [599, 195] on hr at bounding box center [599, 293] width 1 height 196
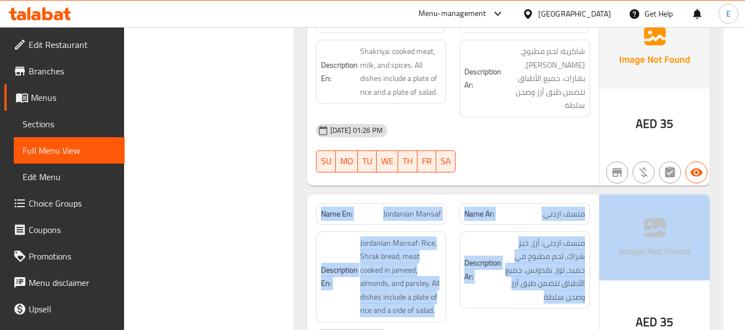
click at [599, 195] on hr at bounding box center [599, 293] width 1 height 196
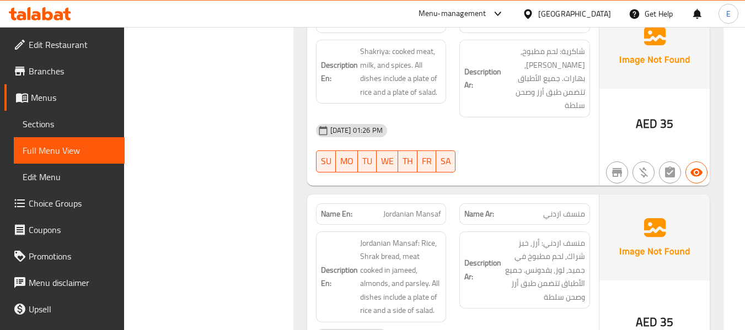
click at [569, 237] on span "منسف اردني: أرز, خبز شراك, لحم مطبوخ في جميد, لوز, بقدونس. جميع الأطباق تتضمن ط…" at bounding box center [544, 271] width 82 height 68
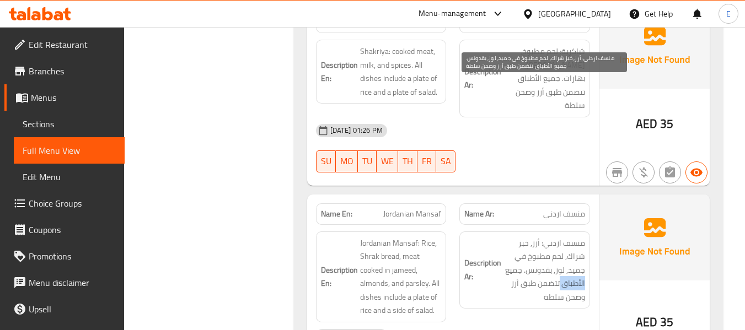
click at [569, 237] on span "منسف اردني: أرز, خبز شراك, لحم مطبوخ في جميد, لوز, بقدونس. جميع الأطباق تتضمن ط…" at bounding box center [544, 271] width 82 height 68
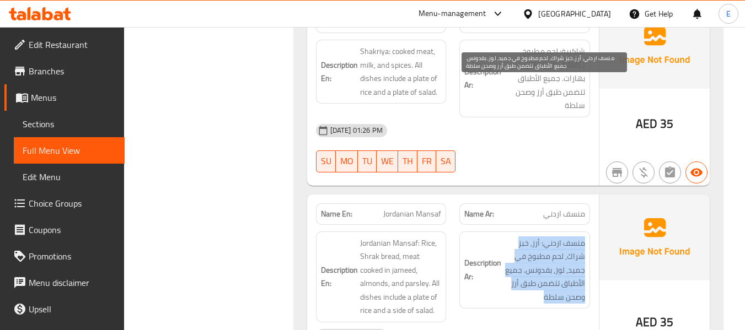
click at [569, 237] on span "منسف اردني: أرز, خبز شراك, لحم مطبوخ في جميد, لوز, بقدونس. جميع الأطباق تتضمن ط…" at bounding box center [544, 271] width 82 height 68
click at [551, 237] on span "منسف اردني: أرز, خبز شراك, لحم مطبوخ في جميد, لوز, بقدونس. جميع الأطباق تتضمن ط…" at bounding box center [544, 271] width 82 height 68
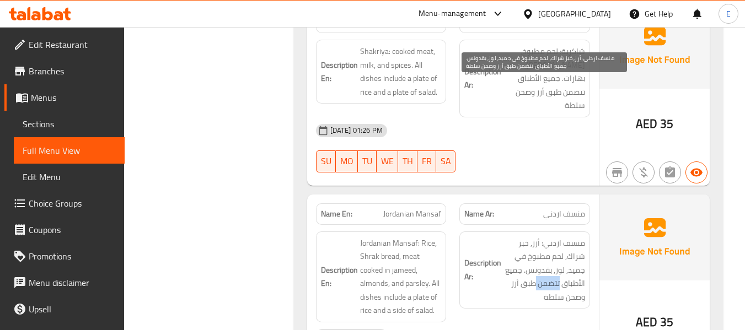
click at [551, 237] on span "منسف اردني: أرز, خبز شراك, لحم مطبوخ في جميد, لوز, بقدونس. جميع الأطباق تتضمن ط…" at bounding box center [544, 271] width 82 height 68
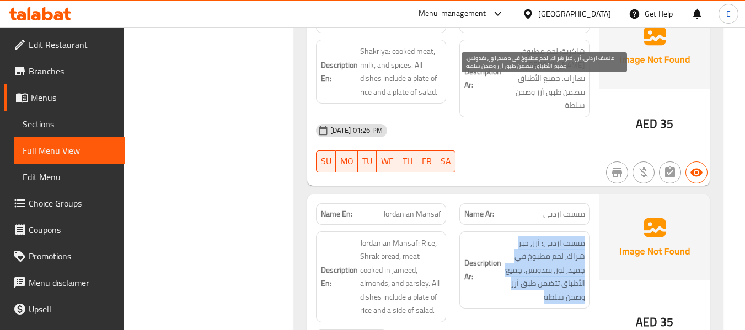
click at [551, 237] on span "منسف اردني: أرز, خبز شراك, لحم مطبوخ في جميد, لوز, بقدونس. جميع الأطباق تتضمن ط…" at bounding box center [544, 271] width 82 height 68
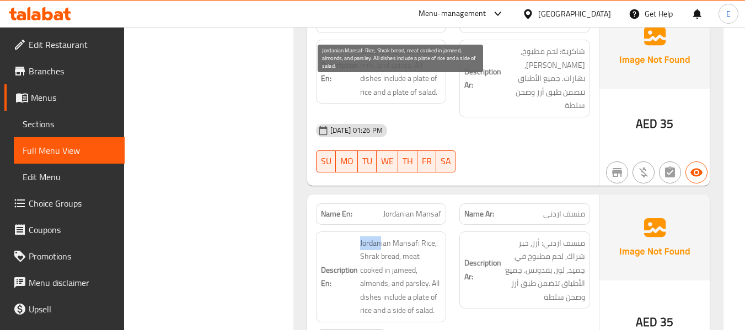
drag, startPoint x: 361, startPoint y: 83, endPoint x: 379, endPoint y: 81, distance: 18.3
click at [379, 237] on span "Jordanian Mansaf: Rice, Shrak bread, meat cooked in jameed, almonds, and parsle…" at bounding box center [401, 277] width 82 height 81
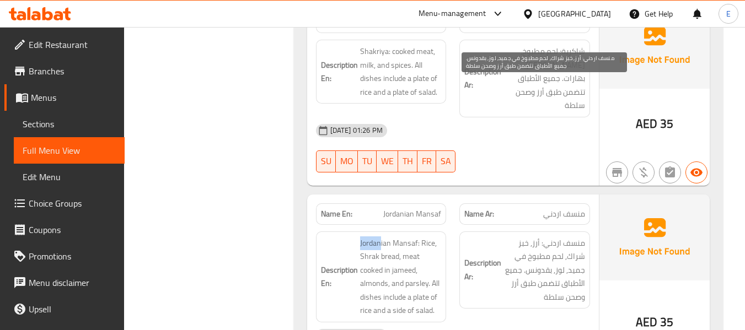
click at [536, 225] on div "Description Ar: منسف اردني: أرز, خبز شراك, لحم مطبوخ في جميد, لوز, بقدونس. جميع…" at bounding box center [525, 277] width 144 height 104
click at [571, 237] on span "منسف اردني: أرز, خبز شراك, لحم مطبوخ في جميد, لوز, بقدونس. جميع الأطباق تتضمن ط…" at bounding box center [544, 271] width 82 height 68
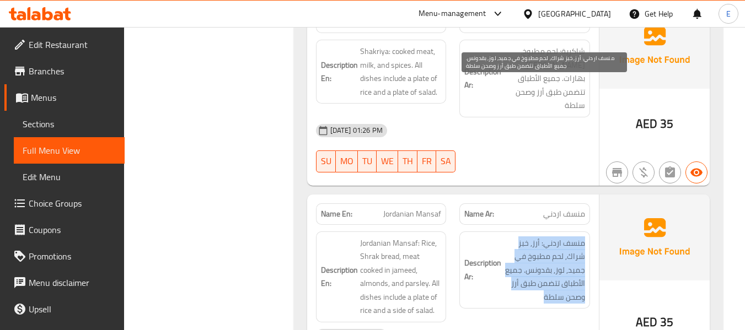
click at [571, 237] on span "منسف اردني: أرز, خبز شراك, لحم مطبوخ في جميد, لوز, بقدونس. جميع الأطباق تتضمن ط…" at bounding box center [544, 271] width 82 height 68
click at [557, 232] on div "Description Ar: منسف اردني: أرز, خبز شراك, لحم مطبوخ في جميد, لوز, بقدونس. جميع…" at bounding box center [524, 271] width 131 height 78
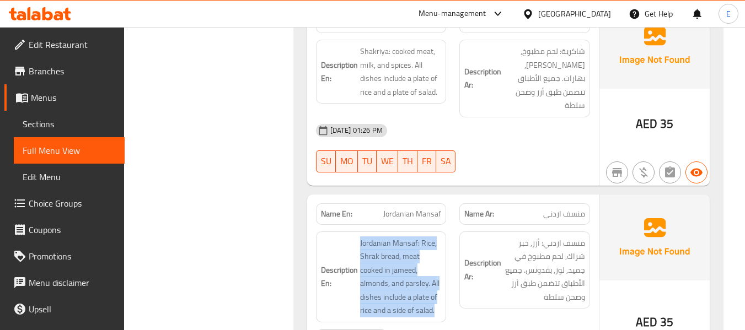
drag, startPoint x: 355, startPoint y: 82, endPoint x: 446, endPoint y: 149, distance: 113.2
click at [446, 232] on div "Description En: Jordanian Mansaf: Rice, Shrak bread, meat cooked in jameed, alm…" at bounding box center [381, 277] width 131 height 91
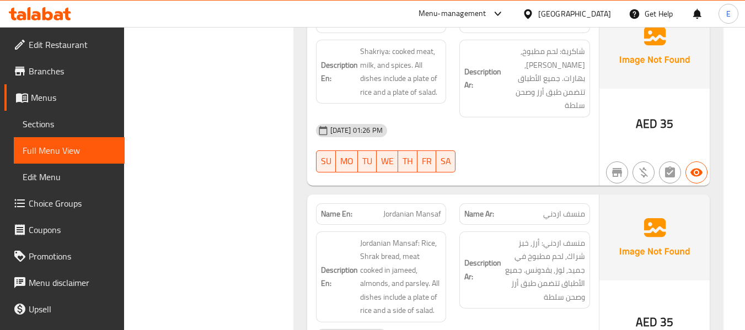
click at [446, 232] on div "Description En: Jordanian Mansaf: Rice, Shrak bread, meat cooked in jameed, alm…" at bounding box center [381, 277] width 131 height 91
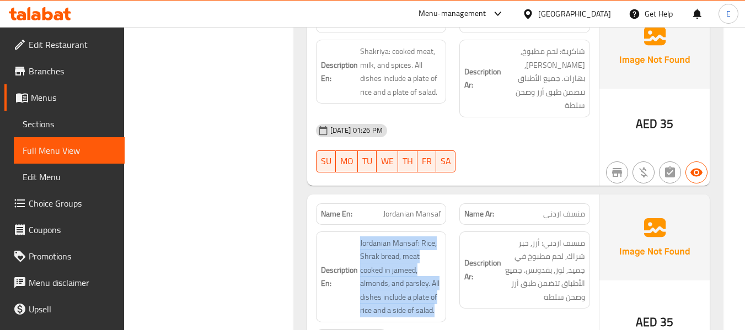
click at [446, 232] on div "Description En: Jordanian Mansaf: Rice, Shrak bread, meat cooked in jameed, alm…" at bounding box center [381, 277] width 131 height 91
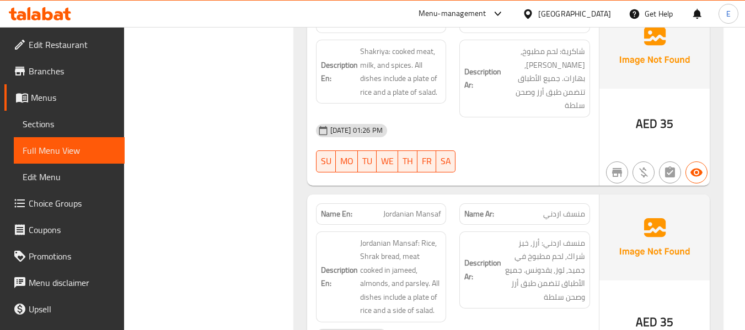
click at [500, 323] on div "[DATE] 01:26 PM" at bounding box center [452, 336] width 287 height 26
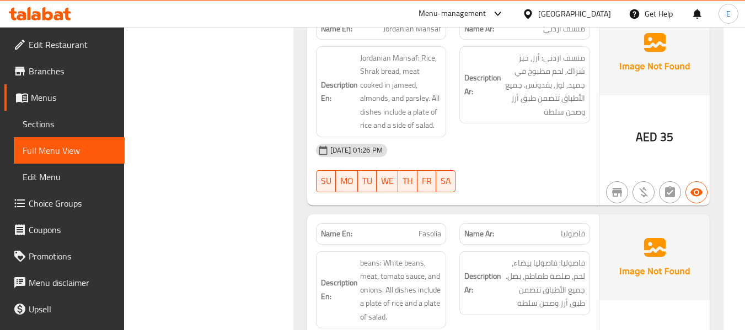
scroll to position [8983, 0]
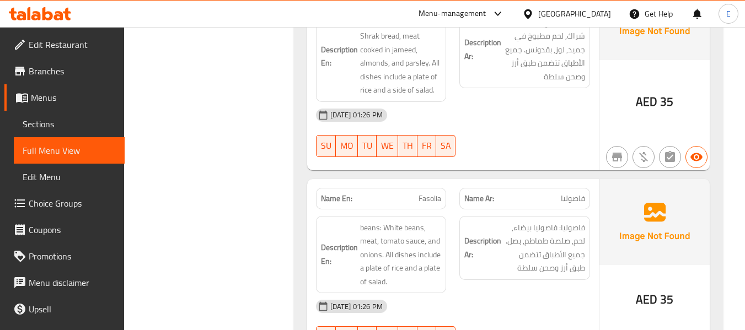
click at [576, 193] on span "فاصوليا" at bounding box center [573, 199] width 24 height 12
click at [430, 193] on span "Fasolia" at bounding box center [430, 199] width 23 height 12
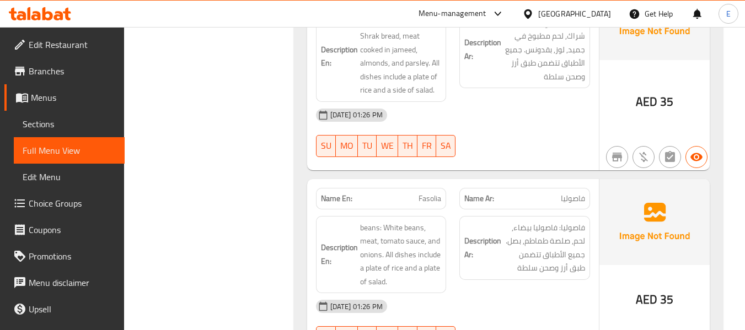
click at [514, 293] on div "[DATE] 01:26 PM" at bounding box center [452, 306] width 287 height 26
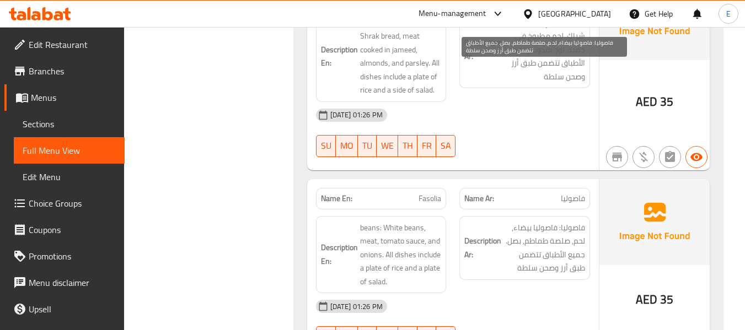
click at [530, 221] on span "فاصوليا: فاصوليا بيضاء, لحم, صلصة طماطم, بصل. جميع الأطباق تتضمن طبق أرز وصحن س…" at bounding box center [544, 248] width 82 height 54
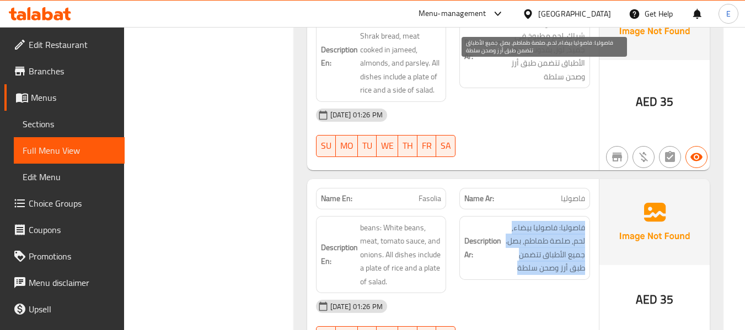
click at [530, 221] on span "فاصوليا: فاصوليا بيضاء, لحم, صلصة طماطم, بصل. جميع الأطباق تتضمن طبق أرز وصحن س…" at bounding box center [544, 248] width 82 height 54
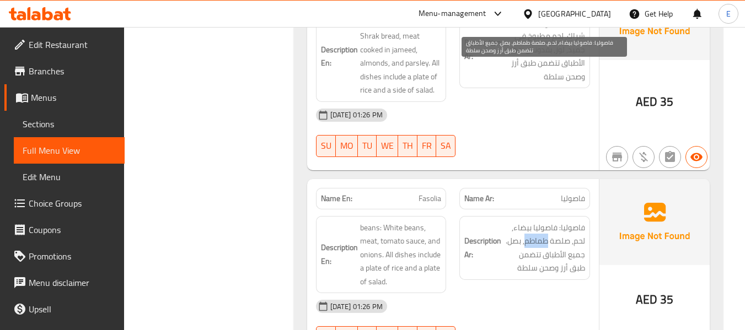
click at [530, 221] on span "فاصوليا: فاصوليا بيضاء, لحم, صلصة طماطم, بصل. جميع الأطباق تتضمن طبق أرز وصحن س…" at bounding box center [544, 248] width 82 height 54
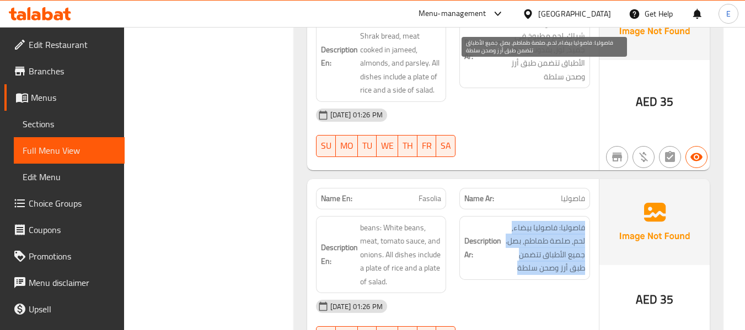
click at [530, 221] on span "فاصوليا: فاصوليا بيضاء, لحم, صلصة طماطم, بصل. جميع الأطباق تتضمن طبق أرز وصحن س…" at bounding box center [544, 248] width 82 height 54
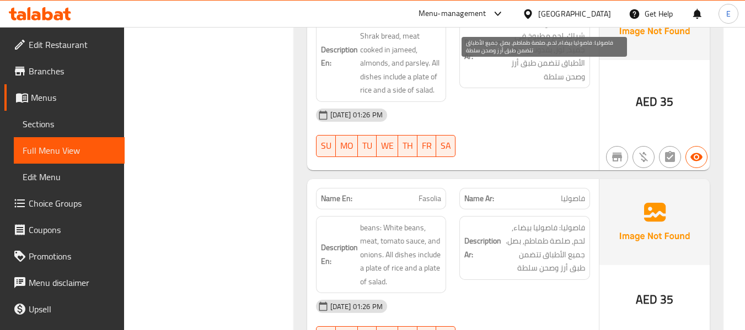
drag, startPoint x: 507, startPoint y: 176, endPoint x: 467, endPoint y: 139, distance: 55.0
click at [507, 293] on div "18-09-2025 01:26 PM SU MO TU WE TH FR SA" at bounding box center [452, 324] width 287 height 62
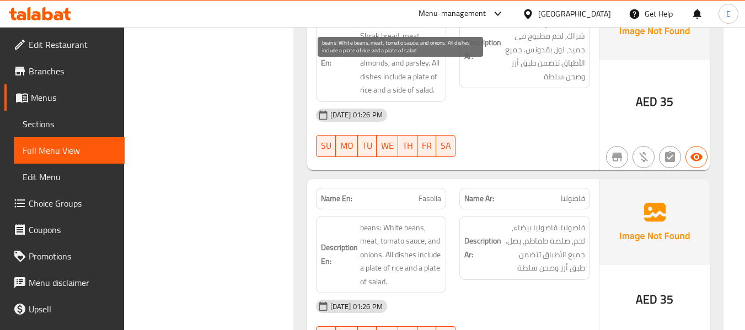
drag, startPoint x: 356, startPoint y: 65, endPoint x: 430, endPoint y: 128, distance: 97.8
click at [430, 221] on h6 "Description En: beans: White beans, meat, tomato sauce, and onions. All dishes …" at bounding box center [381, 255] width 121 height 68
click at [430, 221] on span "beans: White beans, meat, tomato sauce, and onions. All dishes include a plate …" at bounding box center [401, 255] width 82 height 68
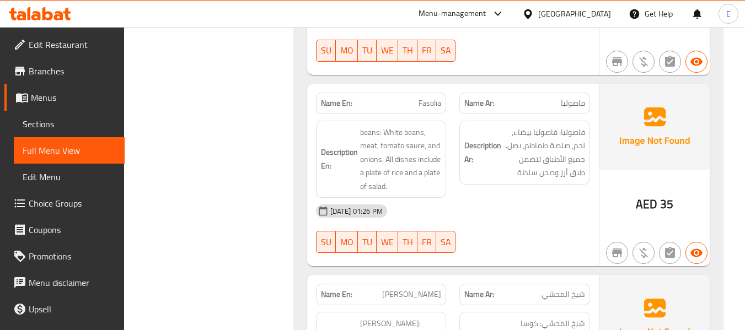
scroll to position [9149, 0]
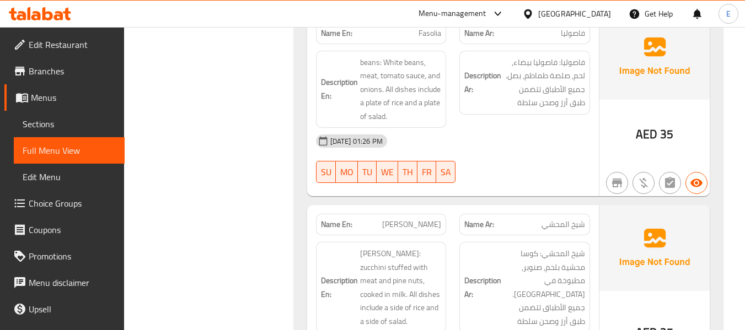
click at [655, 322] on span "AED" at bounding box center [647, 333] width 22 height 22
click at [569, 219] on span "شيخ المحشي" at bounding box center [564, 225] width 44 height 12
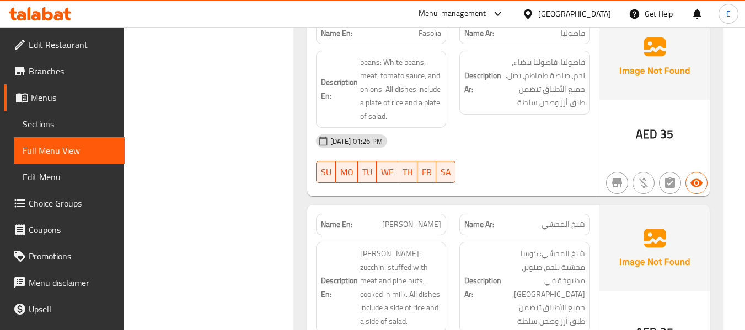
click at [408, 219] on span "[PERSON_NAME]" at bounding box center [411, 225] width 59 height 12
click at [519, 247] on span "شيخ المحشي: كوسا محشية بلحم, صنوبر, مطبوخة في [GEOGRAPHIC_DATA]. جميع الأطباق ت…" at bounding box center [544, 287] width 82 height 81
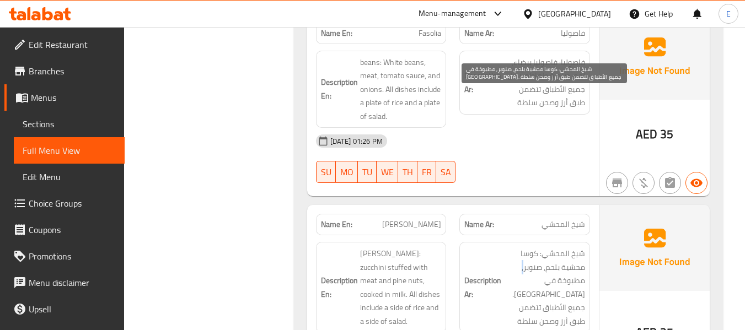
click at [519, 247] on span "شيخ المحشي: كوسا محشية بلحم, صنوبر, مطبوخة في [GEOGRAPHIC_DATA]. جميع الأطباق ت…" at bounding box center [544, 287] width 82 height 81
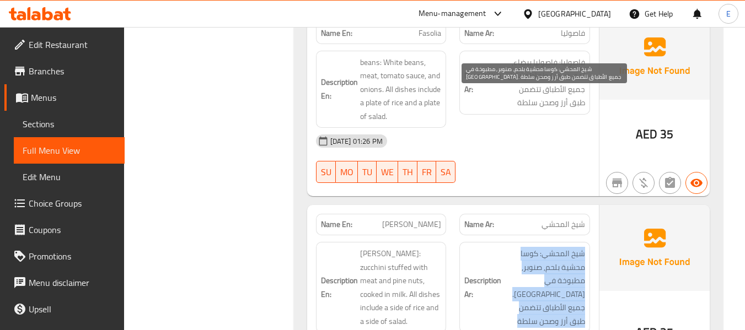
click at [519, 247] on span "شيخ المحشي: كوسا محشية بلحم, صنوبر, مطبوخة في [GEOGRAPHIC_DATA]. جميع الأطباق ت…" at bounding box center [544, 287] width 82 height 81
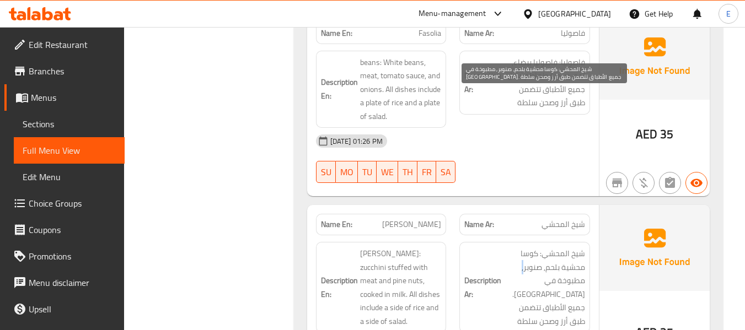
click at [519, 247] on span "شيخ المحشي: كوسا محشية بلحم, صنوبر, مطبوخة في [GEOGRAPHIC_DATA]. جميع الأطباق ت…" at bounding box center [544, 287] width 82 height 81
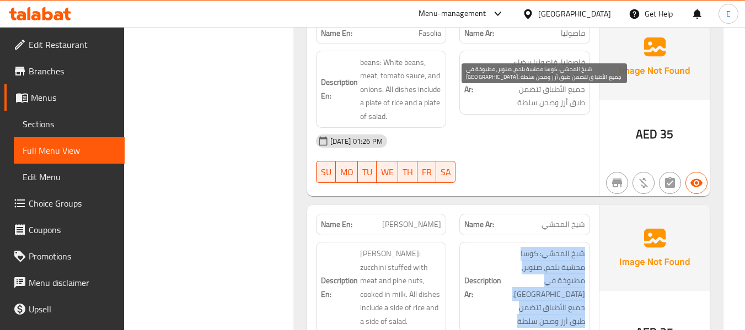
click at [519, 247] on span "شيخ المحشي: كوسا محشية بلحم, صنوبر, مطبوخة في [GEOGRAPHIC_DATA]. جميع الأطباق ت…" at bounding box center [544, 287] width 82 height 81
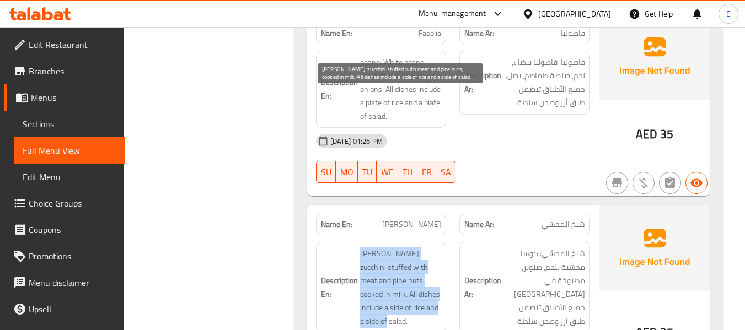
drag, startPoint x: 358, startPoint y: 99, endPoint x: 432, endPoint y: 158, distance: 94.1
click at [432, 247] on h6 "Description En: Sheikh Mahshi: zucchini stuffed with meat and pine nuts, cooked…" at bounding box center [381, 287] width 121 height 81
click at [432, 247] on span "[PERSON_NAME]: zucchini stuffed with meat and pine nuts, cooked in milk. All di…" at bounding box center [401, 287] width 82 height 81
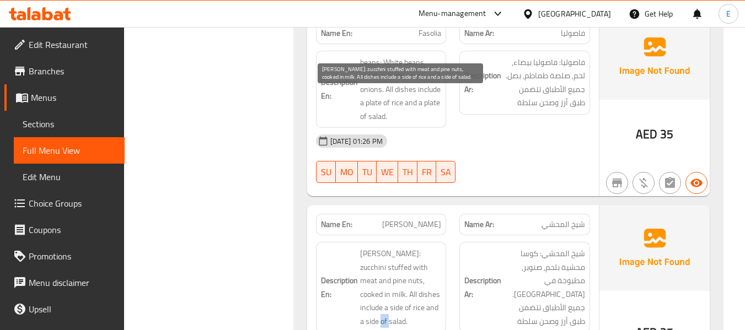
click at [432, 247] on span "[PERSON_NAME]: zucchini stuffed with meat and pine nuts, cooked in milk. All di…" at bounding box center [401, 287] width 82 height 81
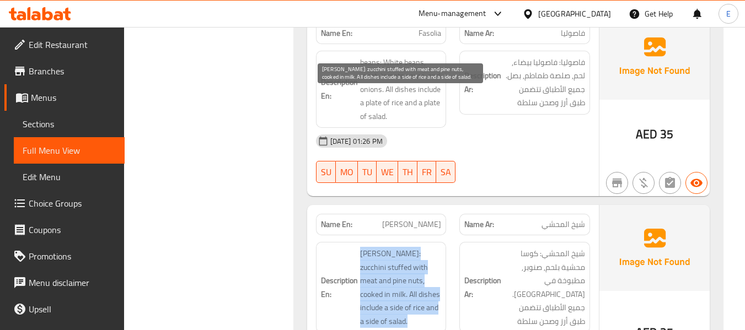
click at [432, 247] on span "[PERSON_NAME]: zucchini stuffed with meat and pine nuts, cooked in milk. All di…" at bounding box center [401, 287] width 82 height 81
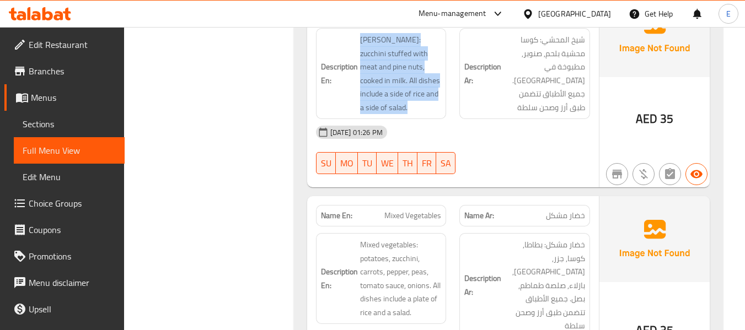
scroll to position [9369, 0]
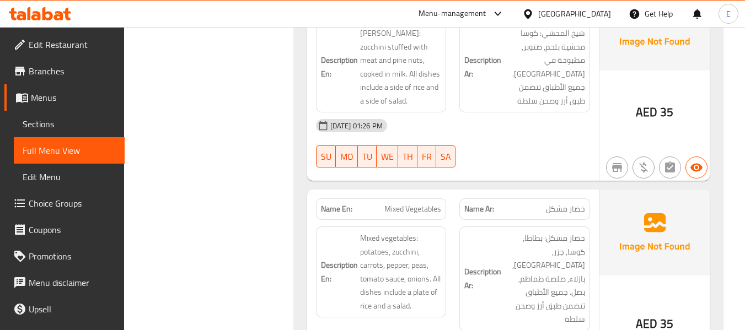
click at [580, 203] on span "خضار مشكل" at bounding box center [565, 209] width 39 height 12
click at [427, 203] on span "Mixed Vegetables" at bounding box center [412, 209] width 57 height 12
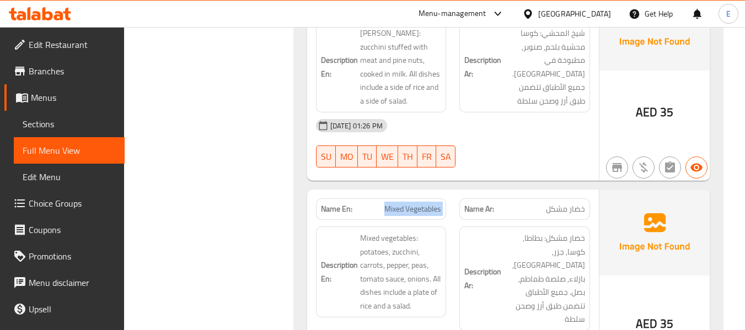
click at [427, 203] on span "Mixed Vegetables" at bounding box center [412, 209] width 57 height 12
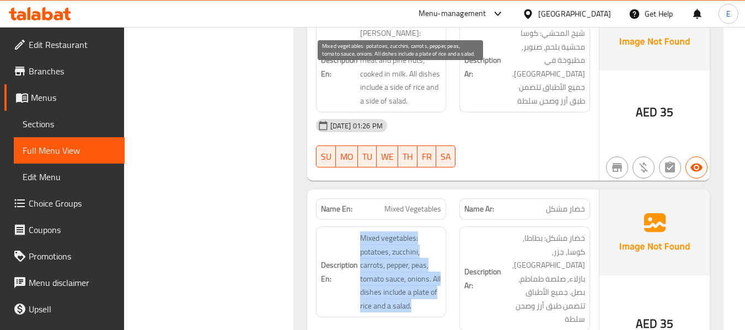
drag, startPoint x: 359, startPoint y: 81, endPoint x: 435, endPoint y: 147, distance: 100.8
click at [435, 232] on h6 "Description En: Mixed vegetables: potatoes, zucchini, carrots, pepper, peas, to…" at bounding box center [381, 272] width 121 height 81
click at [435, 232] on span "Mixed vegetables: potatoes, zucchini, carrots, pepper, peas, tomato sauce, onio…" at bounding box center [401, 272] width 82 height 81
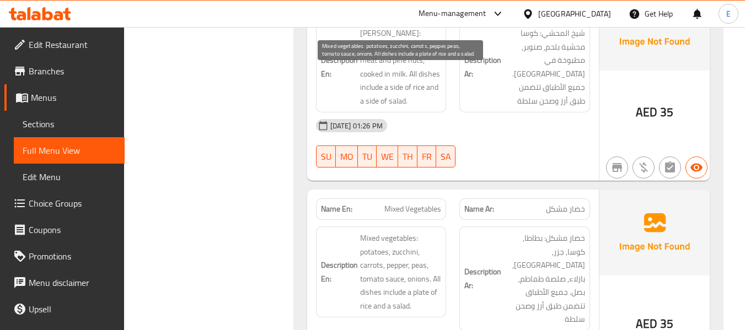
click at [435, 232] on span "Mixed vegetables: potatoes, zucchini, carrots, pepper, peas, tomato sauce, onio…" at bounding box center [401, 272] width 82 height 81
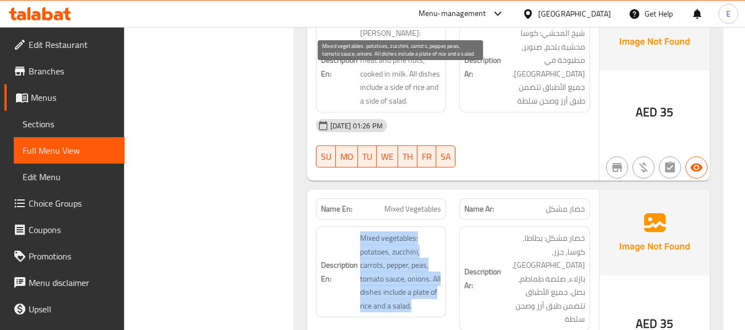
click at [435, 232] on span "Mixed vegetables: potatoes, zucchini, carrots, pepper, peas, tomato sauce, onio…" at bounding box center [401, 272] width 82 height 81
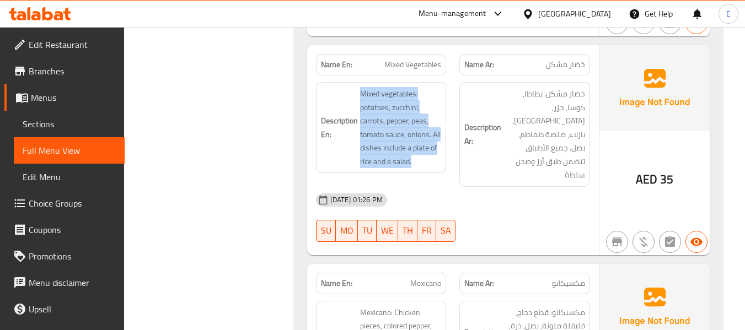
scroll to position [9518, 0]
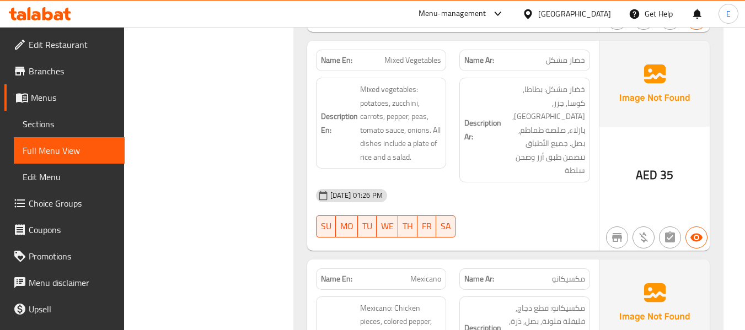
click at [560, 274] on span "مكسيكانو" at bounding box center [568, 280] width 33 height 12
click at [428, 274] on span "Mexicano" at bounding box center [425, 280] width 31 height 12
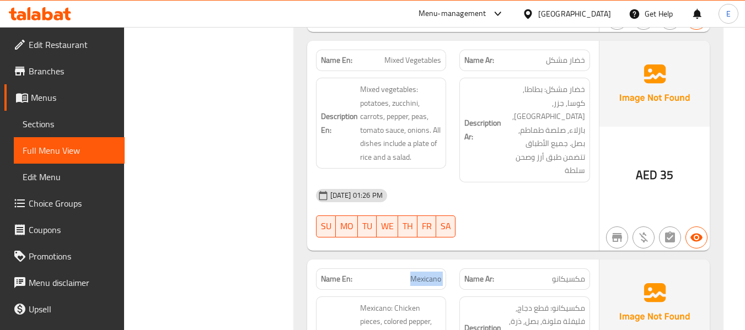
click at [428, 274] on span "Mexicano" at bounding box center [425, 280] width 31 height 12
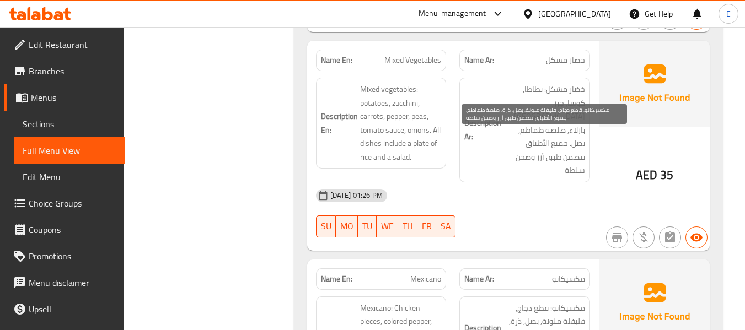
click at [505, 302] on span "مكسيكانو: قطع دجاج, فليفلة ملونة, بصل, ذرة, صلصة طماطم. جميع الأطباق تتضمن طبق …" at bounding box center [544, 336] width 82 height 68
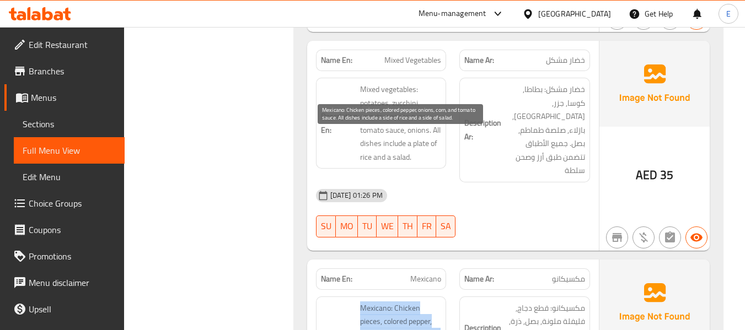
drag, startPoint x: 350, startPoint y: 133, endPoint x: 427, endPoint y: 205, distance: 104.9
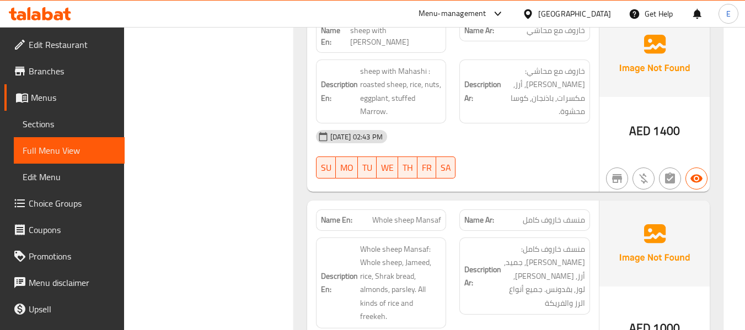
scroll to position [1488, 0]
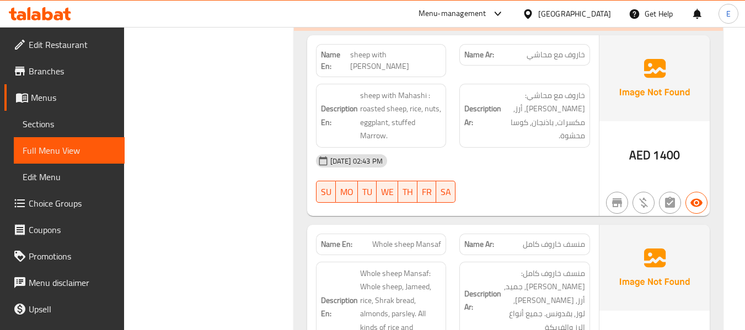
click at [560, 148] on div "[DATE] 02:43 PM" at bounding box center [452, 161] width 287 height 26
click at [546, 49] on span "خاروف مع محاشي" at bounding box center [556, 55] width 58 height 12
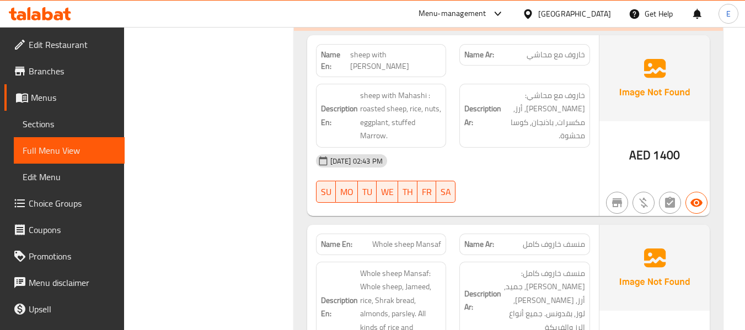
click at [412, 49] on span "sheep with [PERSON_NAME]" at bounding box center [395, 60] width 91 height 23
click at [559, 148] on div "[DATE] 02:43 PM" at bounding box center [452, 161] width 287 height 26
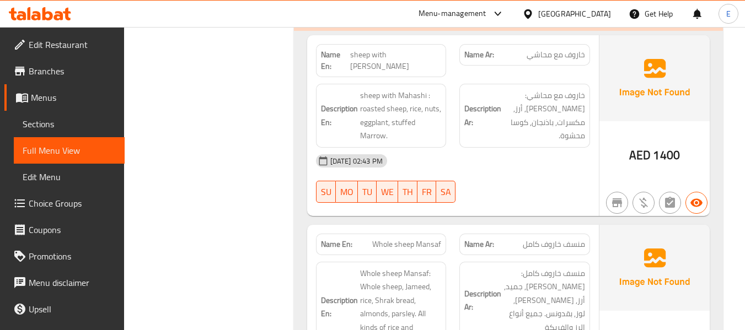
click at [559, 148] on div "[DATE] 02:43 PM" at bounding box center [452, 161] width 287 height 26
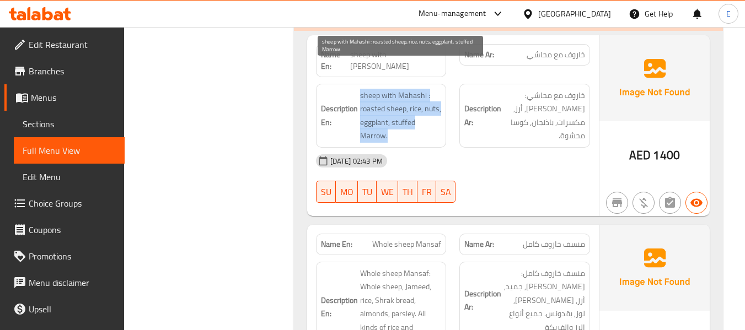
drag, startPoint x: 358, startPoint y: 61, endPoint x: 433, endPoint y: 113, distance: 91.6
click at [433, 113] on div "Description En: sheep with Mahashi : roasted sheep, rice, nuts, eggplant, stuff…" at bounding box center [381, 116] width 131 height 64
click at [433, 113] on span "sheep with Mahashi : roasted sheep, rice, nuts, eggplant, stuffed Marrow." at bounding box center [401, 116] width 82 height 54
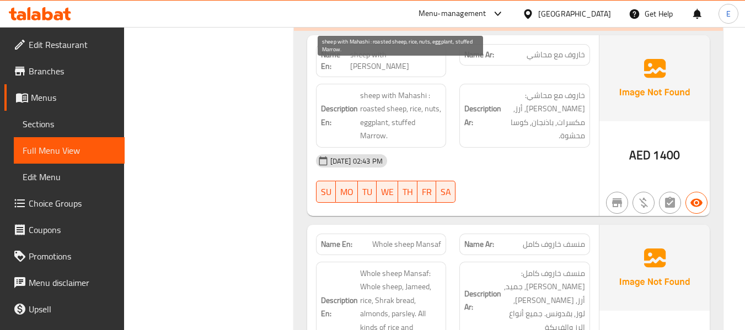
click at [433, 113] on span "sheep with Mahashi : roasted sheep, rice, nuts, eggplant, stuffed Marrow." at bounding box center [401, 116] width 82 height 54
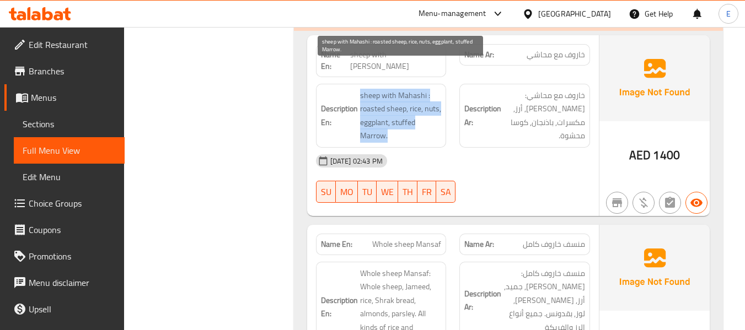
click at [433, 113] on span "sheep with Mahashi : roasted sheep, rice, nuts, eggplant, stuffed Marrow." at bounding box center [401, 116] width 82 height 54
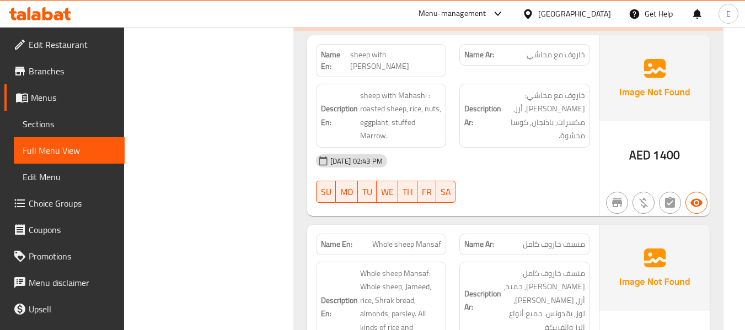
click at [519, 162] on div "18-09-2025 02:43 PM SU MO TU WE TH FR SA" at bounding box center [452, 179] width 287 height 62
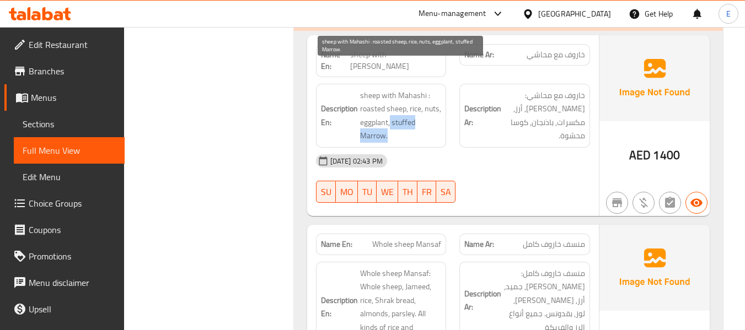
drag, startPoint x: 390, startPoint y: 96, endPoint x: 426, endPoint y: 107, distance: 37.0
click at [426, 107] on span "sheep with Mahashi : roasted sheep, rice, nuts, eggplant, stuffed Marrow." at bounding box center [401, 116] width 82 height 54
click at [415, 105] on span "sheep with Mahashi : roasted sheep, rice, nuts, eggplant, stuffed Marrow." at bounding box center [401, 116] width 82 height 54
drag, startPoint x: 390, startPoint y: 99, endPoint x: 427, endPoint y: 104, distance: 36.7
click at [427, 104] on span "sheep with Mahashi : roasted sheep, rice, nuts, eggplant, stuffed Marrow." at bounding box center [401, 116] width 82 height 54
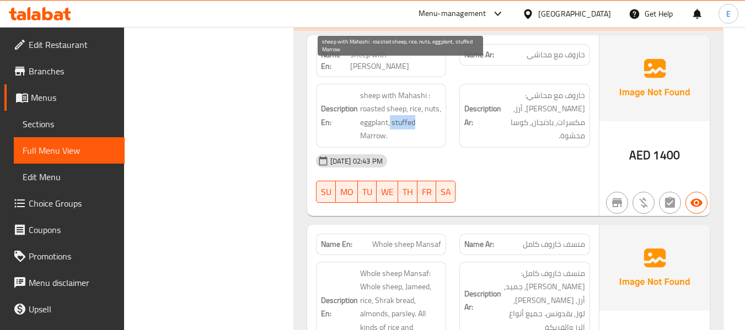
click at [427, 104] on span "sheep with Mahashi : roasted sheep, rice, nuts, eggplant, stuffed Marrow." at bounding box center [401, 116] width 82 height 54
drag, startPoint x: 389, startPoint y: 96, endPoint x: 425, endPoint y: 107, distance: 37.0
click at [425, 107] on span "sheep with Mahashi : roasted sheep, rice, nuts, eggplant, stuffed Marrow." at bounding box center [401, 116] width 82 height 54
copy span "stuffed Marrow."
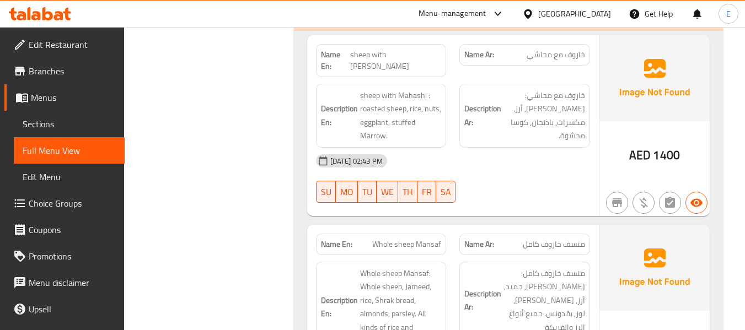
click at [556, 148] on div "[DATE] 02:43 PM" at bounding box center [452, 161] width 287 height 26
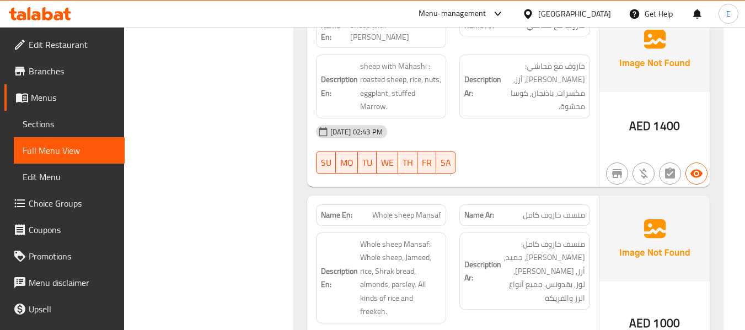
scroll to position [1599, 0]
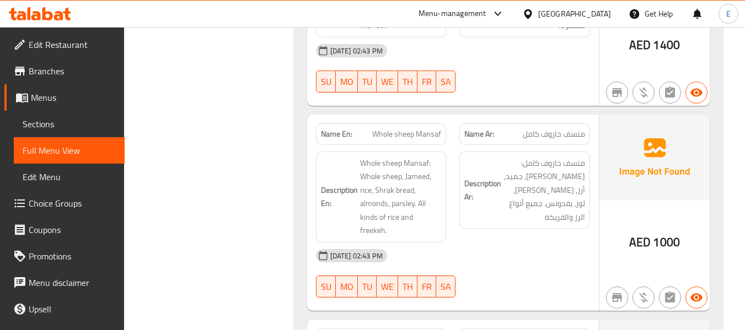
click at [548, 128] on span "منسف خاروف كامل" at bounding box center [554, 134] width 62 height 12
click at [374, 128] on span "Whole sheep Mansaf" at bounding box center [406, 134] width 69 height 12
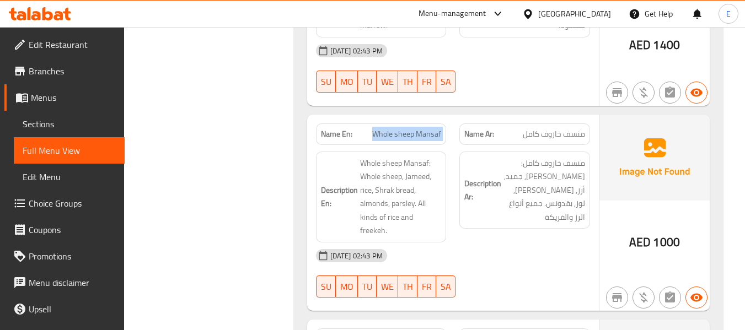
click at [374, 128] on span "Whole sheep Mansaf" at bounding box center [406, 134] width 69 height 12
click at [478, 243] on div "[DATE] 02:43 PM" at bounding box center [452, 256] width 287 height 26
click at [560, 128] on span "منسف خاروف كامل" at bounding box center [554, 134] width 62 height 12
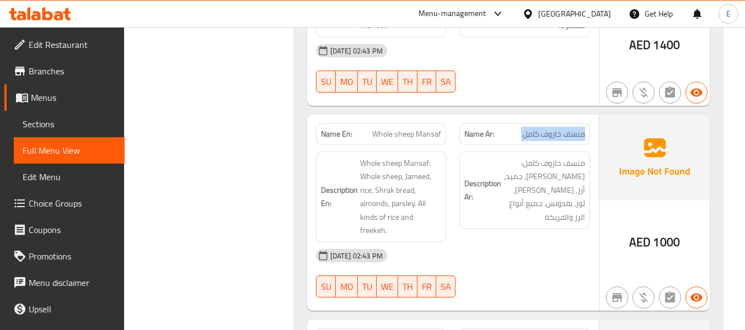
click at [560, 128] on span "منسف خاروف كامل" at bounding box center [554, 134] width 62 height 12
click at [433, 128] on span "Whole sheep Mansaf" at bounding box center [406, 134] width 69 height 12
click at [505, 243] on div "[DATE] 02:43 PM" at bounding box center [452, 256] width 287 height 26
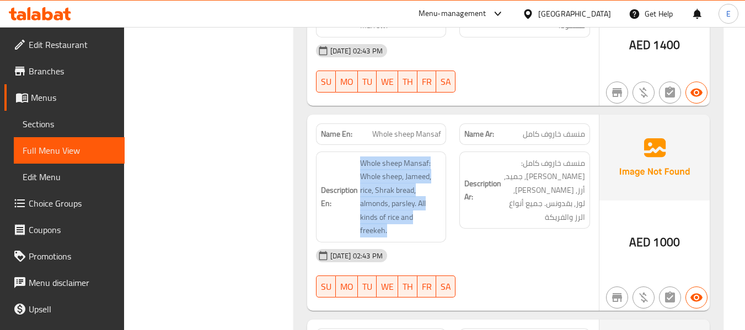
drag, startPoint x: 359, startPoint y: 138, endPoint x: 444, endPoint y: 191, distance: 100.1
click at [444, 191] on div "Description En: Whole sheep Mansaf: Whole sheep, Jameed, rice, Shrak bread, alm…" at bounding box center [381, 197] width 131 height 91
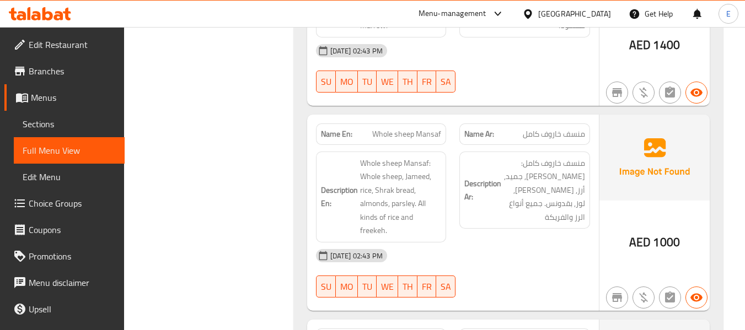
click at [541, 179] on span "منسف خاروف كامل: [PERSON_NAME], جميد, أرز, [PERSON_NAME], لوز, بقدونس. جميع أنو…" at bounding box center [544, 191] width 82 height 68
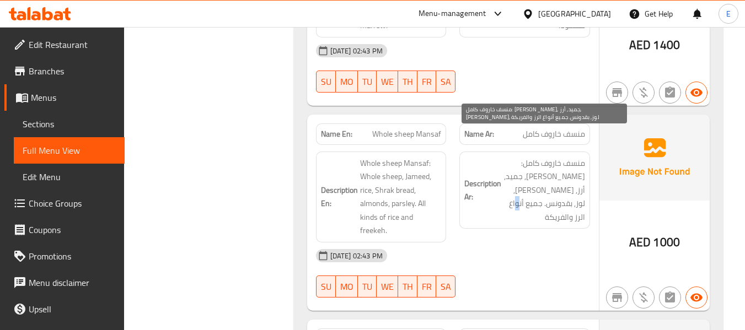
click at [541, 179] on span "منسف خاروف كامل: [PERSON_NAME], جميد, أرز, [PERSON_NAME], لوز, بقدونس. جميع أنو…" at bounding box center [544, 191] width 82 height 68
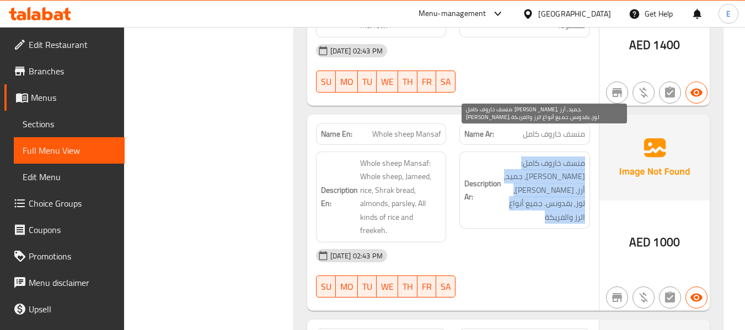
click at [541, 179] on span "منسف خاروف كامل: [PERSON_NAME], جميد, أرز, [PERSON_NAME], لوز, بقدونس. جميع أنو…" at bounding box center [544, 191] width 82 height 68
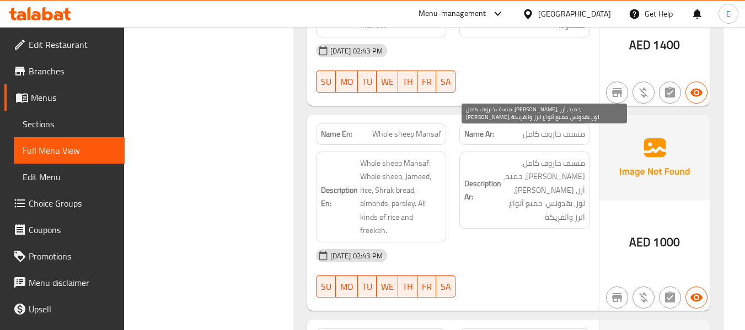
click at [528, 243] on div "[DATE] 02:43 PM" at bounding box center [452, 256] width 287 height 26
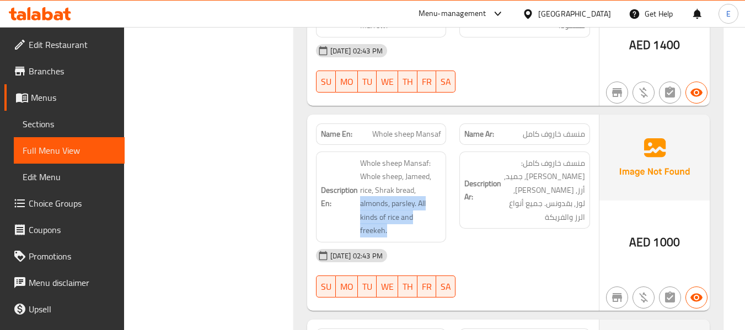
drag, startPoint x: 360, startPoint y: 178, endPoint x: 442, endPoint y: 189, distance: 83.0
click at [442, 189] on div "Description En: Whole sheep Mansaf: Whole sheep, Jameed, rice, Shrak bread, alm…" at bounding box center [381, 197] width 131 height 91
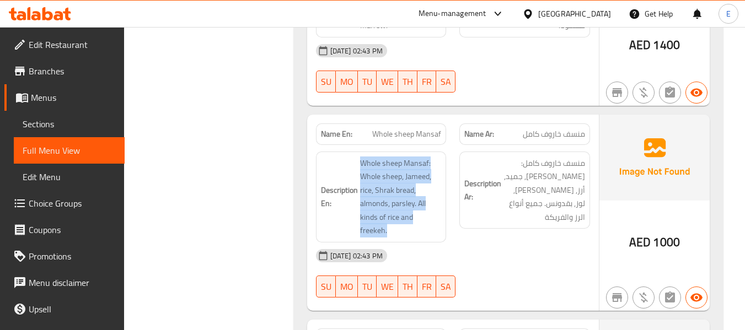
click at [442, 189] on div "Description En: Whole sheep Mansaf: Whole sheep, Jameed, rice, Shrak bread, alm…" at bounding box center [381, 197] width 131 height 91
click at [503, 243] on div "[DATE] 02:43 PM" at bounding box center [452, 256] width 287 height 26
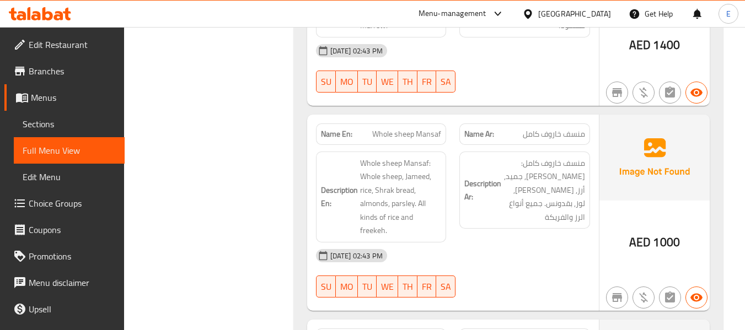
click at [428, 182] on span "Whole sheep Mansaf: Whole sheep, Jameed, rice, Shrak bread, almonds, parsley. A…" at bounding box center [401, 197] width 82 height 81
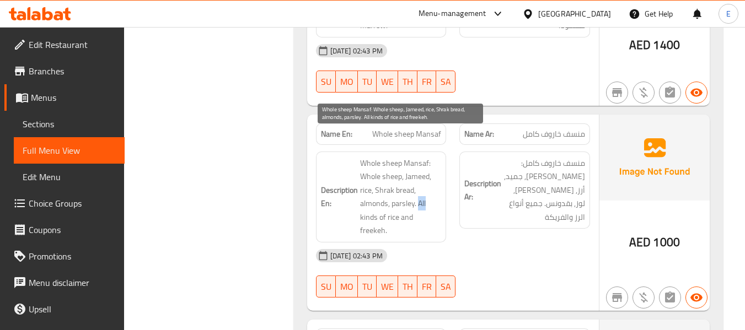
click at [428, 182] on span "Whole sheep Mansaf: Whole sheep, Jameed, rice, Shrak bread, almonds, parsley. A…" at bounding box center [401, 197] width 82 height 81
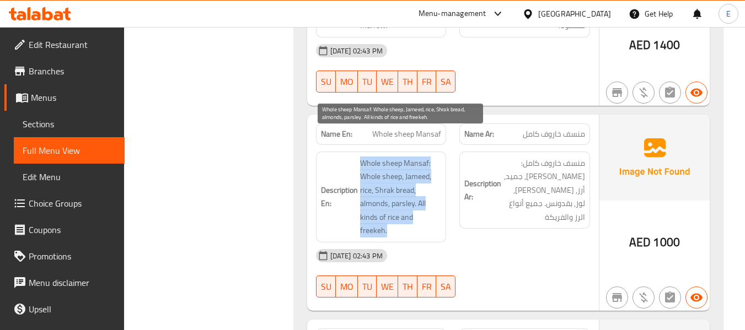
click at [428, 182] on span "Whole sheep Mansaf: Whole sheep, Jameed, rice, Shrak bread, almonds, parsley. A…" at bounding box center [401, 197] width 82 height 81
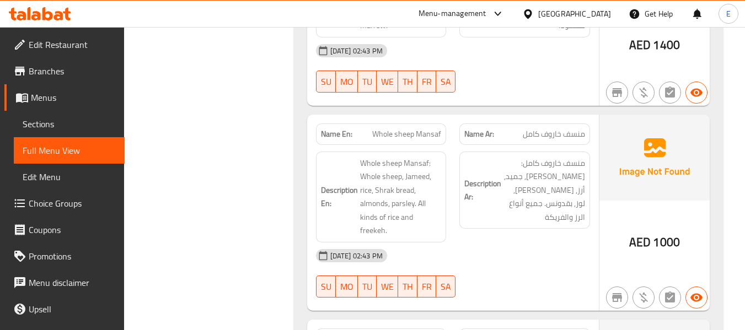
click at [530, 243] on div "[DATE] 02:43 PM" at bounding box center [452, 256] width 287 height 26
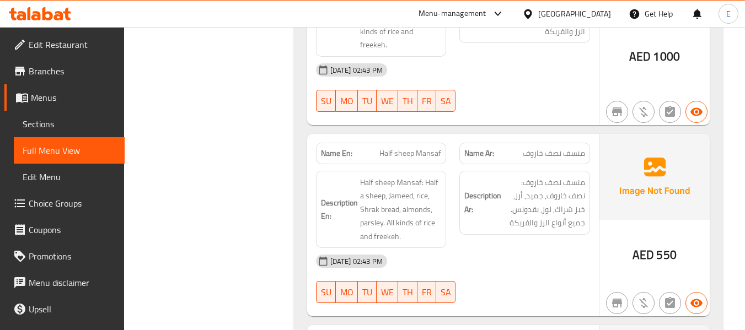
scroll to position [1819, 0]
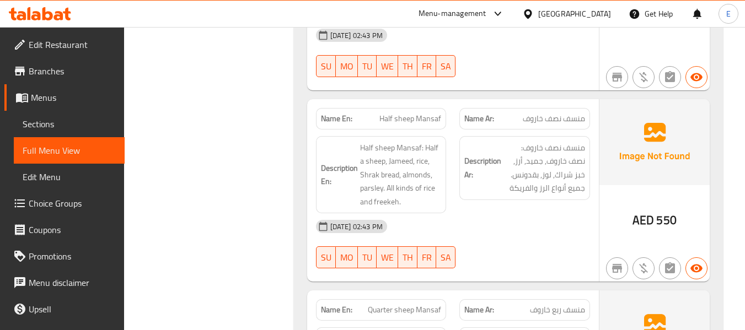
click at [573, 113] on span "منسف نصف خاروف" at bounding box center [554, 119] width 62 height 12
click at [571, 141] on span "منسف نصف خاروف: نصف خاروف, جميد, أرز, خبز شراك, لوز, بقدونس. جميع أنواع الرز وا…" at bounding box center [544, 168] width 82 height 54
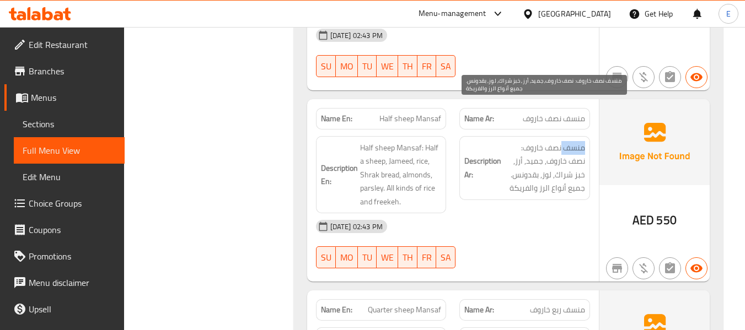
click at [571, 141] on span "منسف نصف خاروف: نصف خاروف, جميد, أرز, خبز شراك, لوز, بقدونس. جميع أنواع الرز وا…" at bounding box center [544, 168] width 82 height 54
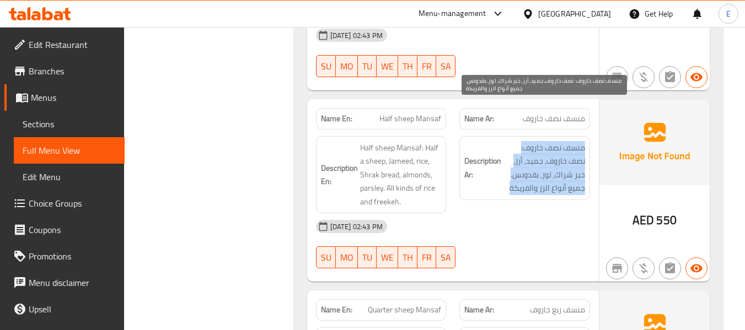
click at [571, 141] on span "منسف نصف خاروف: نصف خاروف, جميد, أرز, خبز شراك, لوز, بقدونس. جميع أنواع الرز وا…" at bounding box center [544, 168] width 82 height 54
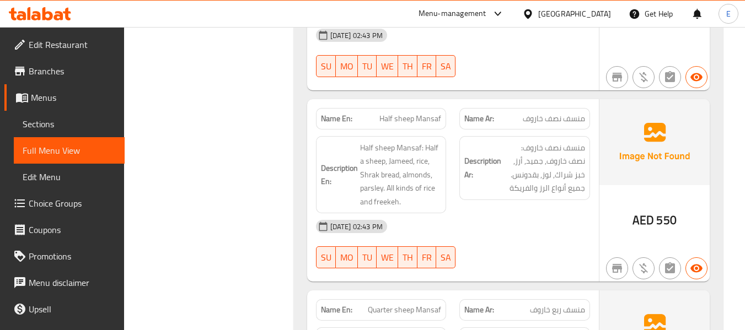
click at [540, 213] on div "[DATE] 02:43 PM" at bounding box center [452, 226] width 287 height 26
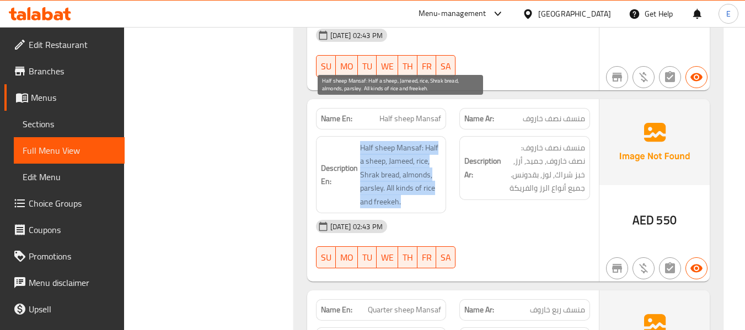
drag, startPoint x: 361, startPoint y: 108, endPoint x: 419, endPoint y: 166, distance: 81.9
click at [419, 166] on span "Half sheep Mansaf: Half a sheep, Jameed, rice, Shrak bread, almonds, parsley. A…" at bounding box center [401, 175] width 82 height 68
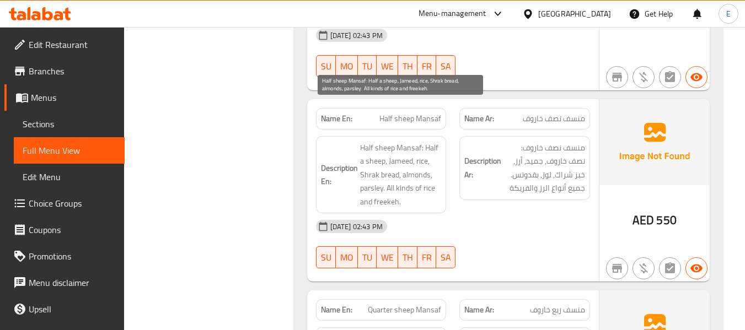
click at [419, 166] on span "Half sheep Mansaf: Half a sheep, Jameed, rice, Shrak bread, almonds, parsley. A…" at bounding box center [401, 175] width 82 height 68
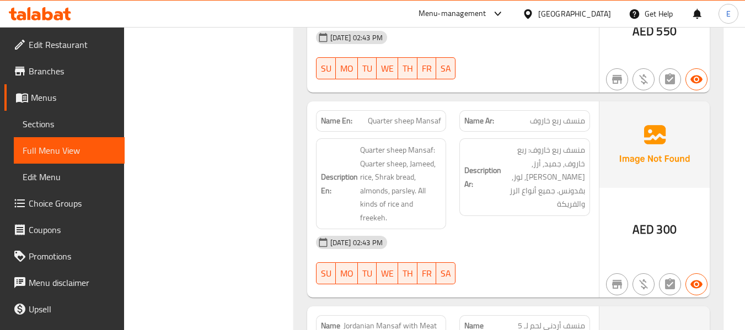
scroll to position [2040, 0]
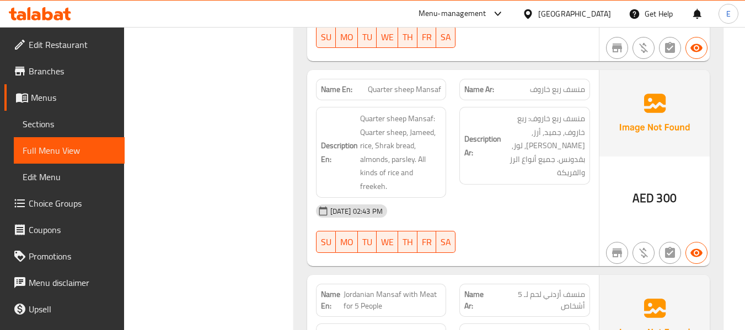
click at [656, 187] on span "300" at bounding box center [666, 198] width 20 height 22
click at [571, 84] on span "منسف ربع خاروف" at bounding box center [557, 90] width 55 height 12
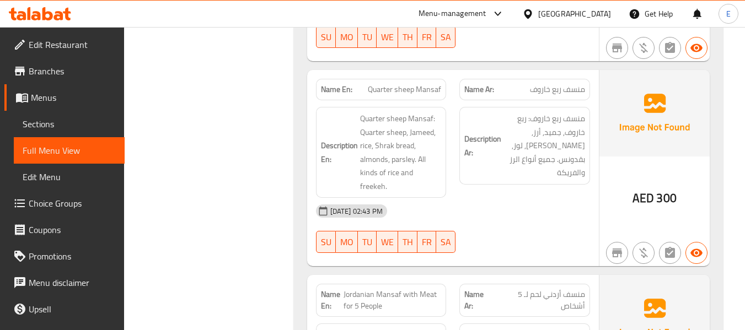
click at [424, 84] on span "Quarter sheep Mansaf" at bounding box center [404, 90] width 73 height 12
click at [529, 198] on div "[DATE] 02:43 PM" at bounding box center [452, 211] width 287 height 26
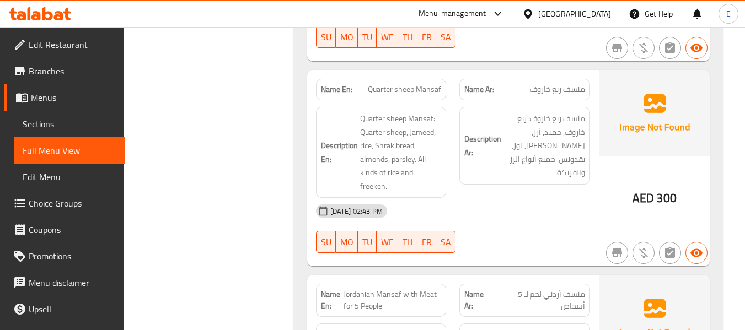
click at [529, 198] on div "[DATE] 02:43 PM" at bounding box center [452, 211] width 287 height 26
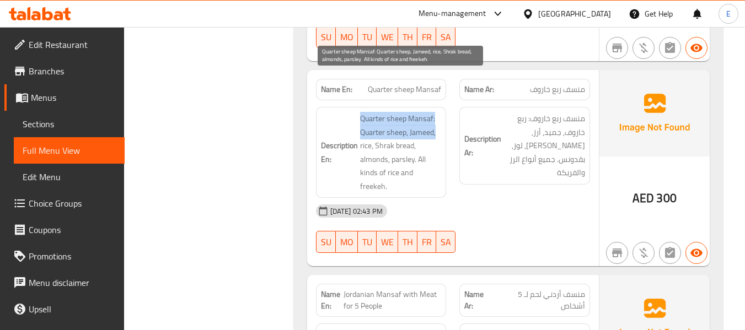
drag, startPoint x: 389, startPoint y: 76, endPoint x: 439, endPoint y: 97, distance: 54.4
click at [439, 112] on h6 "Description En: Quarter sheep Mansaf: Quarter sheep, Jameed, rice, Shrak bread,…" at bounding box center [381, 152] width 121 height 81
click at [441, 112] on span "Quarter sheep Mansaf: Quarter sheep, Jameed, rice, Shrak bread, almonds, parsle…" at bounding box center [401, 152] width 82 height 81
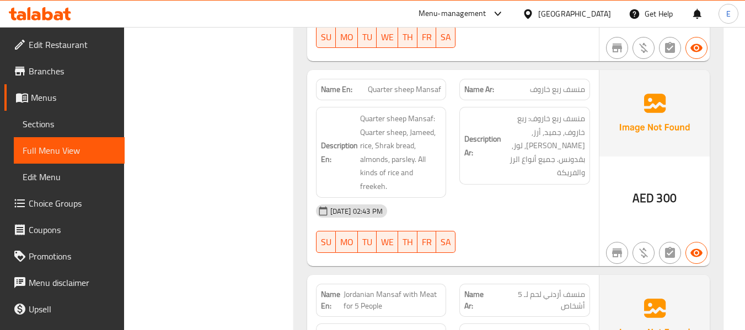
click at [577, 112] on span "منسف ربع خاروف: ربع خاروف, جميد, أرز, [PERSON_NAME], لوز, بقدونس. جميع أنواع ال…" at bounding box center [544, 146] width 82 height 68
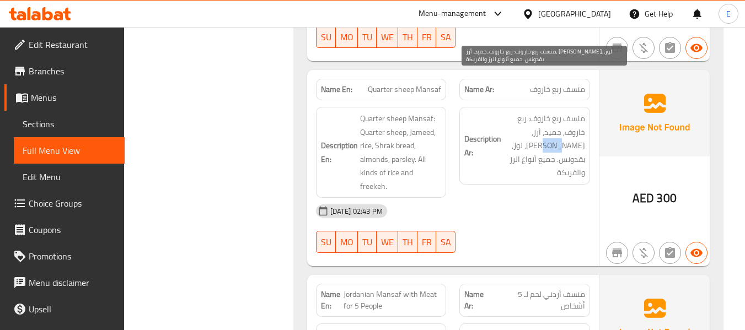
click at [577, 112] on span "منسف ربع خاروف: ربع خاروف, جميد, أرز, [PERSON_NAME], لوز, بقدونس. جميع أنواع ال…" at bounding box center [544, 146] width 82 height 68
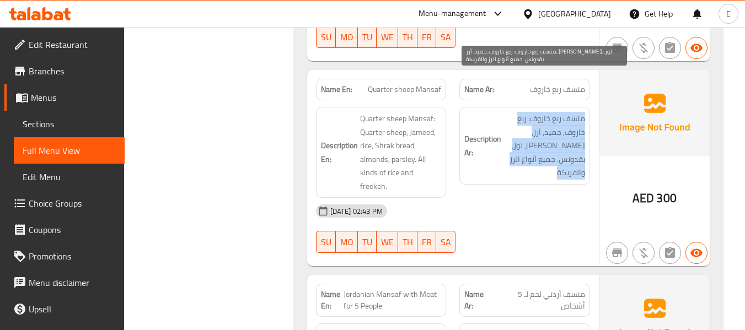
click at [577, 112] on span "منسف ربع خاروف: ربع خاروف, جميد, أرز, [PERSON_NAME], لوز, بقدونس. جميع أنواع ال…" at bounding box center [544, 146] width 82 height 68
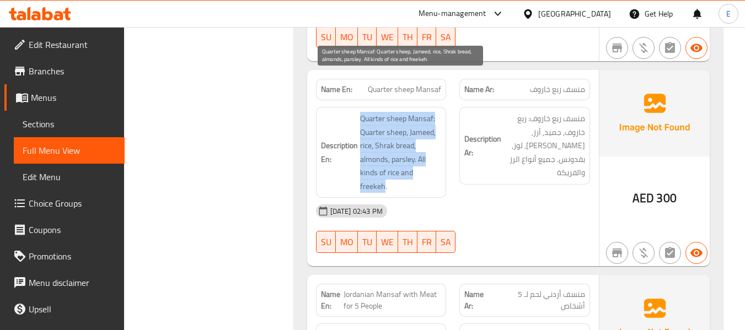
drag, startPoint x: 357, startPoint y: 76, endPoint x: 438, endPoint y: 138, distance: 102.3
click at [438, 138] on h6 "Description En: Quarter sheep Mansaf: Quarter sheep, Jameed, rice, Shrak bread,…" at bounding box center [381, 152] width 121 height 81
click at [438, 138] on span "Quarter sheep Mansaf: Quarter sheep, Jameed, rice, Shrak bread, almonds, parsle…" at bounding box center [401, 152] width 82 height 81
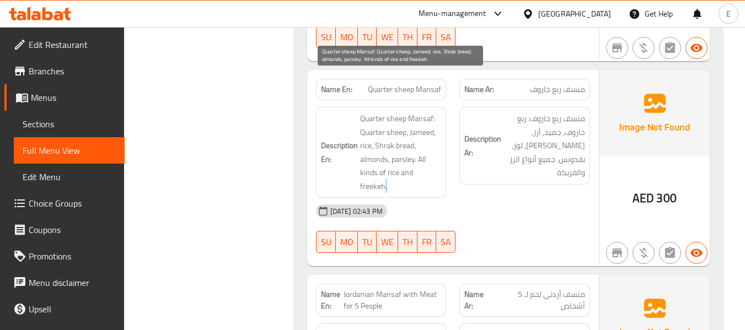
click at [438, 138] on span "Quarter sheep Mansaf: Quarter sheep, Jameed, rice, Shrak bread, almonds, parsle…" at bounding box center [401, 152] width 82 height 81
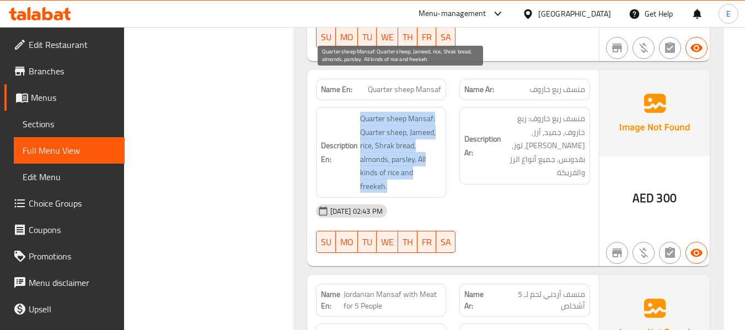
click at [438, 138] on span "Quarter sheep Mansaf: Quarter sheep, Jameed, rice, Shrak bread, almonds, parsle…" at bounding box center [401, 152] width 82 height 81
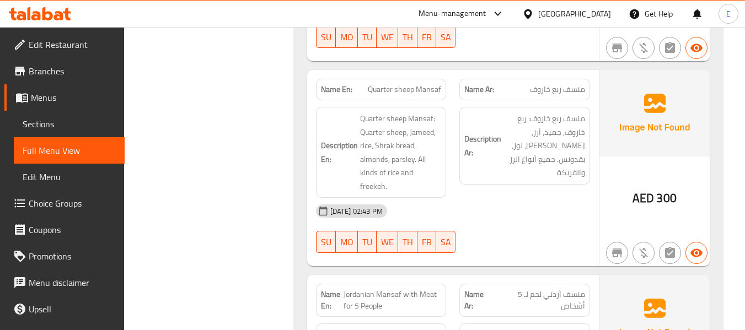
click at [508, 140] on div "Description Ar: منسف ربع خاروف: ربع خاروف, جميد, أرز, خبز شراك, لوز, بقدونس. جم…" at bounding box center [525, 152] width 144 height 104
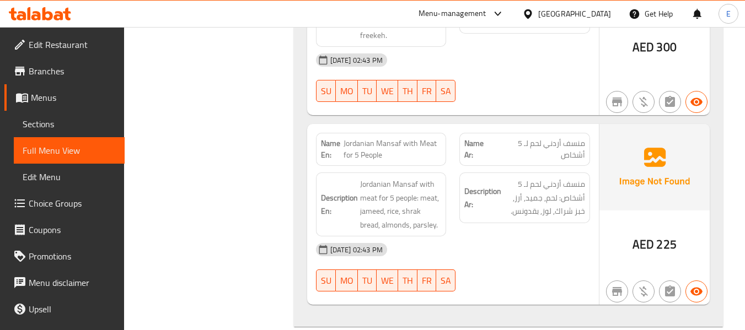
scroll to position [2205, 0]
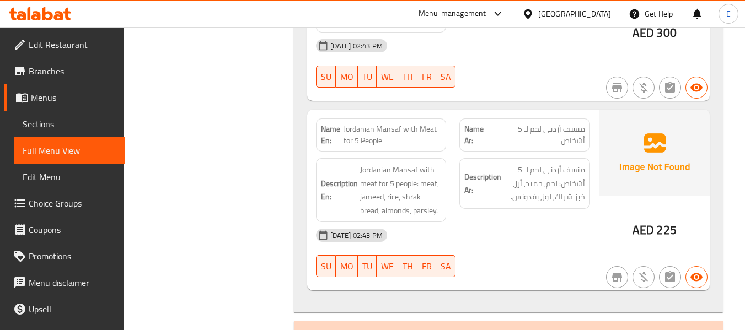
click at [566, 124] on span "منسف أردني لحم لـ 5 أشخاص" at bounding box center [540, 135] width 92 height 23
click at [388, 124] on span "Jordanian Mansaf with Meat for 5 People" at bounding box center [393, 135] width 98 height 23
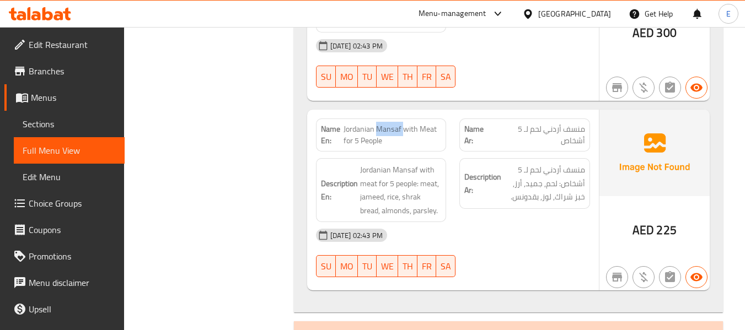
click at [388, 124] on span "Jordanian Mansaf with Meat for 5 People" at bounding box center [393, 135] width 98 height 23
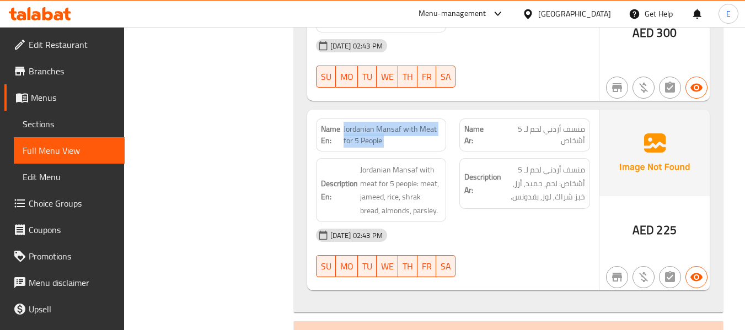
click at [388, 124] on span "Jordanian Mansaf with Meat for 5 People" at bounding box center [393, 135] width 98 height 23
click at [551, 124] on span "منسف أردني لحم لـ 5 أشخاص" at bounding box center [540, 135] width 92 height 23
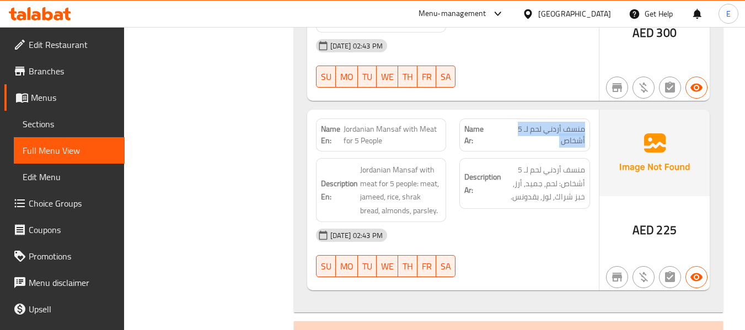
click at [551, 124] on span "منسف أردني لحم لـ 5 أشخاص" at bounding box center [540, 135] width 92 height 23
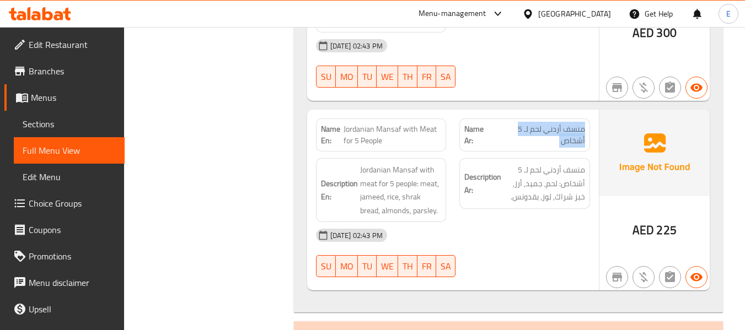
click at [551, 124] on span "منسف أردني لحم لـ 5 أشخاص" at bounding box center [540, 135] width 92 height 23
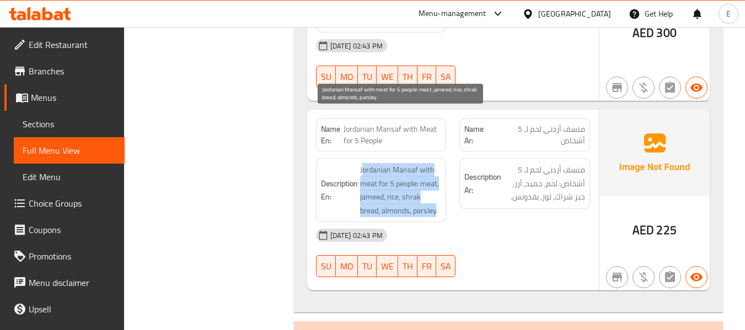
drag, startPoint x: 363, startPoint y: 111, endPoint x: 437, endPoint y: 159, distance: 87.8
click at [437, 163] on span "Jordanian Mansaf with meat for 5 people: meat, jameed, rice, shrak bread, almon…" at bounding box center [401, 190] width 82 height 54
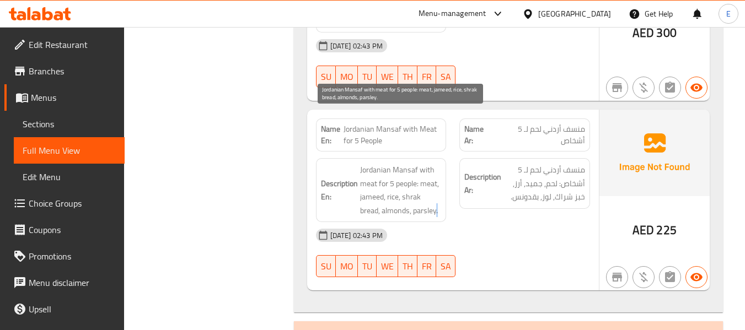
click at [437, 163] on span "Jordanian Mansaf with meat for 5 people: meat, jameed, rice, shrak bread, almon…" at bounding box center [401, 190] width 82 height 54
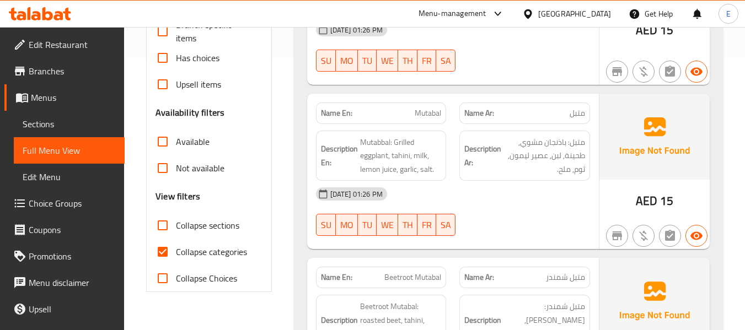
scroll to position [276, 0]
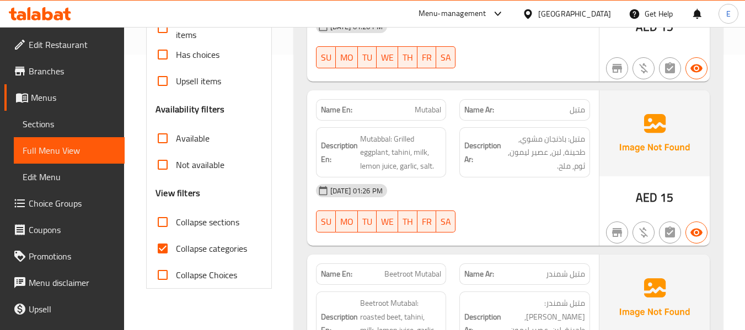
click at [164, 246] on input "Collapse categories" at bounding box center [162, 248] width 26 height 26
checkbox input "false"
click at [163, 222] on input "Collapse sections" at bounding box center [162, 222] width 26 height 26
checkbox input "true"
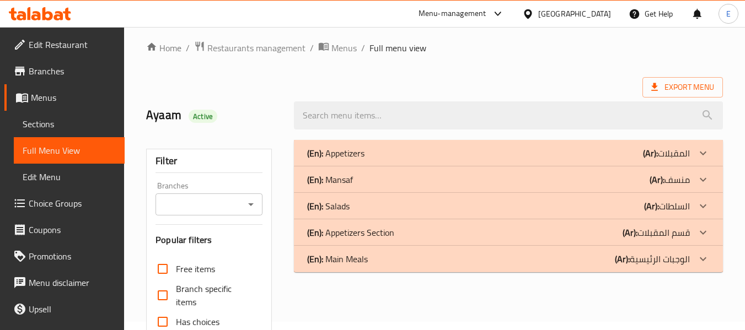
scroll to position [55, 0]
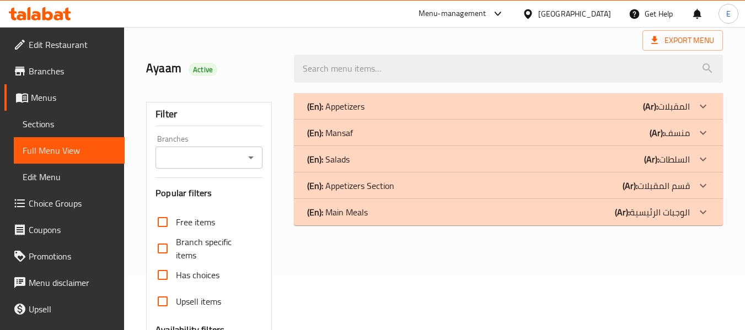
click at [589, 186] on div "(En): Appetizers Section (Ar): قسم المقبلات" at bounding box center [498, 185] width 383 height 13
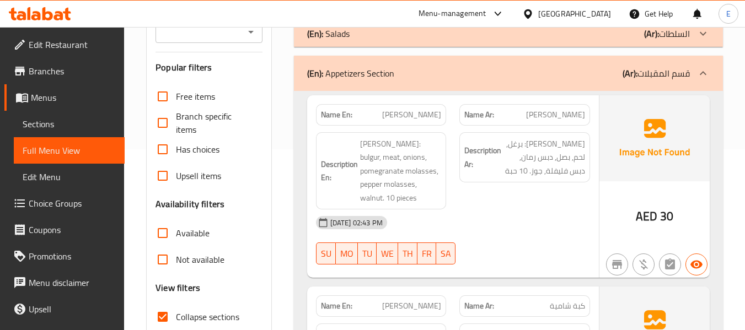
scroll to position [221, 0]
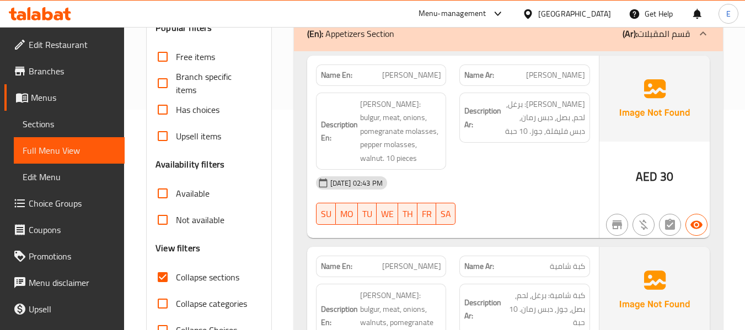
click at [557, 75] on span "[PERSON_NAME]" at bounding box center [555, 75] width 59 height 12
click at [408, 83] on div "Name En: Darawish Kebbeh" at bounding box center [381, 76] width 131 height 22
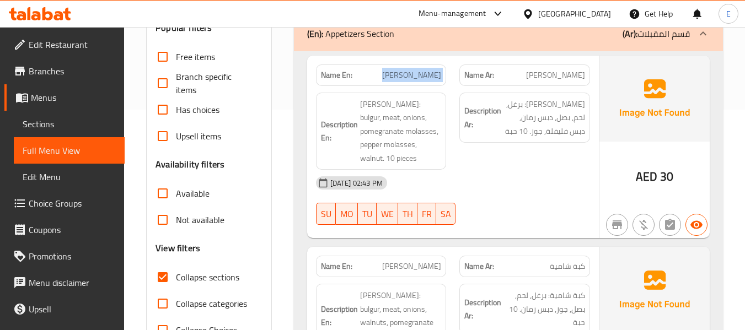
click at [408, 83] on div "Name En: Darawish Kebbeh" at bounding box center [381, 76] width 131 height 22
click at [537, 162] on div "Description Ar: كبة دراويش: برغل, لحم, بصل, دبس رمان, دبس فليفلة, جوز. 10 حبة" at bounding box center [525, 131] width 144 height 91
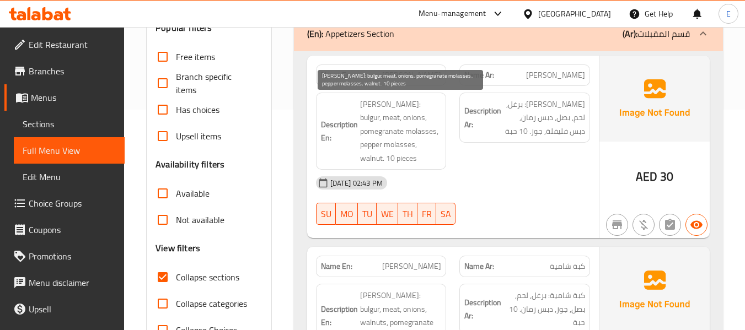
drag, startPoint x: 374, startPoint y: 104, endPoint x: 426, endPoint y: 158, distance: 74.9
click at [426, 158] on h6 "Description En: Kibbeh Darawish: bulgur, meat, onions, pomegranate molasses, pe…" at bounding box center [381, 132] width 121 height 68
click at [426, 158] on span "[PERSON_NAME]: bulgur, meat, onions, pomegranate molasses, pepper molasses, wal…" at bounding box center [401, 132] width 82 height 68
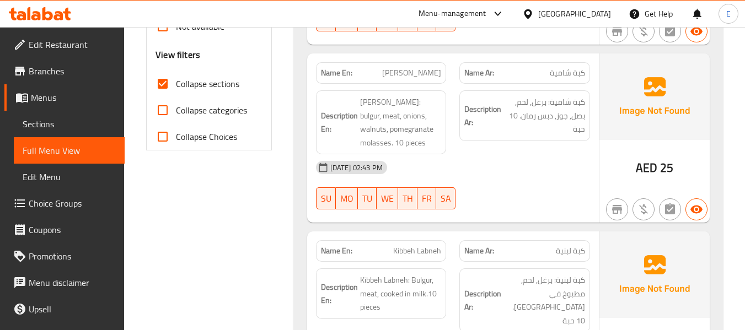
scroll to position [441, 0]
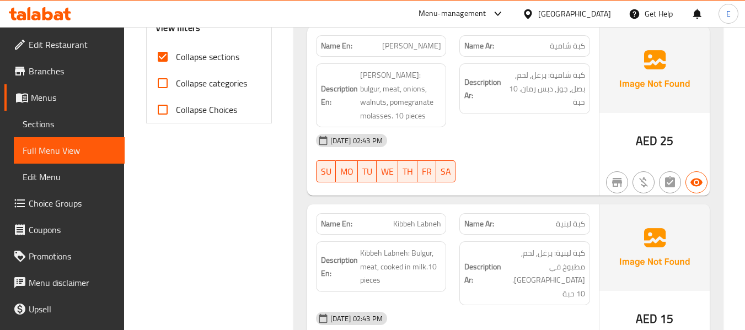
click at [669, 141] on span "25" at bounding box center [666, 141] width 13 height 22
click at [577, 49] on span "كبة شامية" at bounding box center [567, 46] width 35 height 12
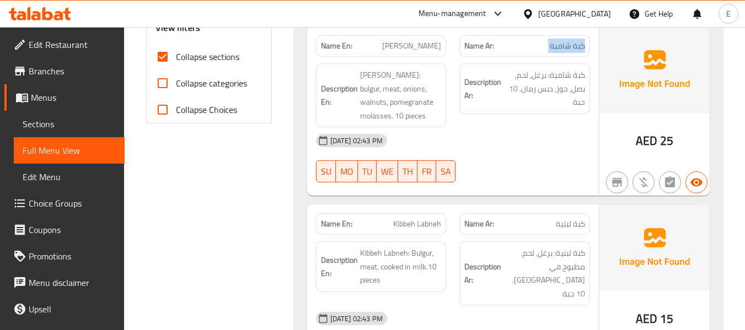
click at [577, 49] on span "كبة شامية" at bounding box center [567, 46] width 35 height 12
click at [409, 48] on span "[PERSON_NAME]" at bounding box center [411, 46] width 59 height 12
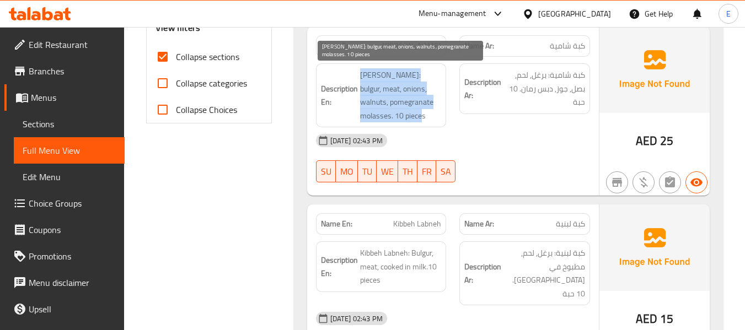
drag, startPoint x: 359, startPoint y: 71, endPoint x: 438, endPoint y: 114, distance: 90.6
click at [438, 114] on h6 "Description En: Shami Kibbeh: bulgur, meat, onions, walnuts, pomegranate molass…" at bounding box center [381, 95] width 121 height 54
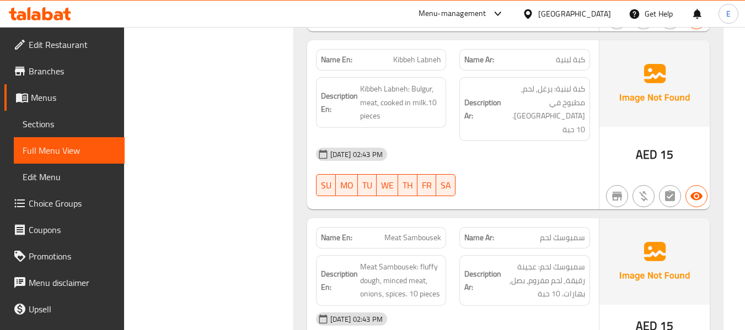
scroll to position [607, 0]
click at [657, 162] on div "AED 15" at bounding box center [654, 123] width 110 height 169
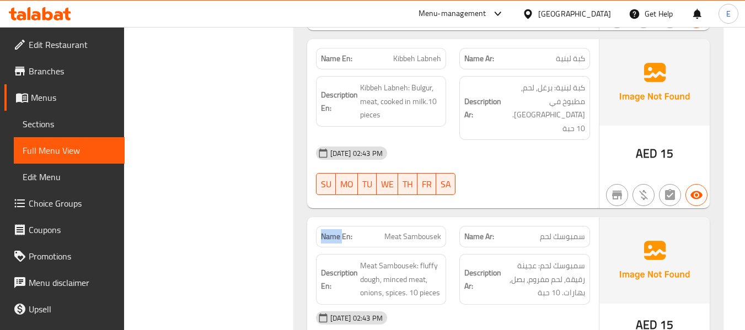
click at [657, 162] on div "AED 15" at bounding box center [654, 123] width 110 height 169
click at [405, 54] on span "Kibbeh Labneh" at bounding box center [417, 59] width 48 height 12
click at [567, 53] on span "كبة لبنية" at bounding box center [570, 59] width 29 height 12
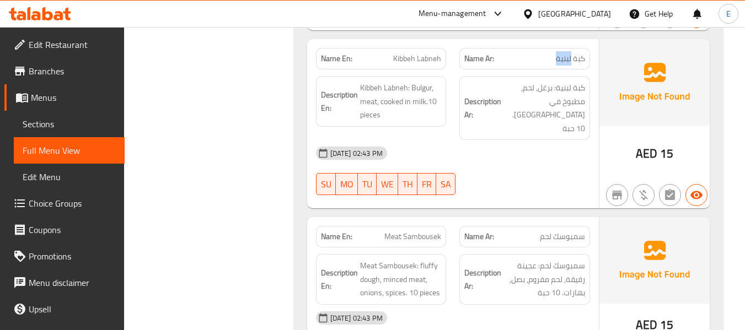
click at [567, 53] on span "كبة لبنية" at bounding box center [570, 59] width 29 height 12
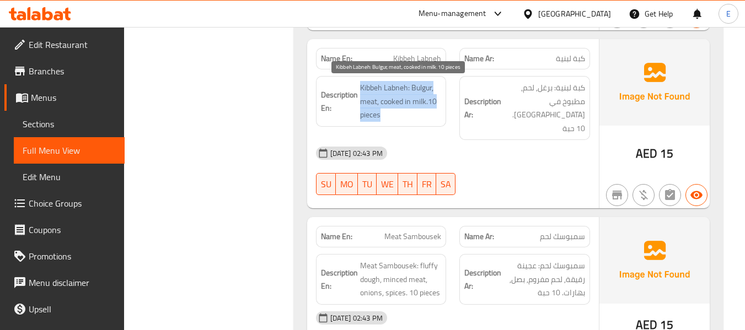
drag, startPoint x: 359, startPoint y: 85, endPoint x: 435, endPoint y: 112, distance: 80.8
click at [435, 112] on h6 "Description En: Kibbeh Labneh: Bulgur, meat, cooked in milk.10 pieces" at bounding box center [381, 101] width 121 height 41
click at [435, 112] on span "Kibbeh Labneh: Bulgur, meat, cooked in milk.10 pieces" at bounding box center [401, 101] width 82 height 41
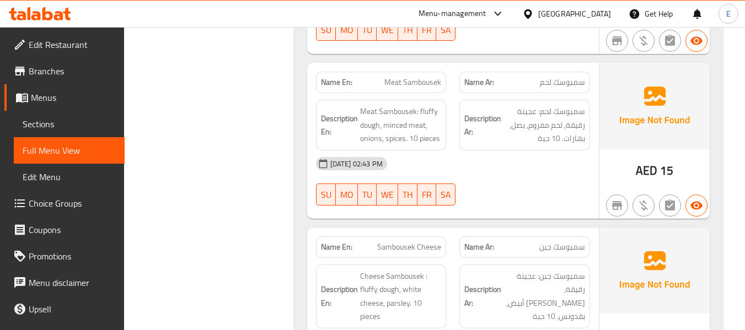
scroll to position [772, 0]
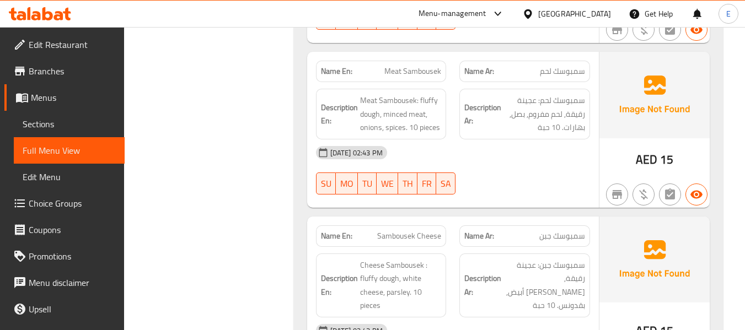
click at [648, 149] on span "AED" at bounding box center [647, 160] width 22 height 22
click at [551, 66] on span "سمبوسك لحم" at bounding box center [562, 72] width 45 height 12
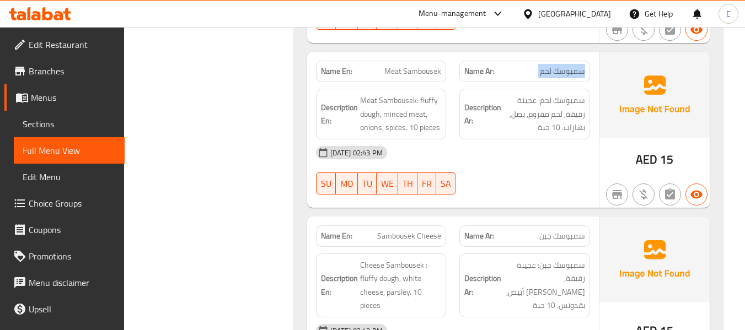
click at [551, 66] on span "سمبوسك لحم" at bounding box center [562, 72] width 45 height 12
click at [418, 66] on span "Meat Sambousek" at bounding box center [412, 72] width 57 height 12
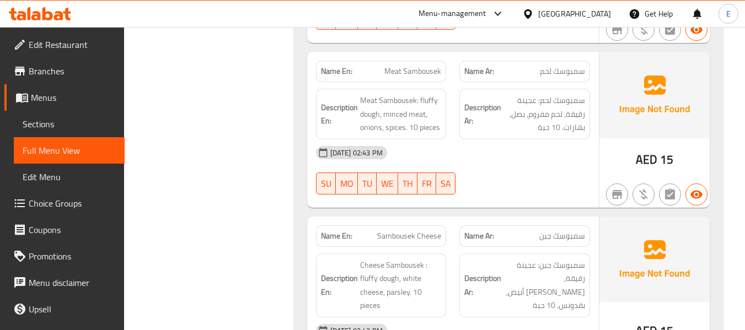
click at [523, 140] on div "[DATE] 02:43 PM" at bounding box center [452, 153] width 287 height 26
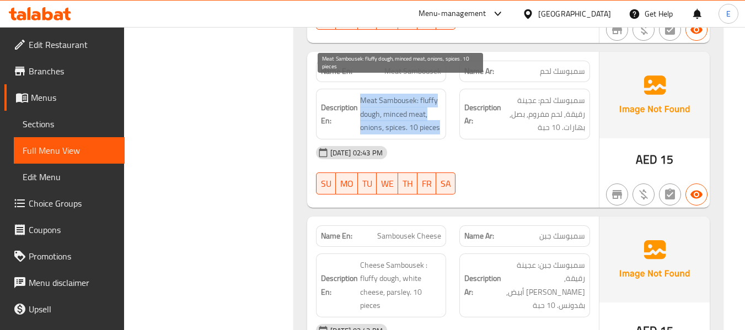
drag, startPoint x: 358, startPoint y: 81, endPoint x: 441, endPoint y: 116, distance: 89.7
click at [441, 116] on h6 "Description En: Meat Sambousek: fluffy dough, minced meat, onions, spices. 10 p…" at bounding box center [381, 114] width 121 height 41
click at [441, 116] on span "Meat Sambousek: fluffy dough, minced meat, onions, spices. 10 pieces" at bounding box center [401, 114] width 82 height 41
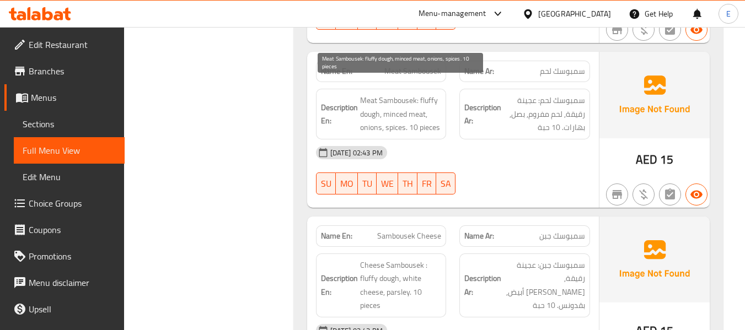
click at [441, 116] on span "Meat Sambousek: fluffy dough, minced meat, onions, spices. 10 pieces" at bounding box center [401, 114] width 82 height 41
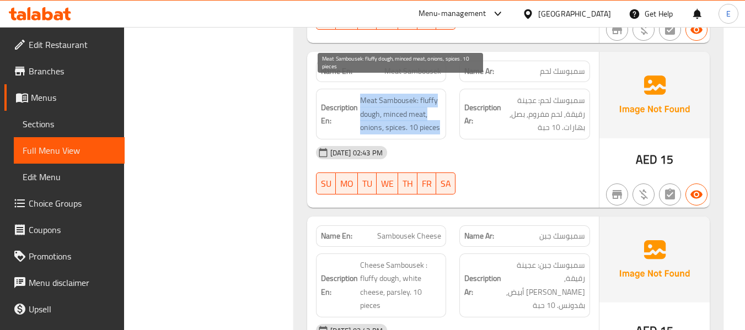
click at [441, 116] on span "Meat Sambousek: fluffy dough, minced meat, onions, spices. 10 pieces" at bounding box center [401, 114] width 82 height 41
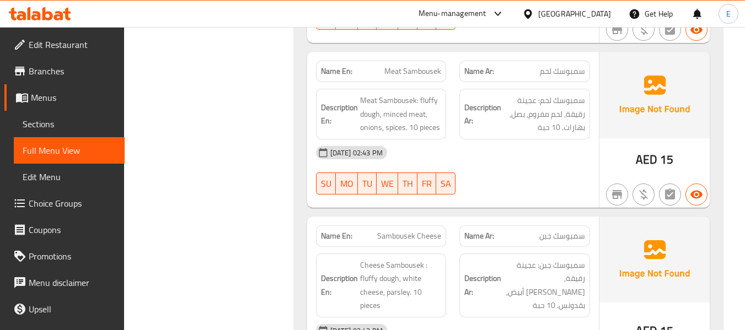
click at [531, 188] on div at bounding box center [525, 194] width 144 height 13
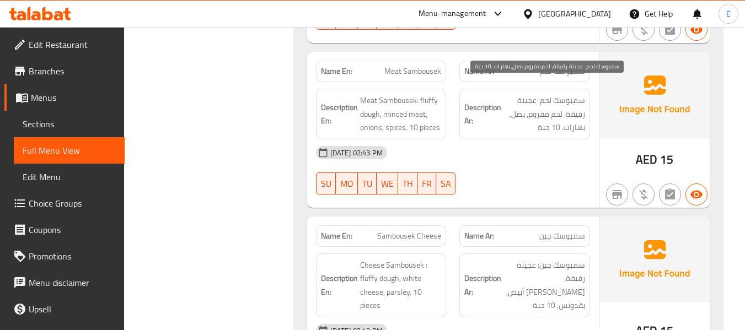
click at [540, 140] on div "[DATE] 02:43 PM" at bounding box center [452, 153] width 287 height 26
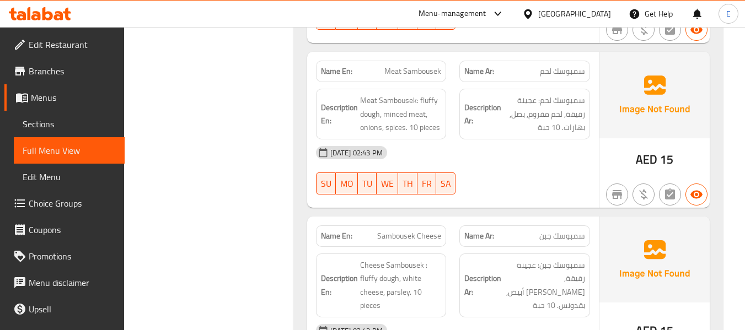
click at [540, 140] on div "[DATE] 02:43 PM" at bounding box center [452, 153] width 287 height 26
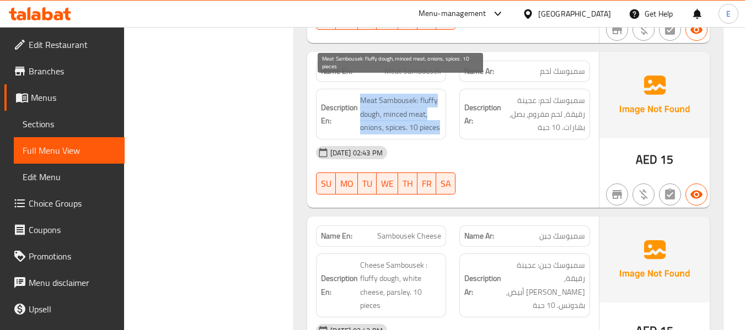
drag, startPoint x: 388, startPoint y: 80, endPoint x: 439, endPoint y: 115, distance: 61.9
click at [439, 115] on div "Description En: Meat Sambousek: fluffy dough, minced meat, onions, spices. 10 p…" at bounding box center [381, 114] width 131 height 51
click at [439, 115] on span "Meat Sambousek: fluffy dough, minced meat, onions, spices. 10 pieces" at bounding box center [401, 114] width 82 height 41
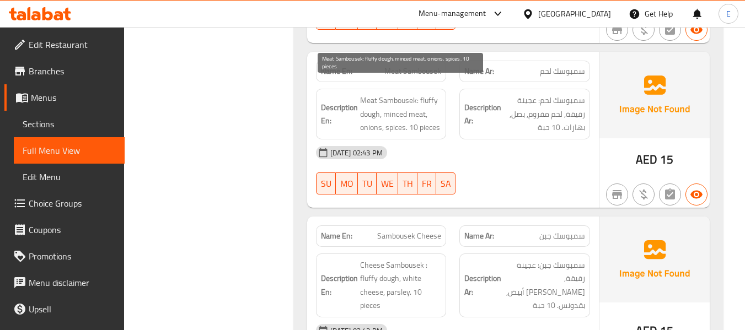
click at [439, 115] on span "Meat Sambousek: fluffy dough, minced meat, onions, spices. 10 pieces" at bounding box center [401, 114] width 82 height 41
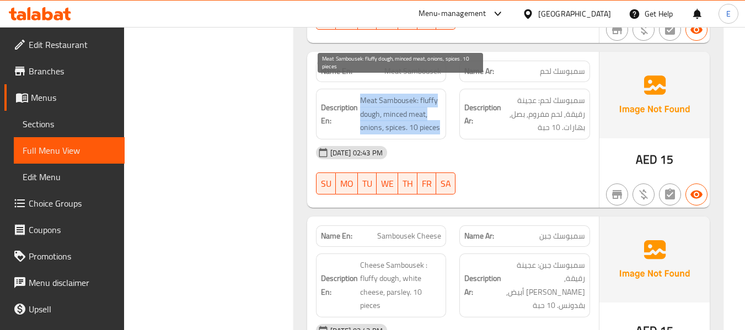
click at [439, 115] on span "Meat Sambousek: fluffy dough, minced meat, onions, spices. 10 pieces" at bounding box center [401, 114] width 82 height 41
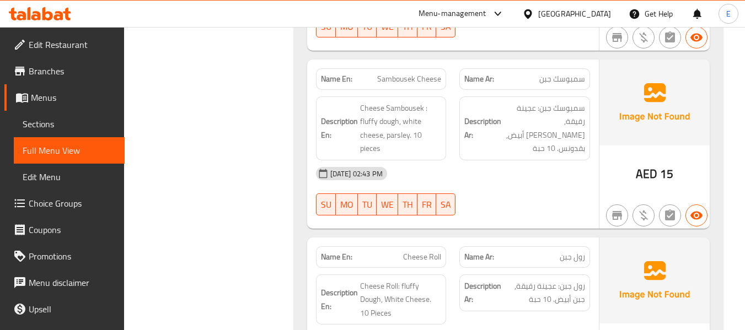
scroll to position [937, 0]
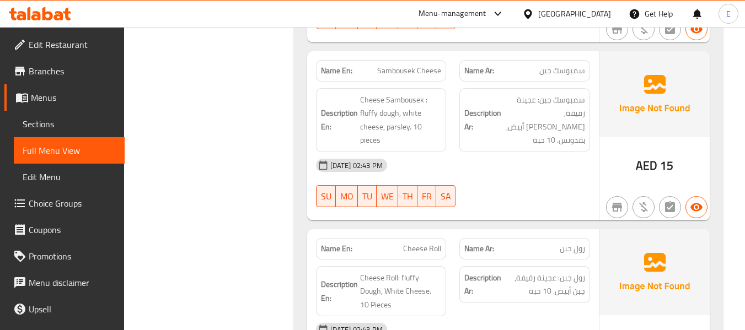
click at [667, 158] on span "15" at bounding box center [666, 166] width 13 height 22
click at [575, 65] on div "Name Ar: سمبوسك جبن" at bounding box center [524, 71] width 131 height 22
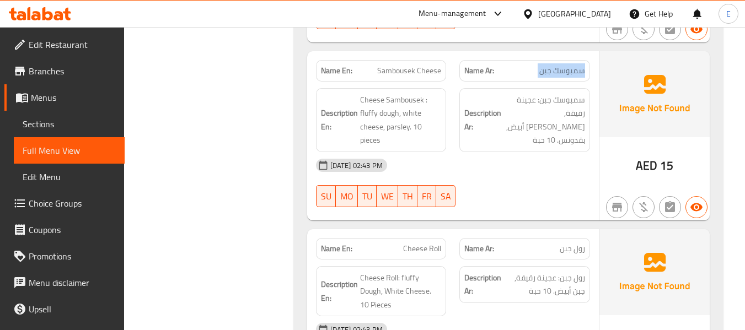
click at [575, 65] on div "Name Ar: سمبوسك جبن" at bounding box center [524, 71] width 131 height 22
click at [420, 65] on span "Sambousek Cheese" at bounding box center [409, 71] width 64 height 12
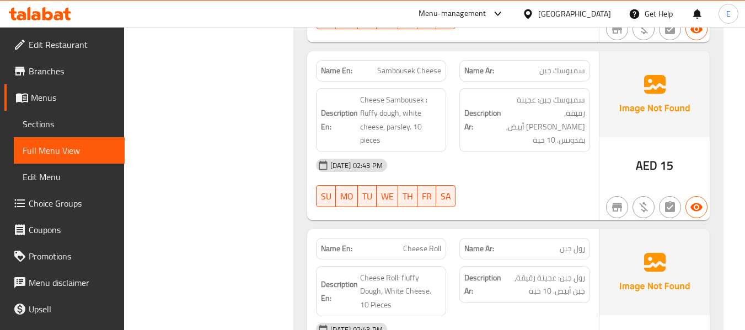
click at [500, 108] on strong "Description Ar:" at bounding box center [482, 119] width 37 height 27
click at [540, 133] on div "Description Ar: سمبوسك جبن: عجينة رقيقة, جبن أبيض, بقدونس. 10 حبة" at bounding box center [525, 120] width 144 height 77
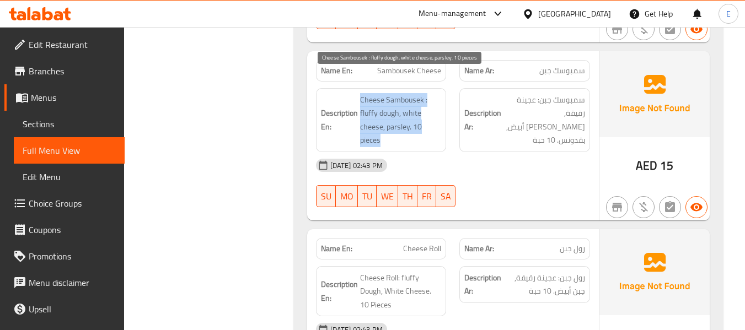
drag, startPoint x: 357, startPoint y: 85, endPoint x: 425, endPoint y: 121, distance: 77.2
click at [425, 121] on h6 "Description En: Cheese Sambousek : fluffy dough, white cheese, parsley. 10 piec…" at bounding box center [381, 120] width 121 height 54
click at [425, 121] on span "Cheese Sambousek : fluffy dough, white cheese, parsley. 10 pieces" at bounding box center [401, 120] width 82 height 54
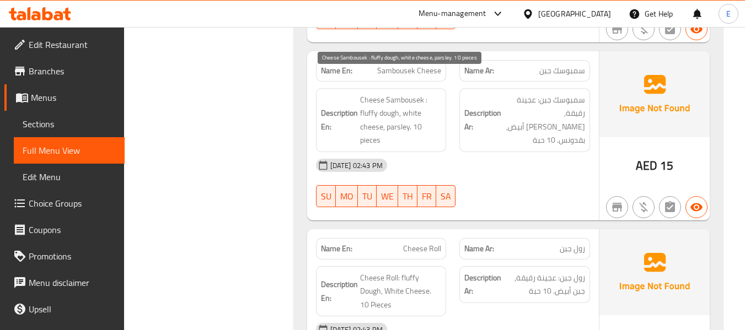
click at [425, 121] on span "Cheese Sambousek : fluffy dough, white cheese, parsley. 10 pieces" at bounding box center [401, 120] width 82 height 54
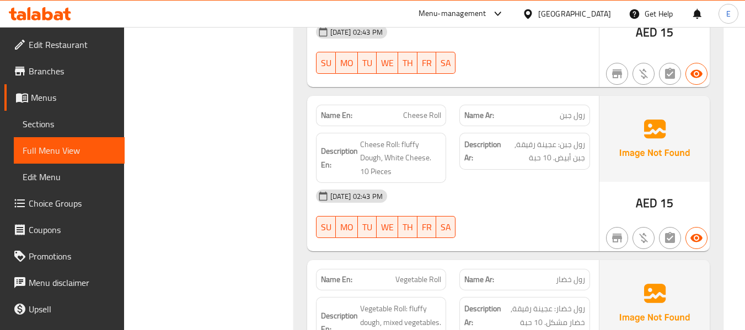
scroll to position [1103, 0]
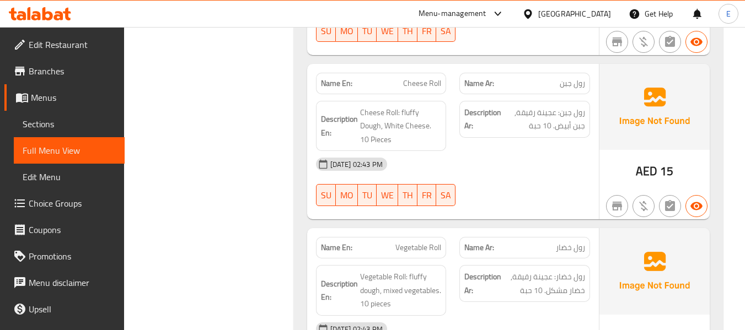
click at [665, 160] on span "15" at bounding box center [666, 171] width 13 height 22
click at [576, 78] on span "رول جبن" at bounding box center [572, 84] width 25 height 12
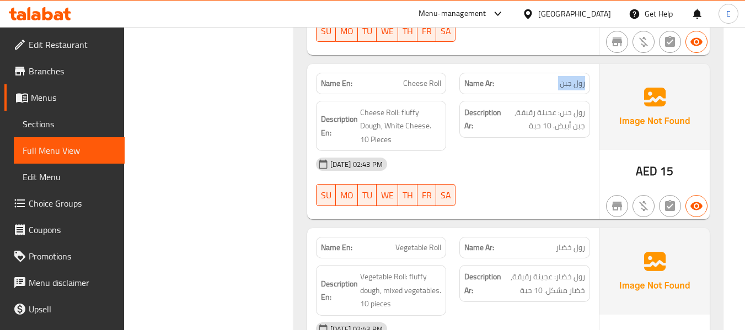
click at [576, 78] on span "رول جبن" at bounding box center [572, 84] width 25 height 12
click at [397, 78] on p "Name En: Cheese Roll" at bounding box center [381, 84] width 121 height 12
click at [557, 78] on p "Name Ar: رول جبن" at bounding box center [524, 84] width 121 height 12
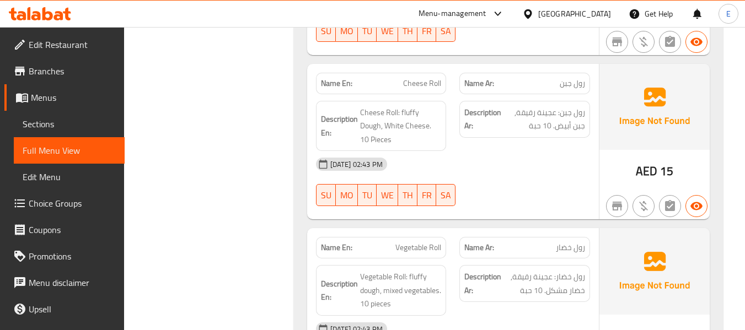
click at [557, 78] on p "Name Ar: رول جبن" at bounding box center [524, 84] width 121 height 12
click at [517, 162] on div "[DATE] 02:43 PM" at bounding box center [452, 164] width 287 height 26
click at [540, 155] on div "[DATE] 02:43 PM" at bounding box center [452, 164] width 287 height 26
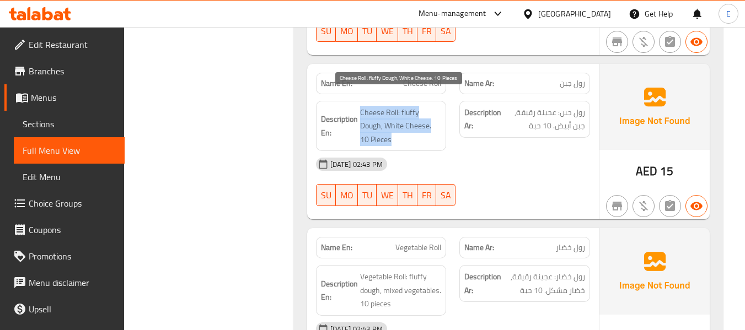
drag, startPoint x: 355, startPoint y: 94, endPoint x: 432, endPoint y: 130, distance: 85.6
click at [432, 130] on h6 "Description En: Cheese Roll: fluffy Dough, White Cheese. 10 Pieces" at bounding box center [381, 126] width 121 height 41
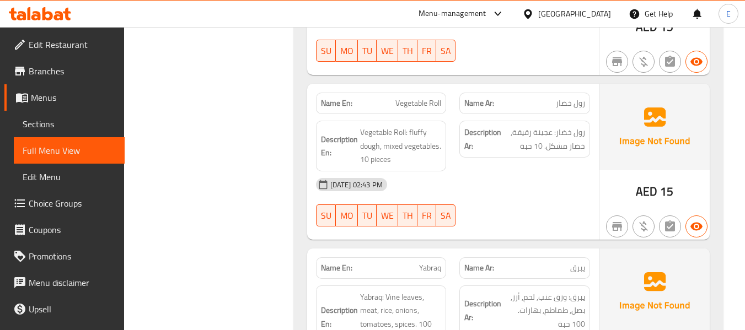
scroll to position [1268, 0]
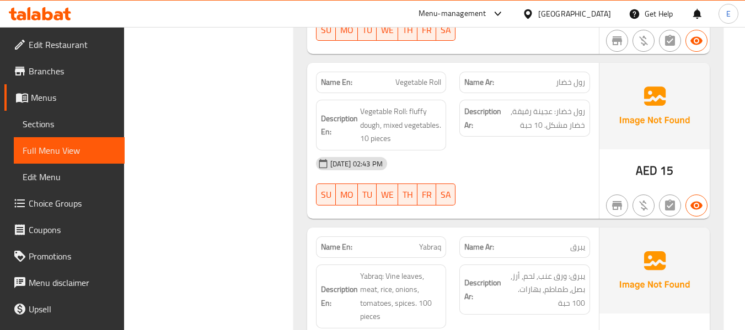
click at [647, 160] on span "AED" at bounding box center [647, 171] width 22 height 22
click at [573, 78] on div "Name Ar: رول خضار" at bounding box center [524, 83] width 131 height 22
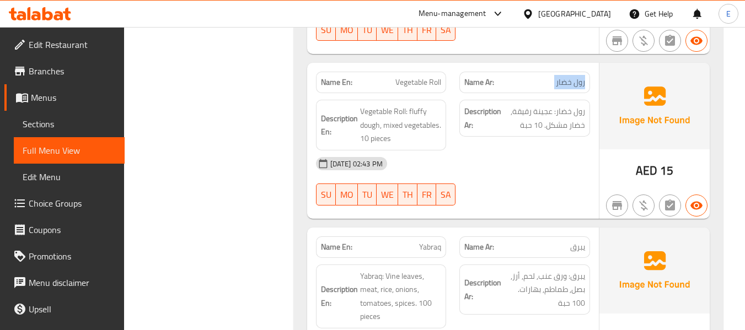
click at [573, 78] on div "Name Ar: رول خضار" at bounding box center [524, 83] width 131 height 22
click at [416, 77] on span "Vegetable Roll" at bounding box center [418, 83] width 46 height 12
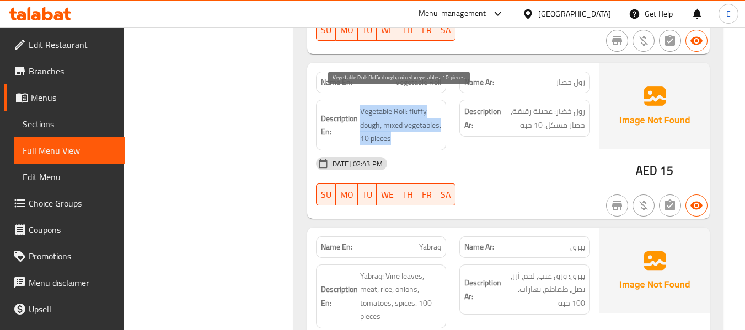
drag, startPoint x: 360, startPoint y: 89, endPoint x: 437, endPoint y: 127, distance: 86.6
click at [437, 127] on div "Description En: Vegetable Roll: fluffy dough, mixed vegetables. 10 pieces" at bounding box center [381, 125] width 131 height 51
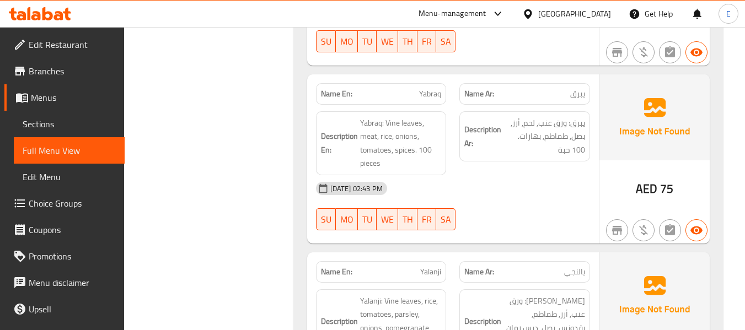
scroll to position [1434, 0]
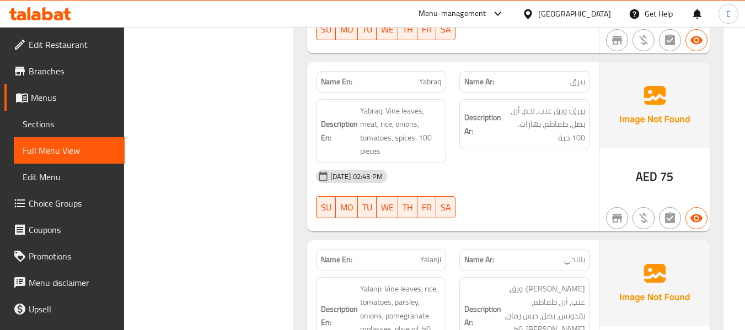
click at [643, 166] on span "AED" at bounding box center [647, 177] width 22 height 22
click at [587, 71] on div "Name Ar: يبرق" at bounding box center [524, 82] width 131 height 22
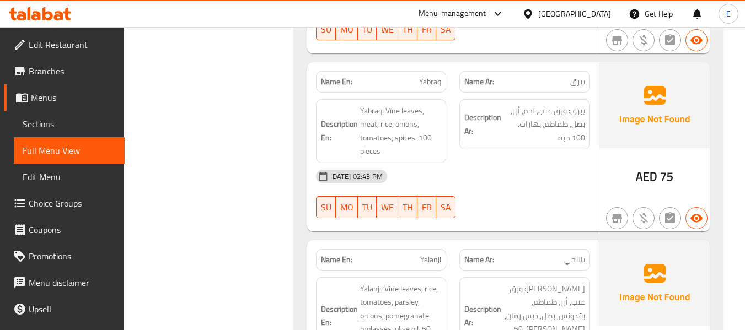
click at [419, 76] on p "Name En: Yabraq" at bounding box center [381, 82] width 121 height 12
click at [540, 166] on div "[DATE] 02:43 PM" at bounding box center [452, 176] width 287 height 26
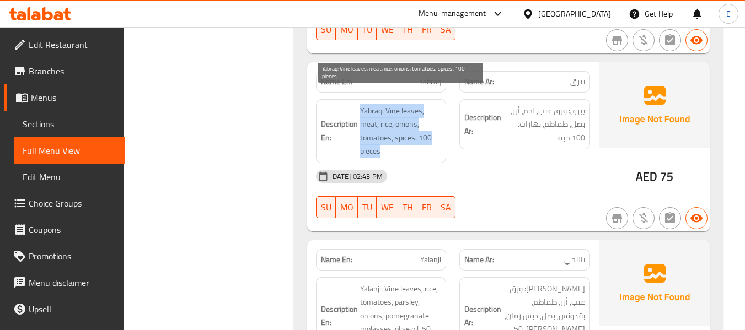
drag, startPoint x: 357, startPoint y: 94, endPoint x: 428, endPoint y: 137, distance: 83.1
click at [428, 137] on h6 "Description En: Yabraq: Vine leaves, meat, rice, onions, tomatoes, spices. 100 …" at bounding box center [381, 131] width 121 height 54
click at [428, 137] on span "Yabraq: Vine leaves, meat, rice, onions, tomatoes, spices. 100 pieces" at bounding box center [401, 131] width 82 height 54
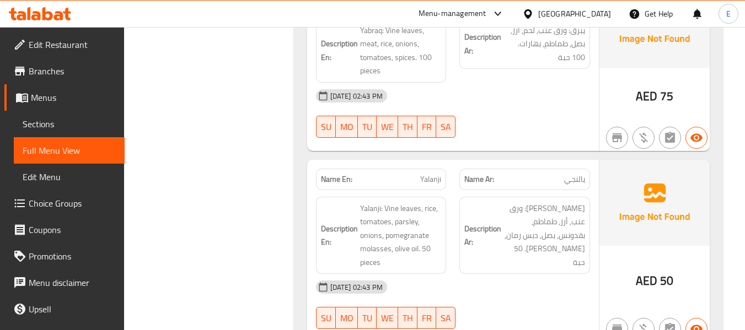
scroll to position [1599, 0]
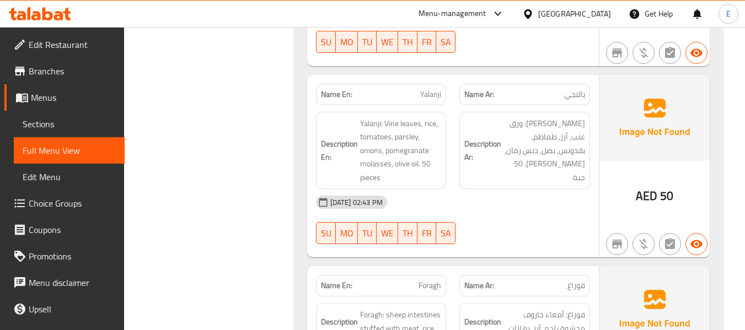
click at [673, 186] on div "AED 50" at bounding box center [654, 166] width 110 height 183
click at [581, 89] on span "يالنجي" at bounding box center [574, 95] width 21 height 12
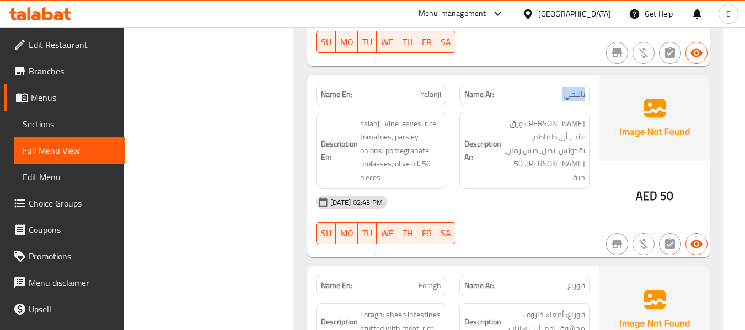
click at [581, 89] on span "يالنجي" at bounding box center [574, 95] width 21 height 12
click at [424, 89] on span "Yalanji" at bounding box center [430, 95] width 21 height 12
click at [499, 164] on div "Description Ar: يالنجي: ورق عنب, أرز, طماطم, بقدونس, بصل, دبس رمان, زيت زيتون. …" at bounding box center [525, 150] width 144 height 91
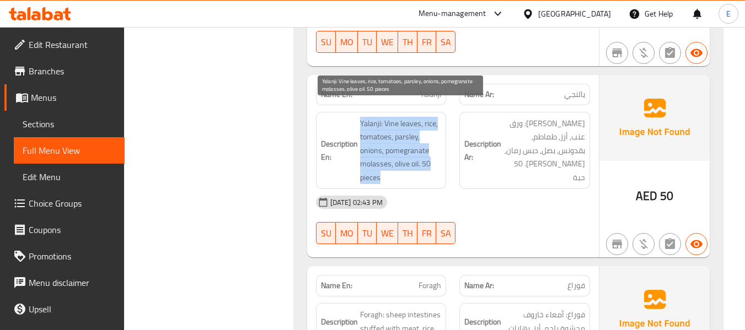
drag, startPoint x: 356, startPoint y: 105, endPoint x: 431, endPoint y: 162, distance: 94.1
click at [431, 162] on h6 "Description En: Yalanji: Vine leaves, rice, tomatoes, parsley, onions, pomegran…" at bounding box center [381, 151] width 121 height 68
click at [431, 162] on span "Yalanji: Vine leaves, rice, tomatoes, parsley, onions, pomegranate molasses, ol…" at bounding box center [401, 151] width 82 height 68
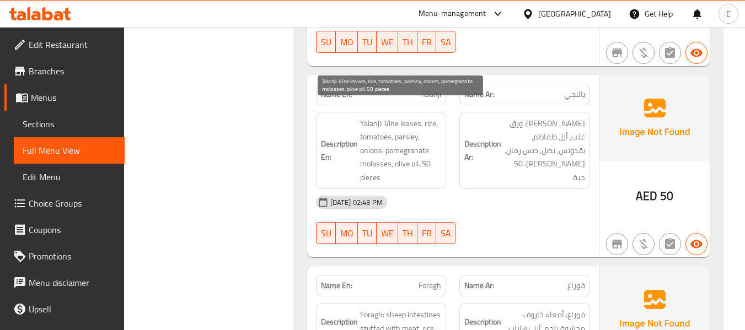
click at [431, 162] on span "Yalanji: Vine leaves, rice, tomatoes, parsley, onions, pomegranate molasses, ol…" at bounding box center [401, 151] width 82 height 68
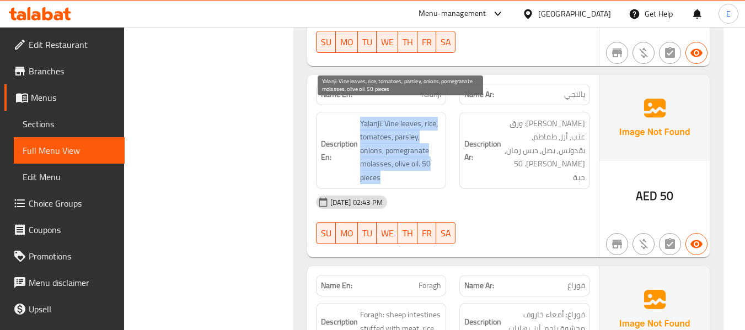
click at [431, 162] on span "Yalanji: Vine leaves, rice, tomatoes, parsley, onions, pomegranate molasses, ol…" at bounding box center [401, 151] width 82 height 68
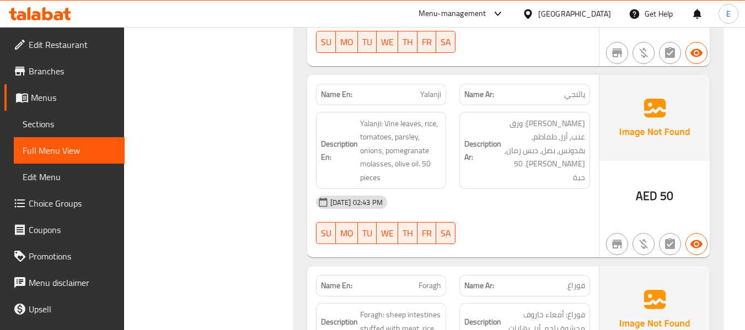
click at [518, 172] on div "Description Ar: يالنجي: ورق عنب, أرز, طماطم, بقدونس, بصل, دبس رمان, زيت زيتون. …" at bounding box center [525, 150] width 144 height 91
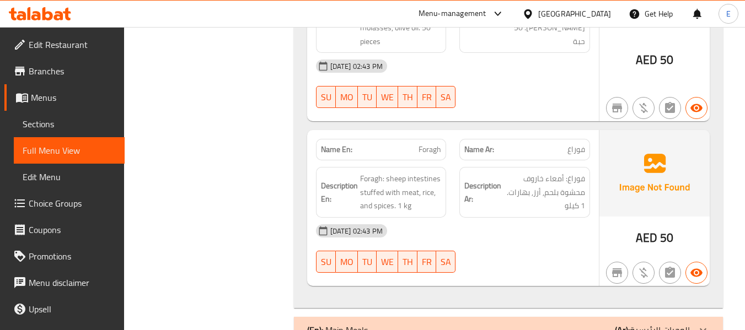
scroll to position [1757, 0]
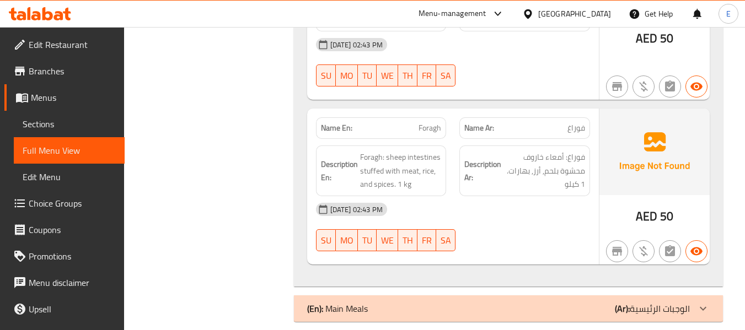
click at [647, 206] on span "AED" at bounding box center [647, 217] width 22 height 22
click at [576, 122] on span "فوراغ" at bounding box center [576, 128] width 18 height 12
click at [430, 122] on span "Foragh" at bounding box center [430, 128] width 23 height 12
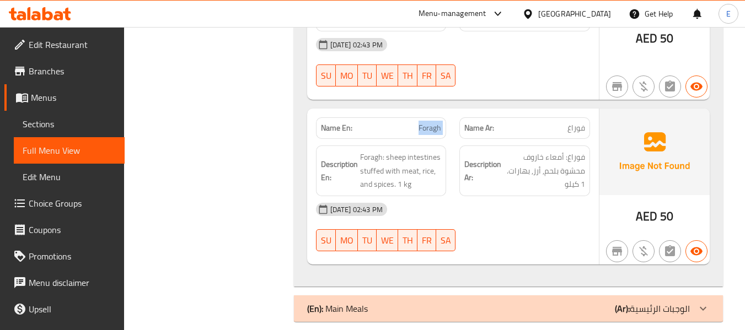
click at [430, 122] on span "Foragh" at bounding box center [430, 128] width 23 height 12
click at [586, 245] on div at bounding box center [525, 251] width 144 height 13
click at [546, 224] on div "18-09-2025 02:43 PM SU MO TU WE TH FR SA" at bounding box center [452, 227] width 287 height 62
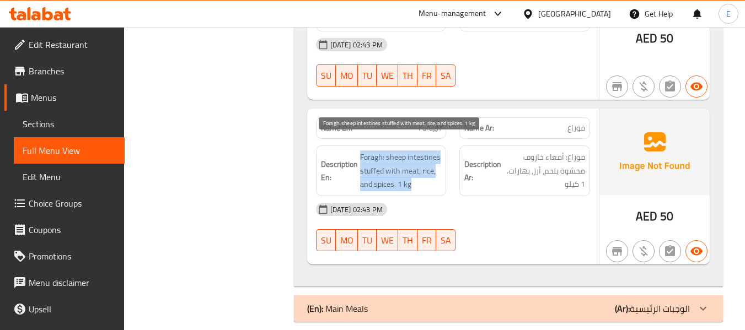
drag, startPoint x: 359, startPoint y: 136, endPoint x: 435, endPoint y: 171, distance: 83.4
click at [435, 171] on div "Description En: Foragh: sheep intestines stuffed with meat, rice, and spices. 1…" at bounding box center [381, 171] width 131 height 51
click at [435, 171] on span "Foragh: sheep intestines stuffed with meat, rice, and spices. 1 kg" at bounding box center [401, 171] width 82 height 41
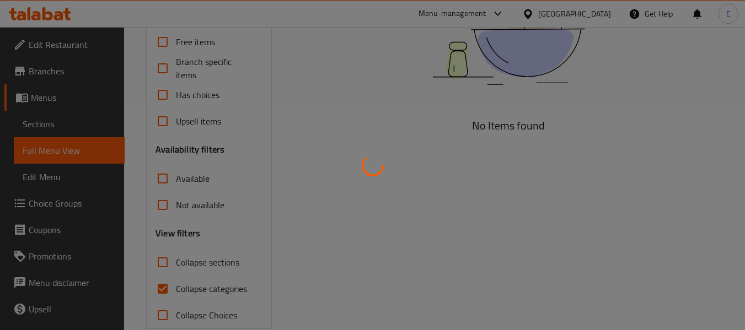
scroll to position [249, 0]
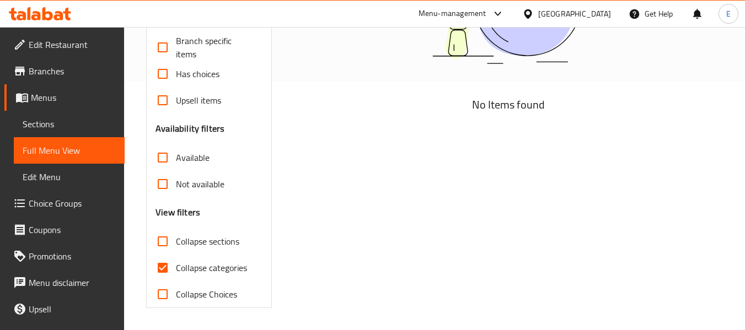
click at [161, 270] on input "Collapse categories" at bounding box center [162, 268] width 26 height 26
checkbox input "false"
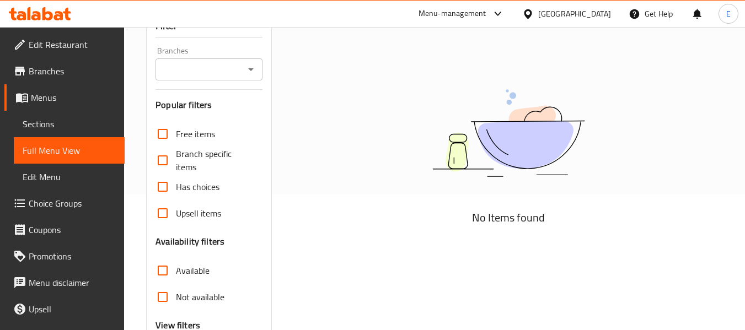
scroll to position [0, 0]
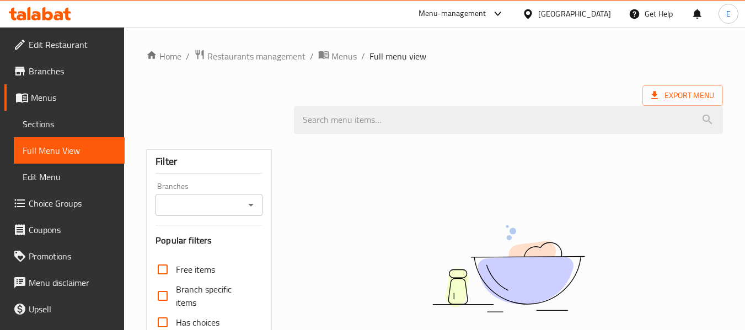
click at [486, 92] on div "Export Menu" at bounding box center [434, 95] width 577 height 20
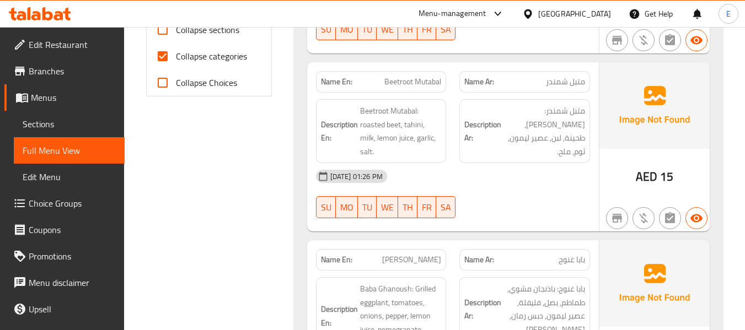
scroll to position [386, 0]
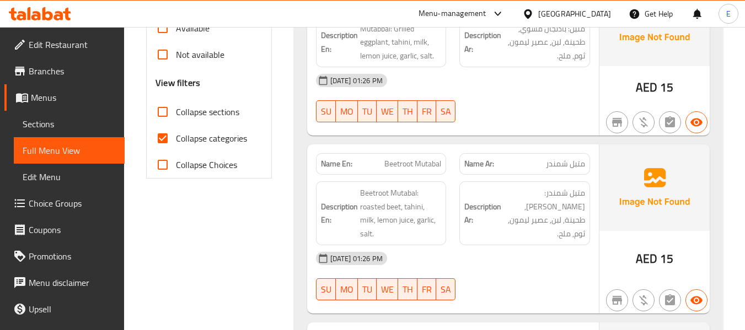
click at [168, 136] on input "Collapse categories" at bounding box center [162, 138] width 26 height 26
checkbox input "false"
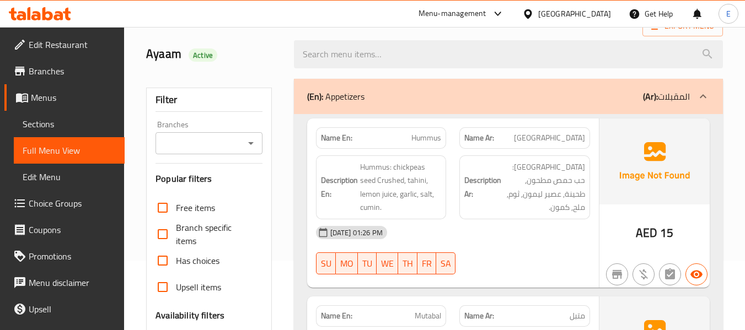
scroll to position [0, 0]
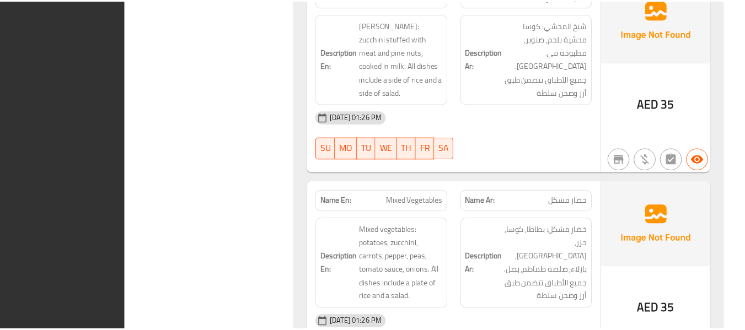
scroll to position [9342, 0]
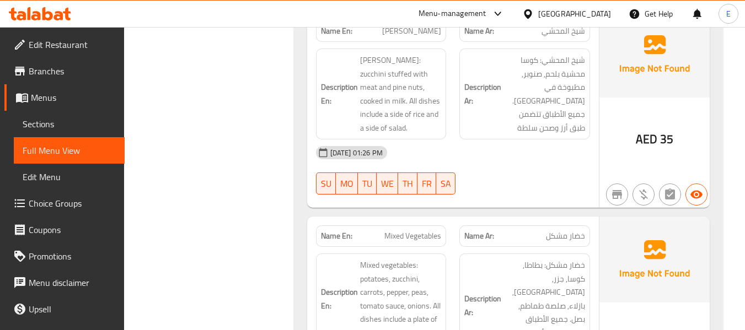
click at [49, 38] on span "Edit Restaurant" at bounding box center [72, 44] width 87 height 13
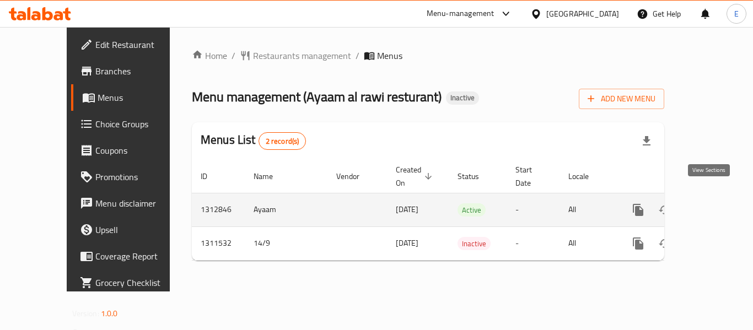
click at [713, 205] on icon "enhanced table" at bounding box center [718, 210] width 10 height 10
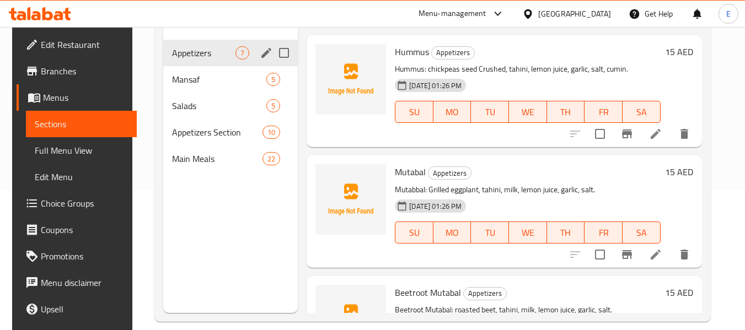
scroll to position [154, 0]
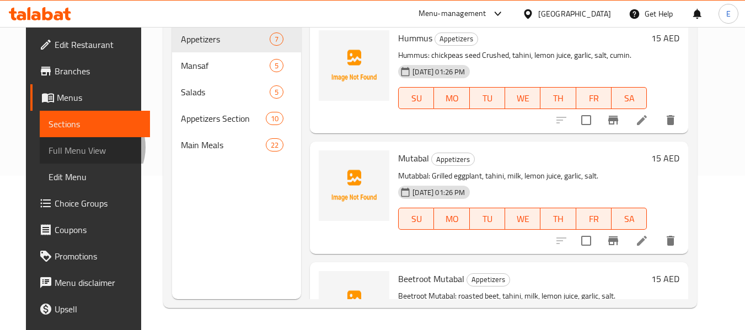
click at [64, 147] on span "Full Menu View" at bounding box center [95, 150] width 93 height 13
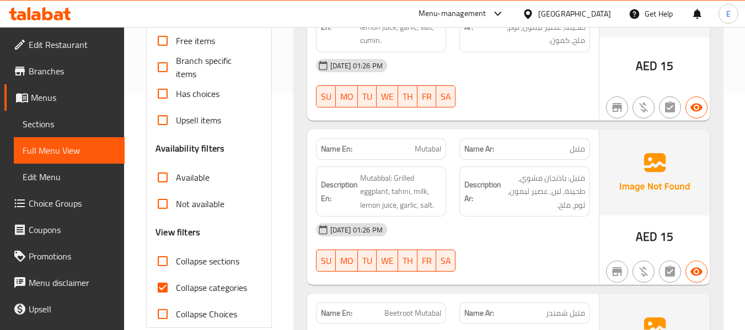
scroll to position [320, 0]
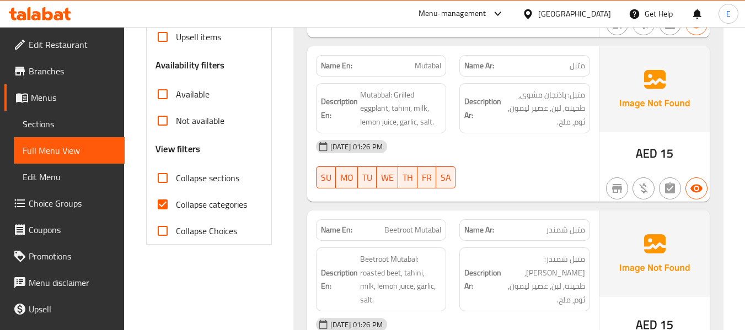
click at [161, 205] on input "Collapse categories" at bounding box center [162, 204] width 26 height 26
checkbox input "false"
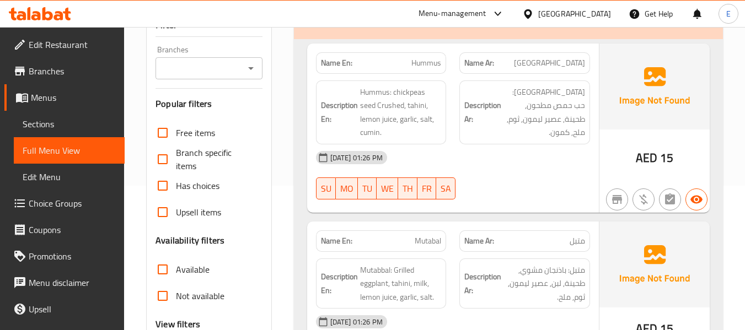
scroll to position [0, 0]
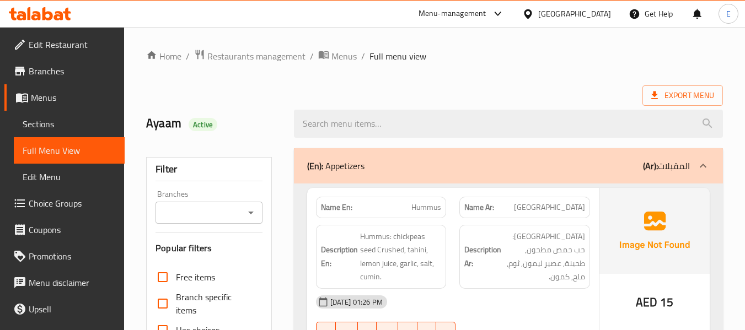
click at [572, 89] on div "Export Menu" at bounding box center [434, 95] width 577 height 20
